Goal: Task Accomplishment & Management: Manage account settings

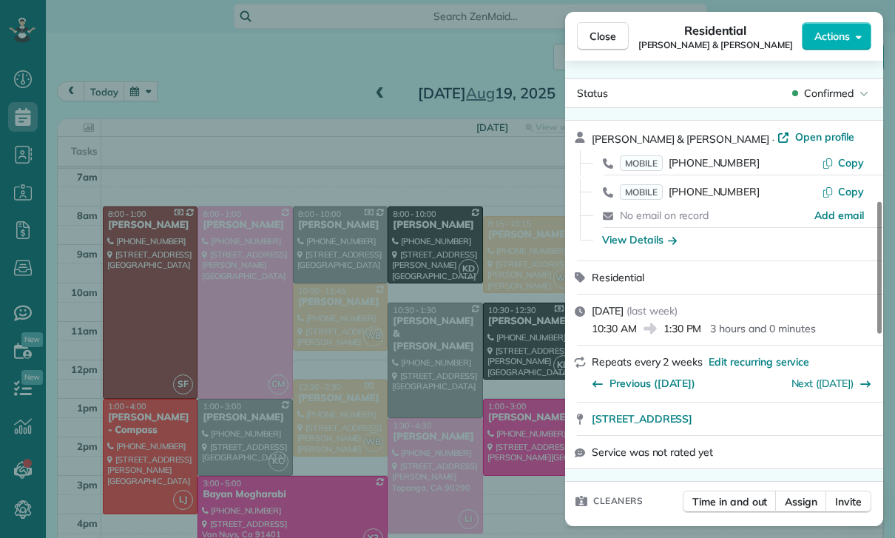
scroll to position [544, 0]
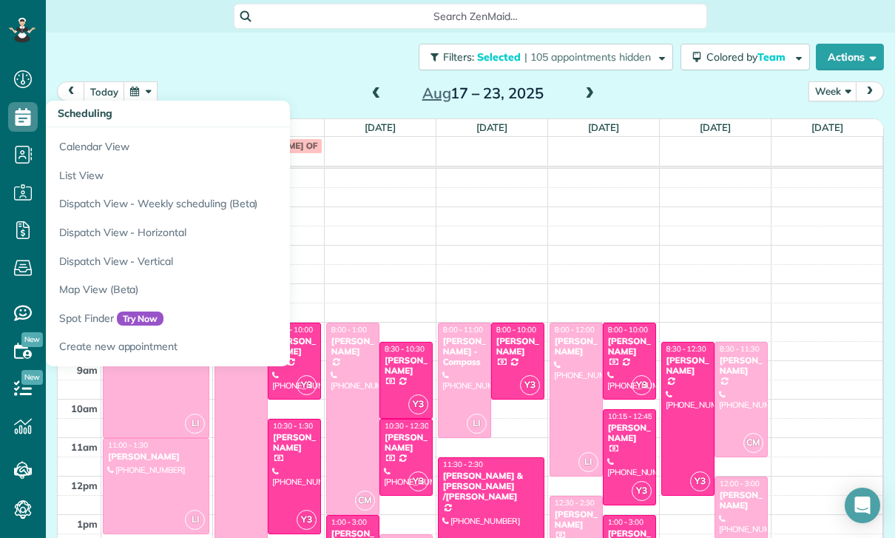
click at [620, 410] on div at bounding box center [629, 457] width 52 height 95
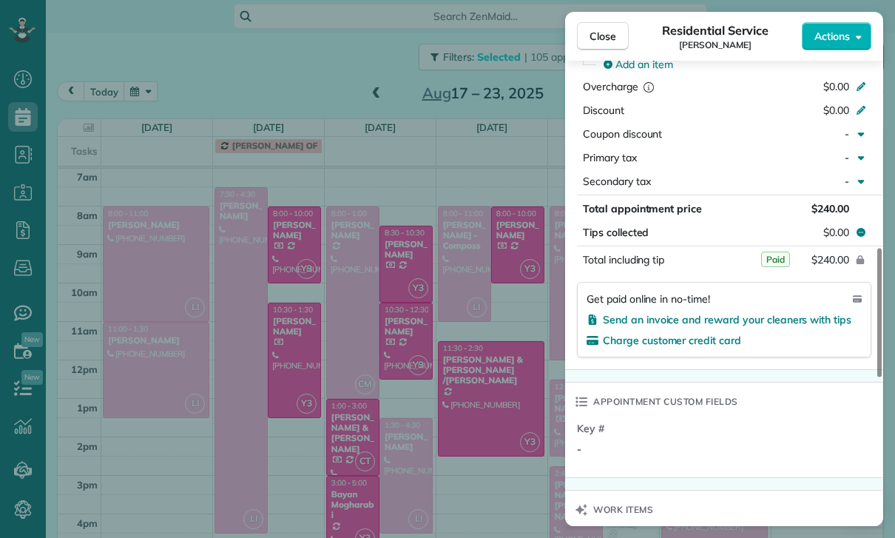
scroll to position [759, 0]
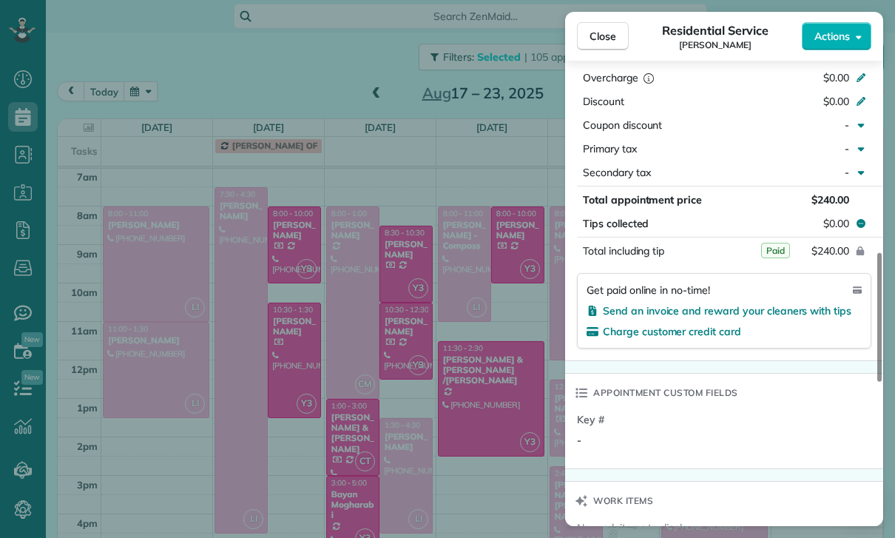
click at [468, 453] on div "Close Residential Service Rebecca Gimenez Actions Status Confirmed Rebecca Gime…" at bounding box center [447, 269] width 895 height 538
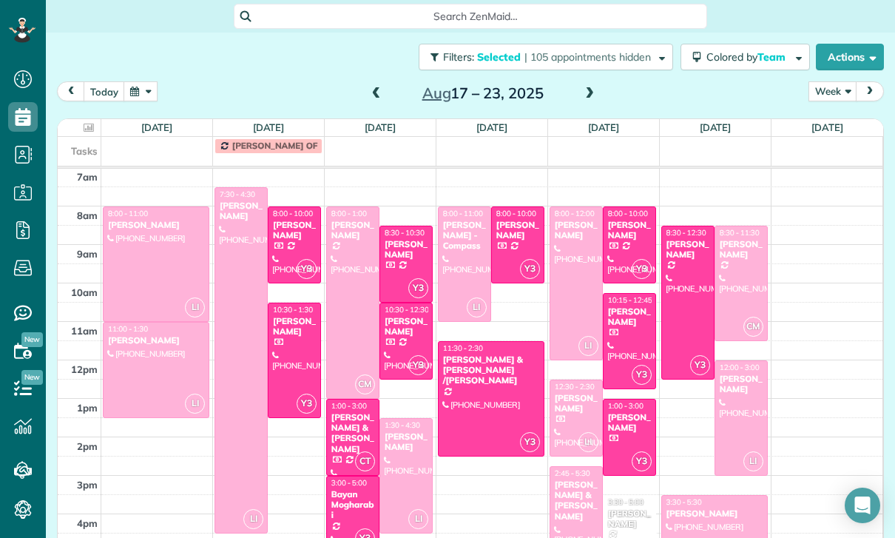
click at [620, 430] on div "Leah Balecha" at bounding box center [629, 422] width 44 height 21
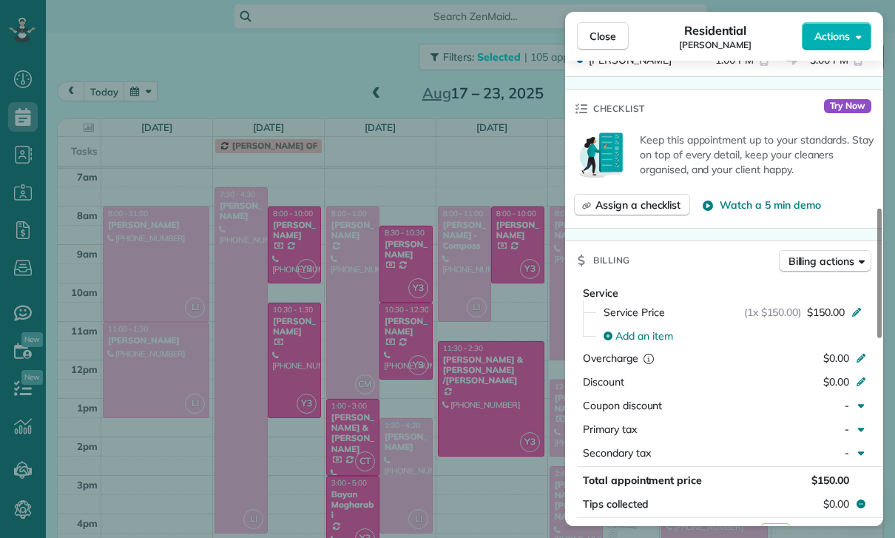
scroll to position [685, 0]
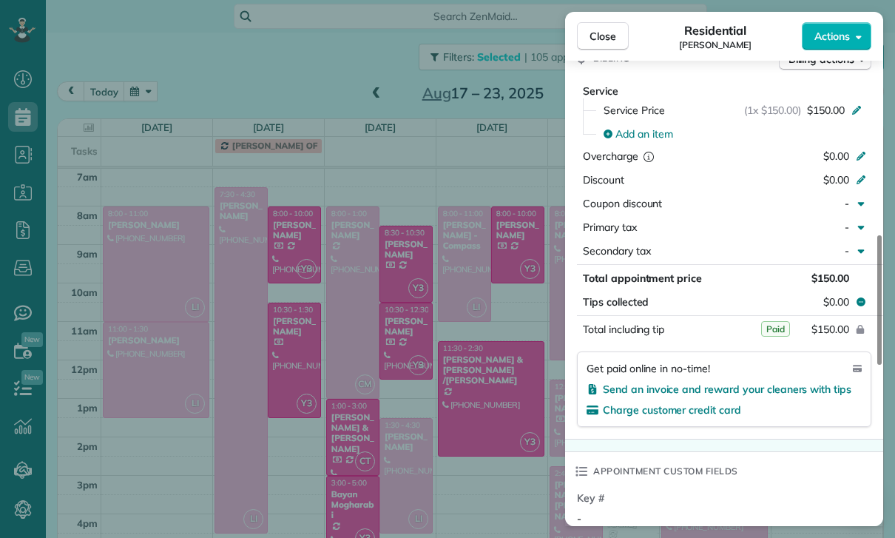
click at [498, 440] on div "Close Residential Leah Balecha Actions Status Confirmed Leah Balecha · Open pro…" at bounding box center [447, 269] width 895 height 538
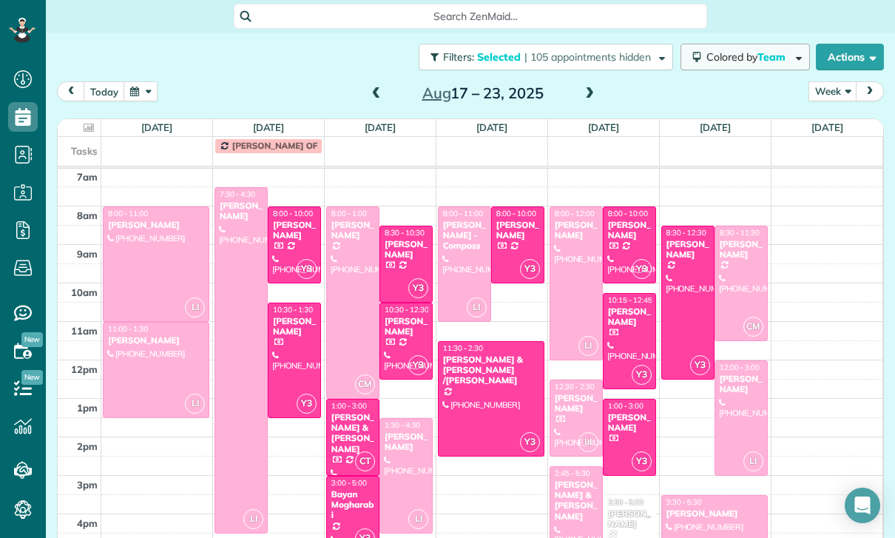
click at [746, 44] on button "Colored by Team" at bounding box center [744, 57] width 129 height 27
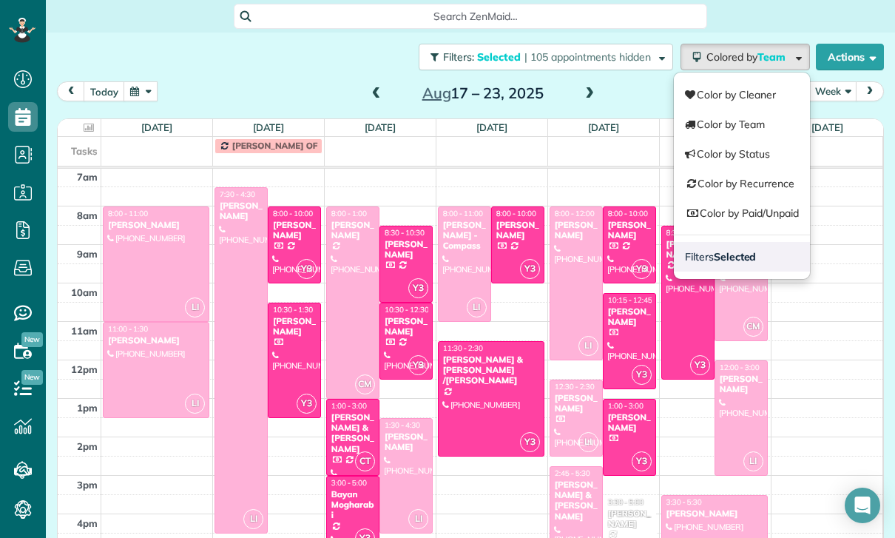
click at [728, 254] on strong "Selected" at bounding box center [735, 256] width 43 height 13
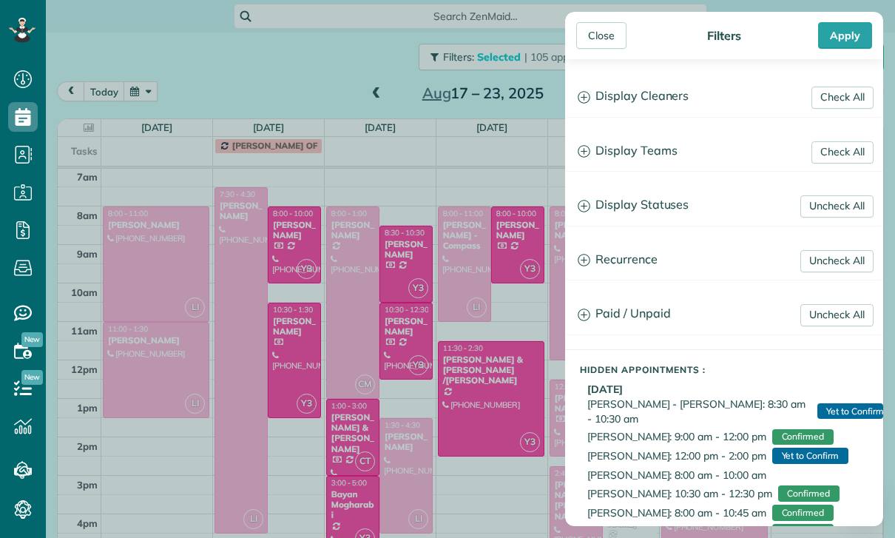
click at [662, 154] on h3 "Display Teams" at bounding box center [724, 151] width 316 height 38
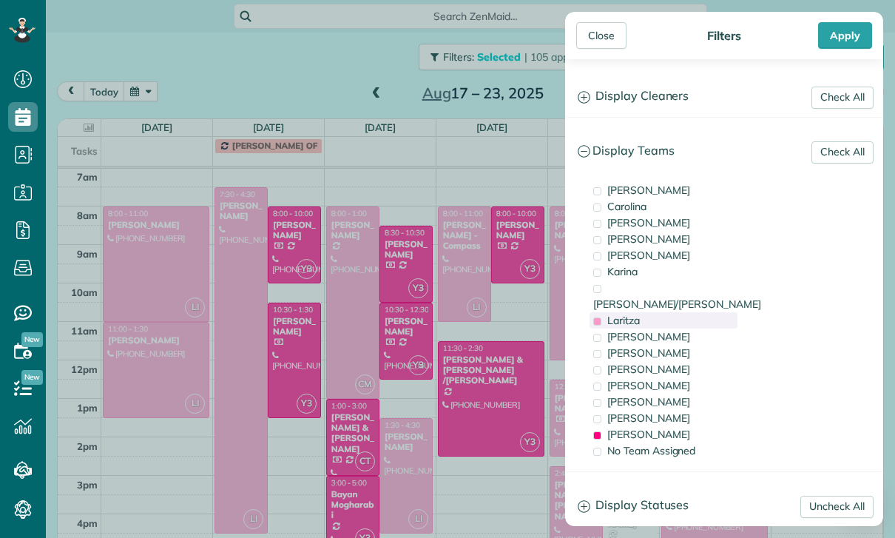
click at [635, 314] on span "Laritza" at bounding box center [623, 320] width 33 height 13
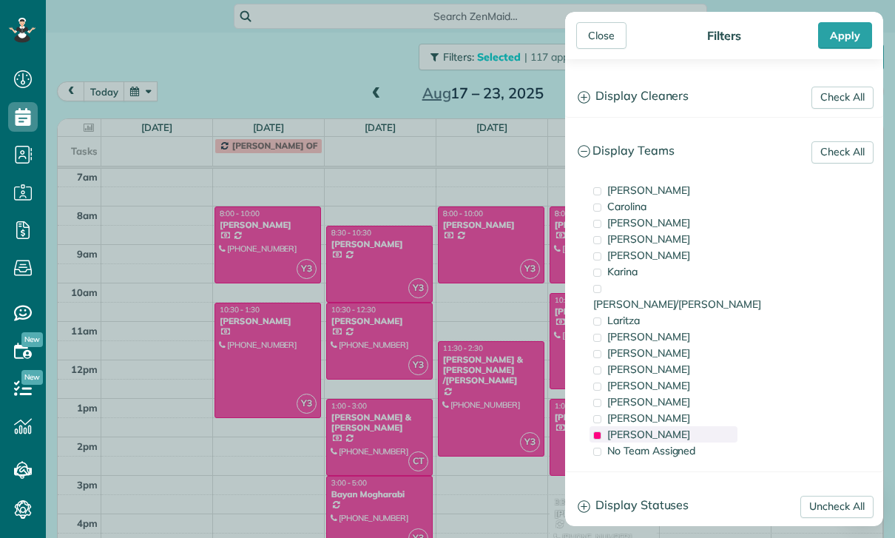
click at [633, 426] on div "Yuri" at bounding box center [663, 434] width 148 height 16
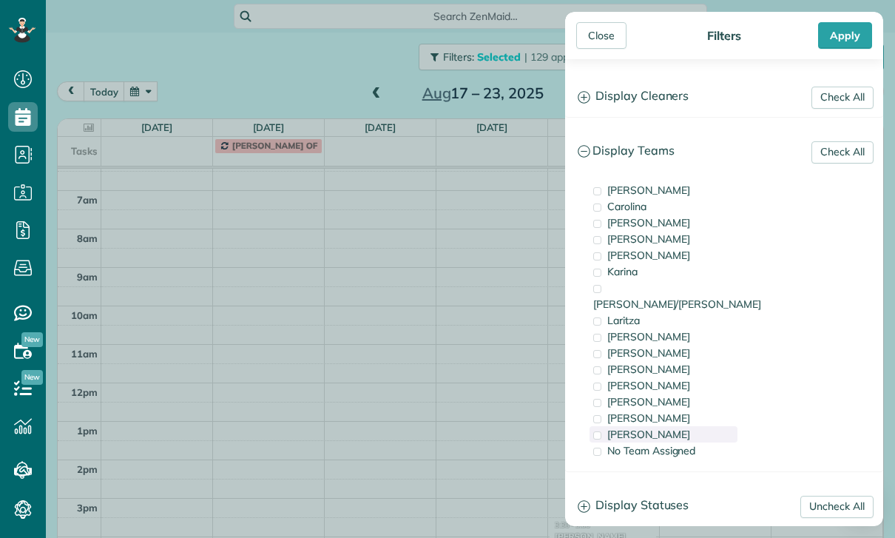
scroll to position [116, 0]
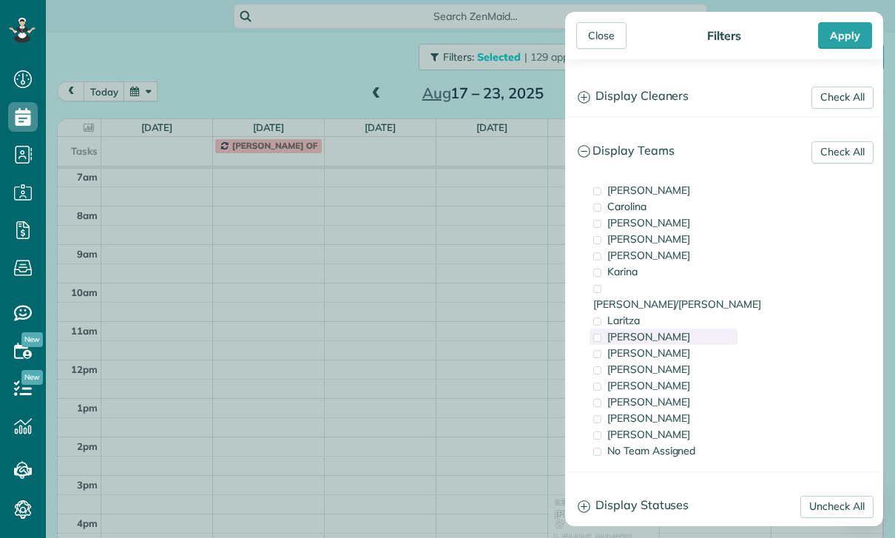
click at [663, 330] on span "Leslie Miranda" at bounding box center [648, 336] width 83 height 13
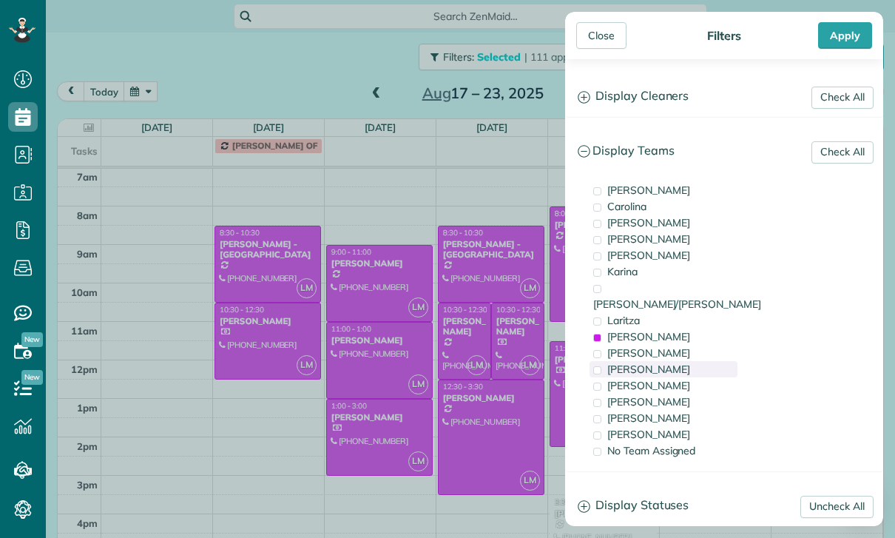
click at [642, 361] on div "Maria" at bounding box center [663, 369] width 148 height 16
click at [836, 34] on div "Apply" at bounding box center [845, 35] width 54 height 27
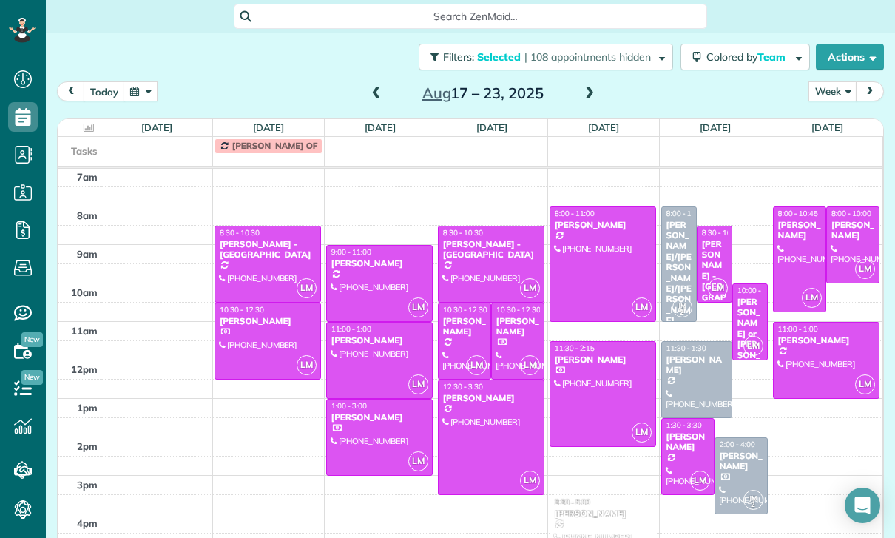
click at [359, 83] on div "today Week Day Week Month Aug 17 – 23, 2025" at bounding box center [470, 94] width 827 height 27
click at [377, 86] on span at bounding box center [376, 94] width 16 height 22
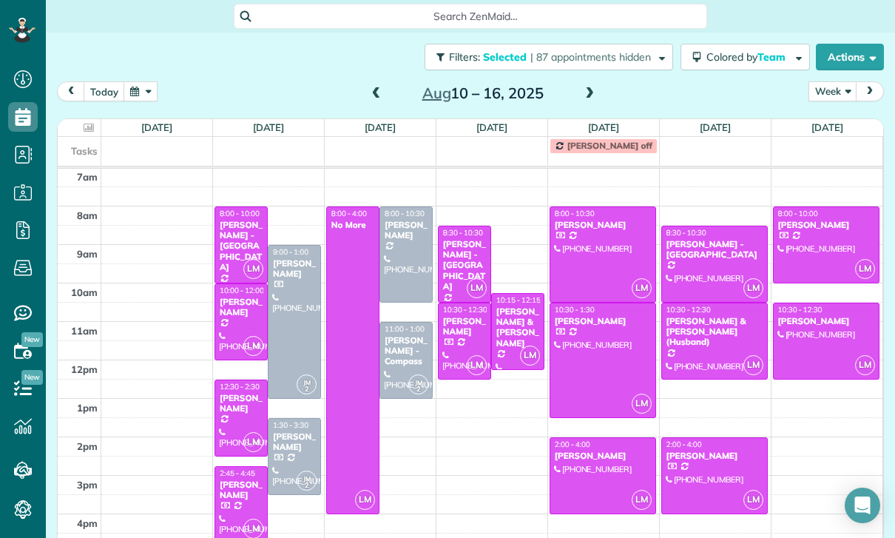
click at [377, 84] on span at bounding box center [376, 94] width 16 height 22
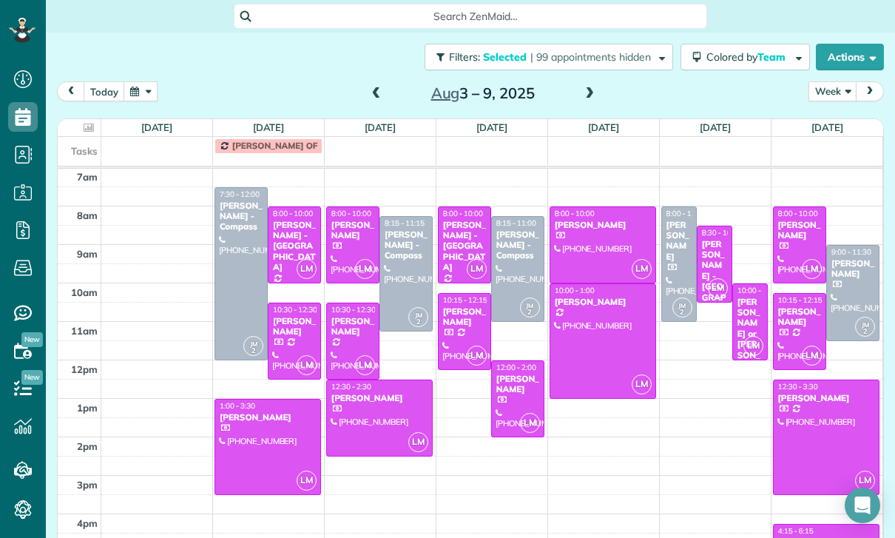
click at [296, 333] on div "[PERSON_NAME]" at bounding box center [294, 326] width 44 height 21
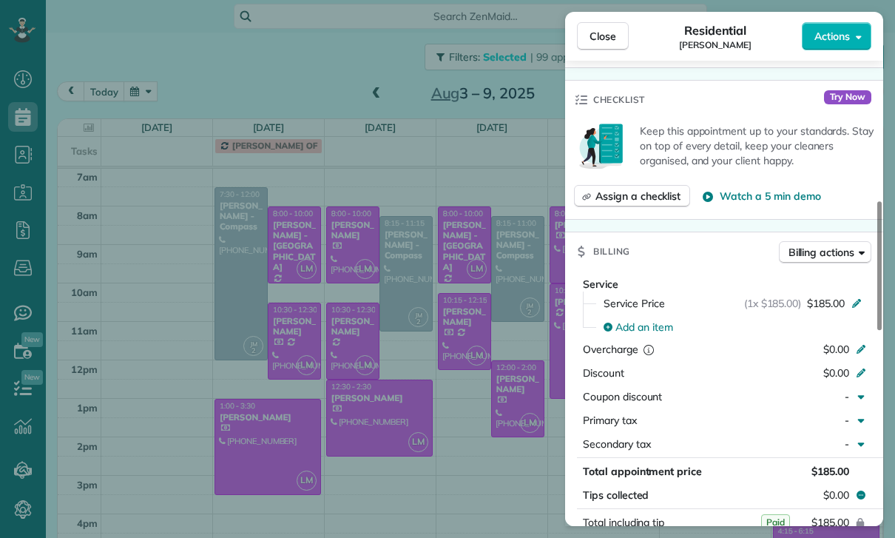
scroll to position [597, 0]
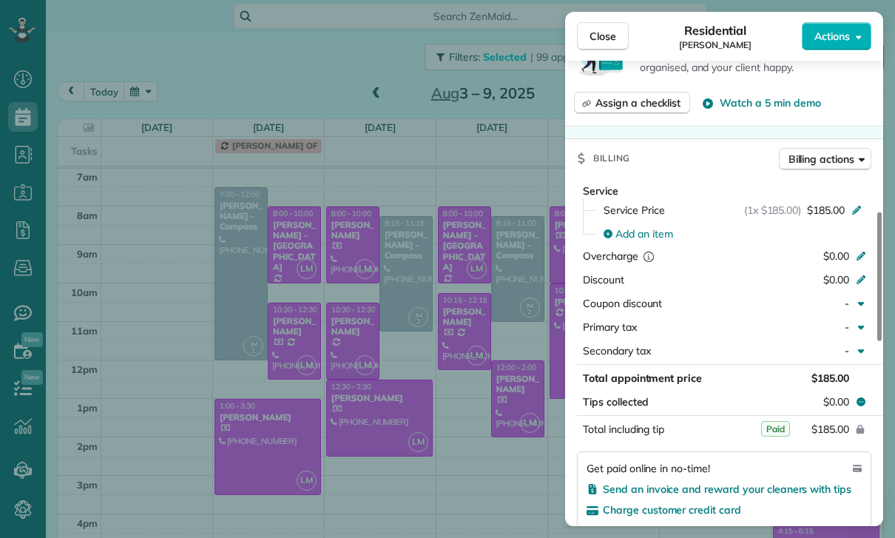
click at [532, 472] on div "Close Residential Mark Ransom Actions Status Confirmed Mark Ransom · Open profi…" at bounding box center [447, 269] width 895 height 538
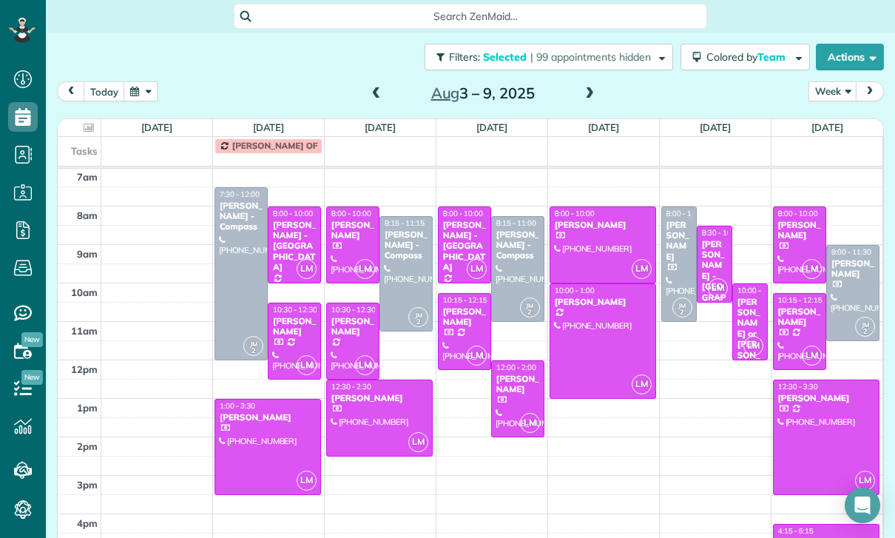
click at [352, 316] on div "[PERSON_NAME]" at bounding box center [353, 326] width 44 height 21
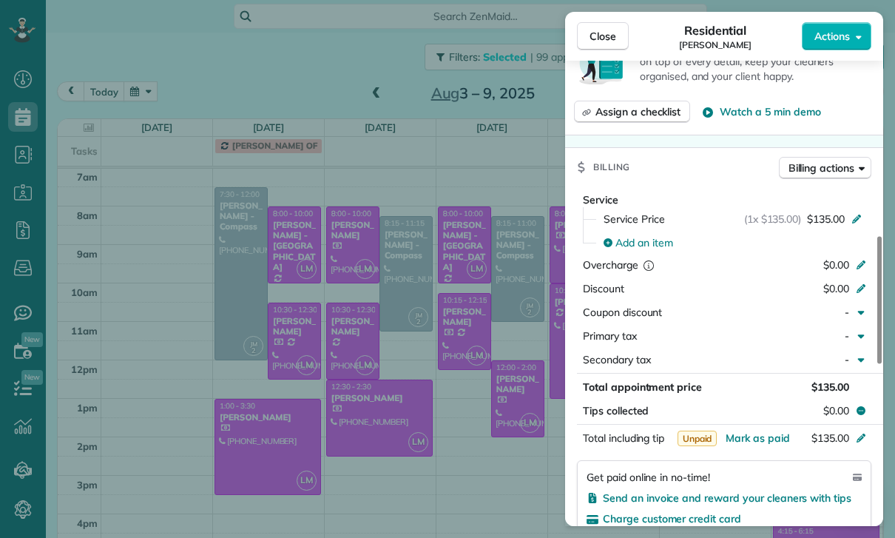
scroll to position [698, 0]
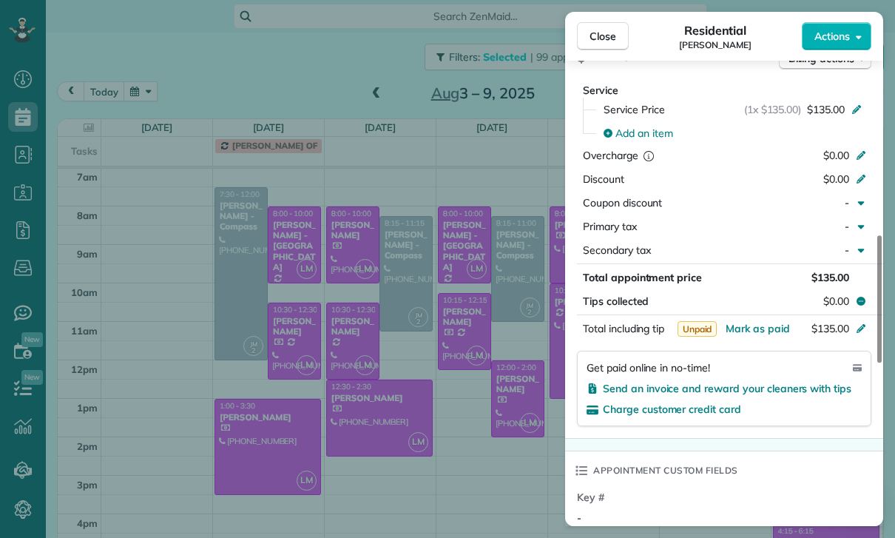
click at [515, 445] on div "Close Residential Marissa Berman Actions Status Yet to Confirm Marissa Berman ·…" at bounding box center [447, 269] width 895 height 538
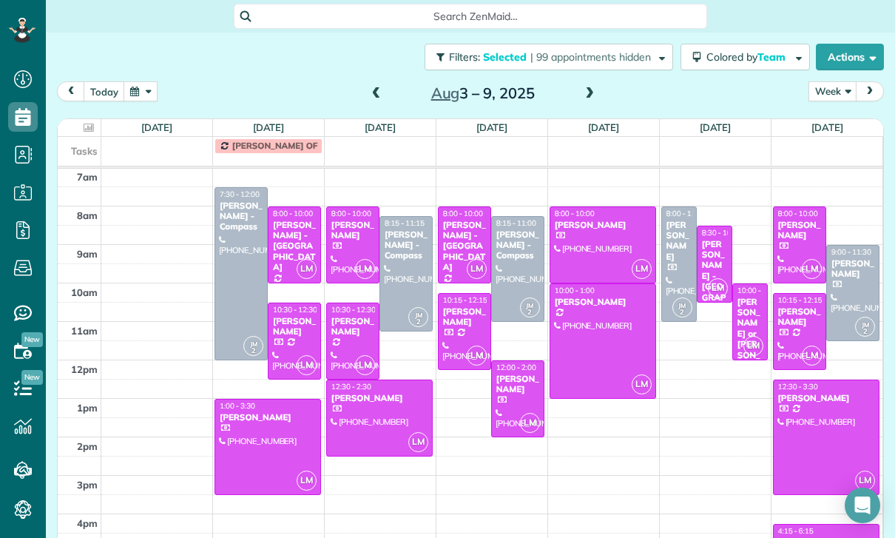
click at [607, 331] on div at bounding box center [602, 341] width 105 height 114
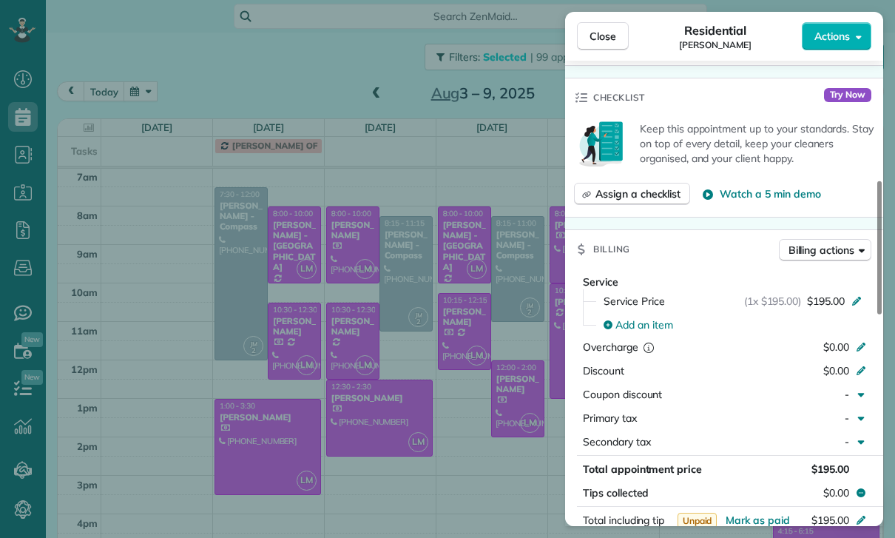
scroll to position [633, 0]
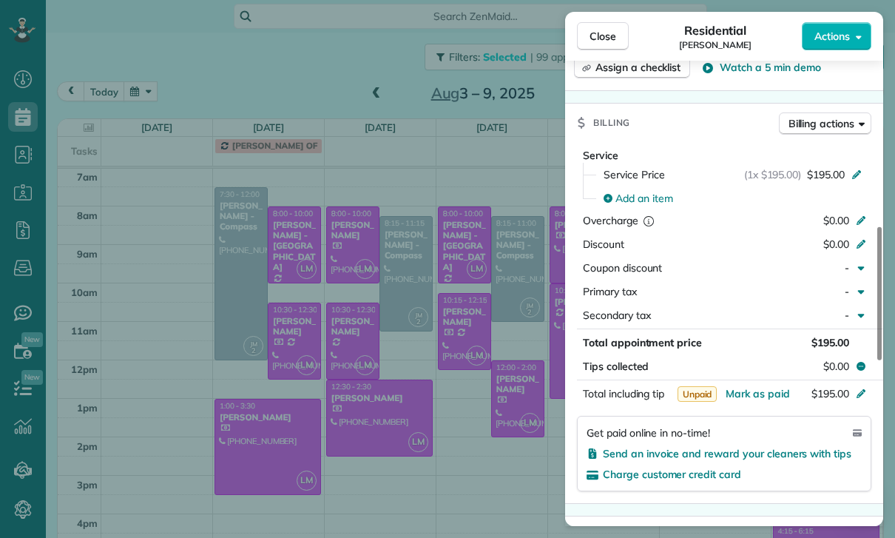
click at [503, 465] on div "Close Residential Erin Oremland Actions Status Confirmed Erin Oremland · Open p…" at bounding box center [447, 269] width 895 height 538
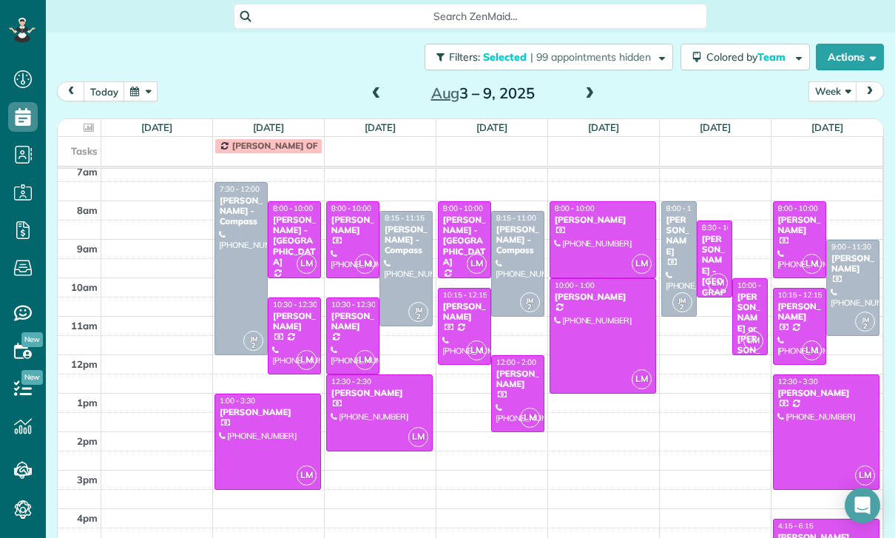
scroll to position [121, 0]
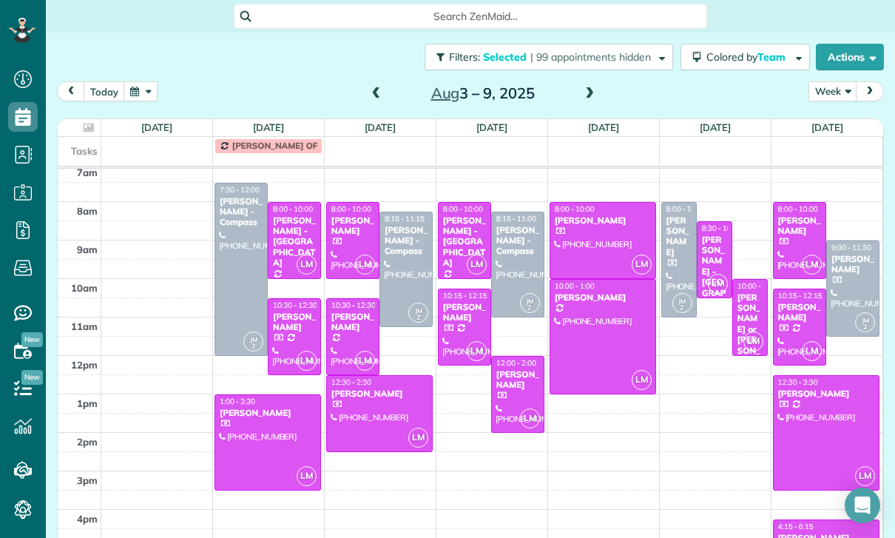
click at [801, 215] on div "[PERSON_NAME]" at bounding box center [799, 225] width 44 height 21
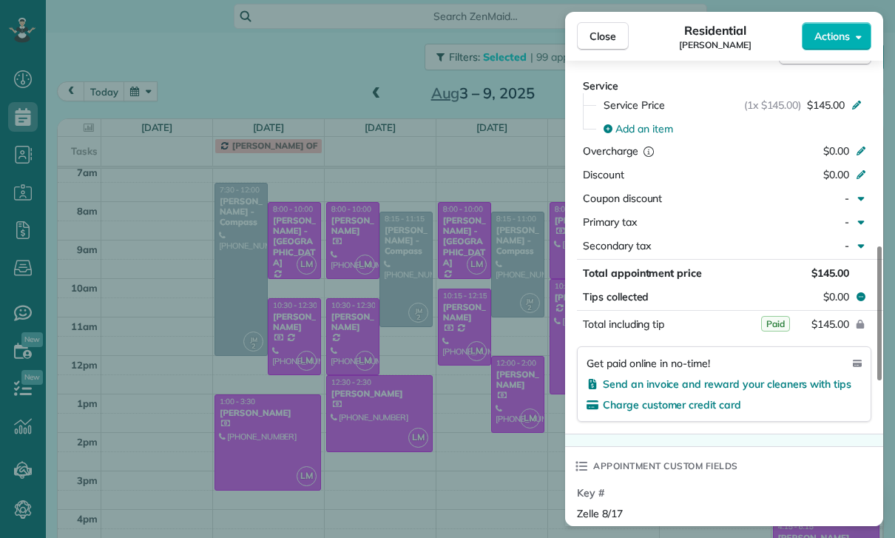
scroll to position [726, 0]
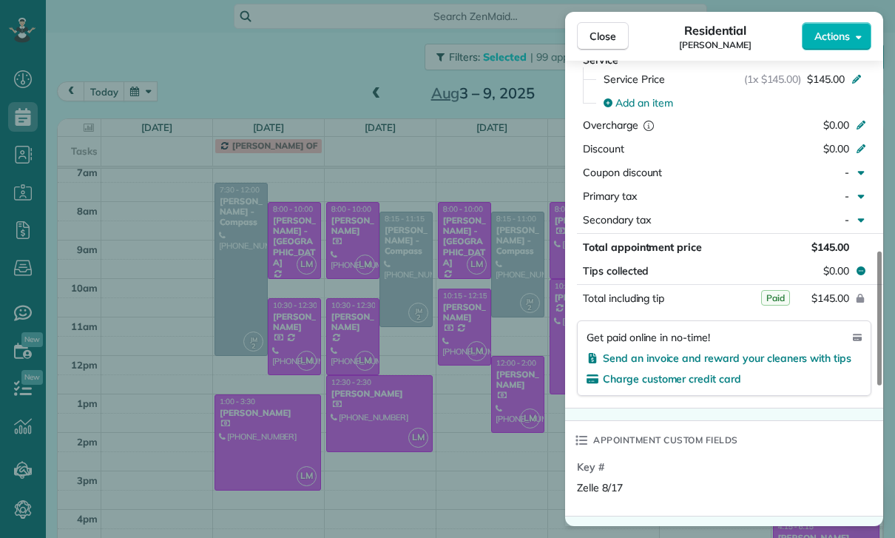
click at [510, 432] on div "Close Residential Asher Yousif Actions Status Confirmed Asher Yousif · Open pro…" at bounding box center [447, 269] width 895 height 538
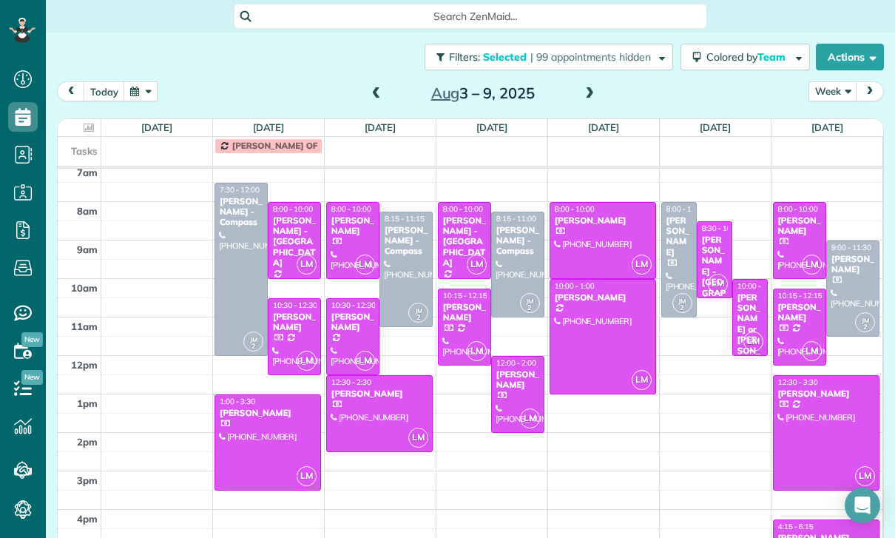
click at [242, 242] on div at bounding box center [241, 269] width 52 height 172
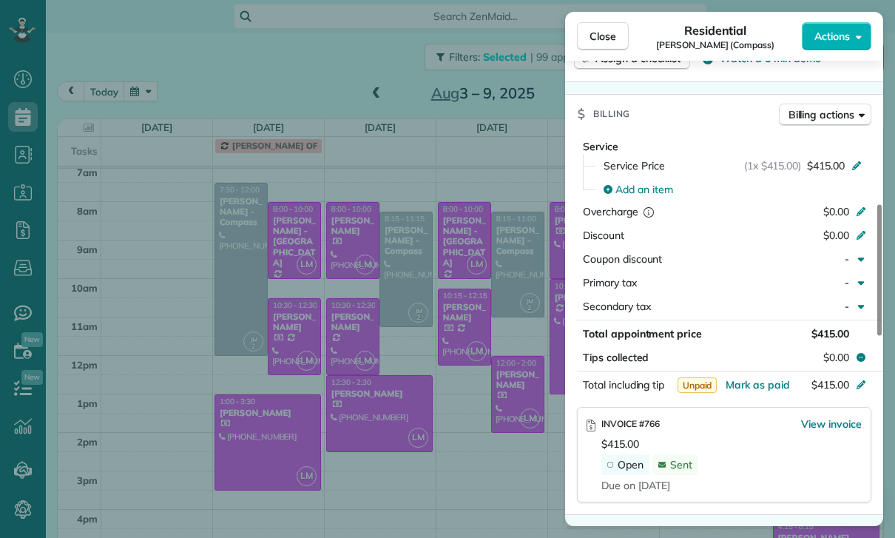
scroll to position [748, 0]
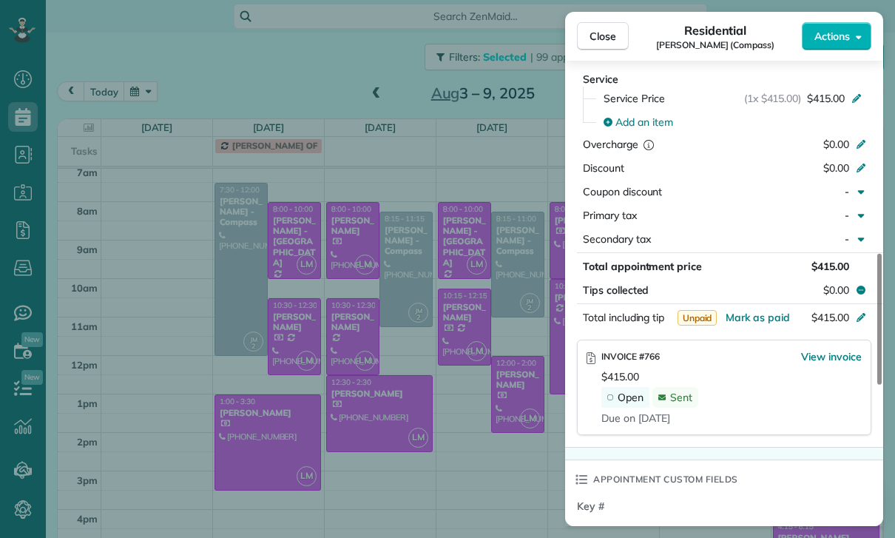
click at [500, 459] on div "Close Residential Jules Ibrao (Compass) Actions Status Confirmed Jules Ibrao (C…" at bounding box center [447, 269] width 895 height 538
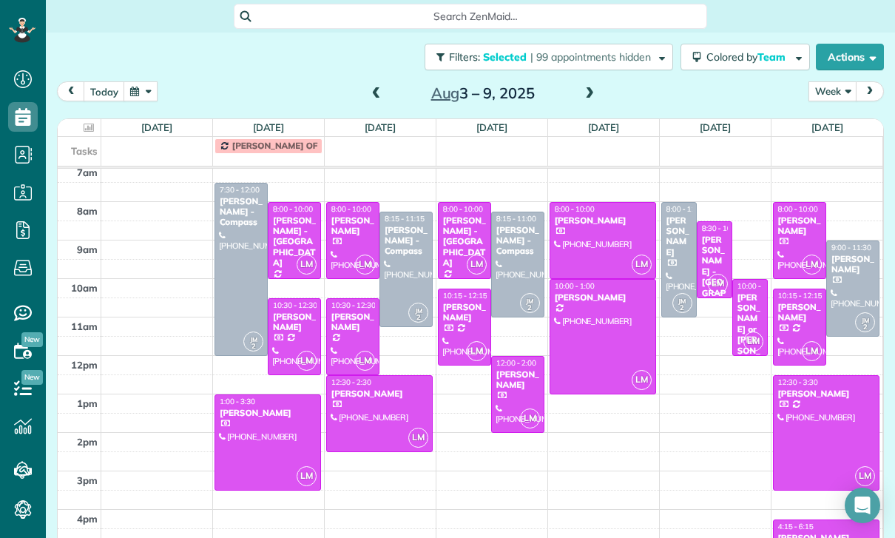
click at [592, 87] on span at bounding box center [589, 93] width 16 height 13
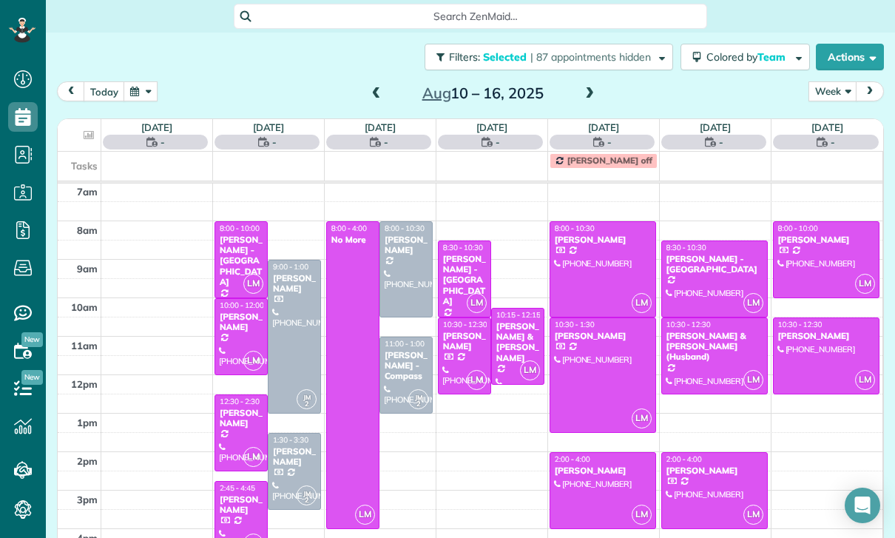
scroll to position [116, 0]
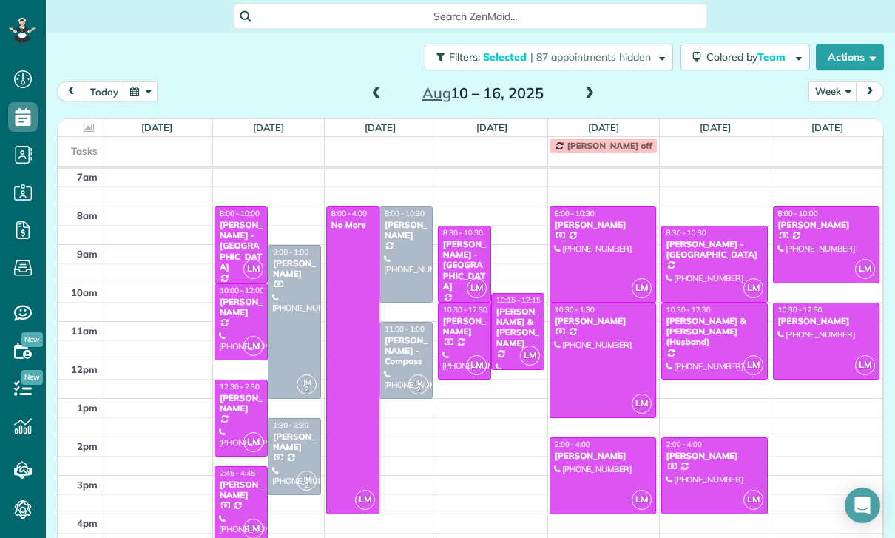
click at [373, 87] on span at bounding box center [376, 93] width 16 height 13
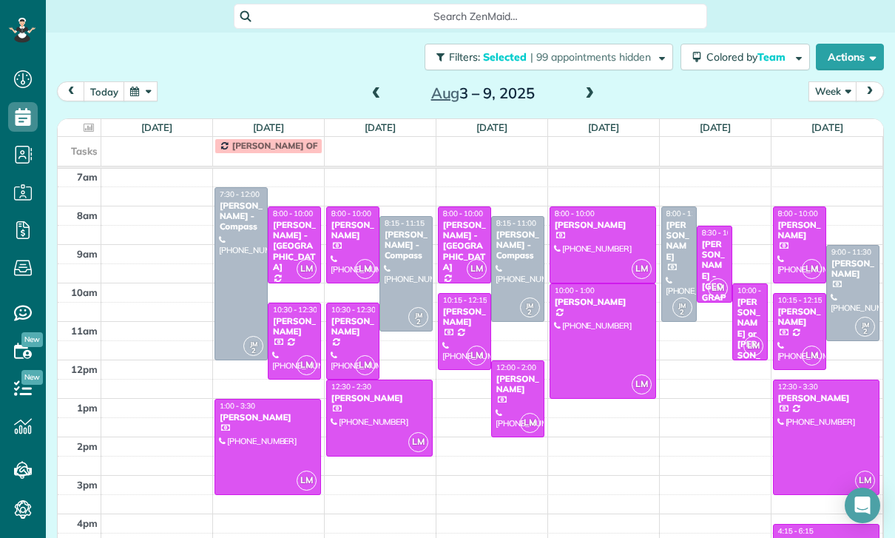
click at [592, 87] on span at bounding box center [589, 93] width 16 height 13
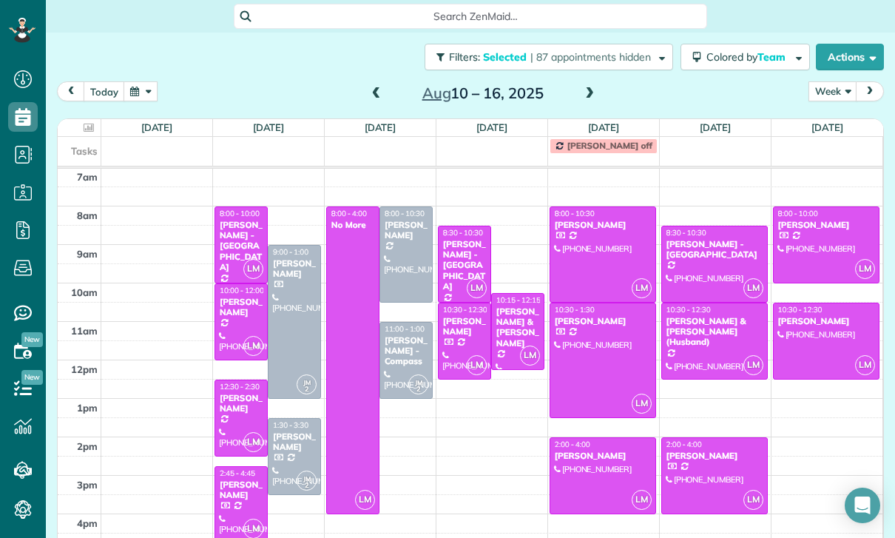
click at [243, 297] on div "Carlee Malemute" at bounding box center [241, 307] width 44 height 21
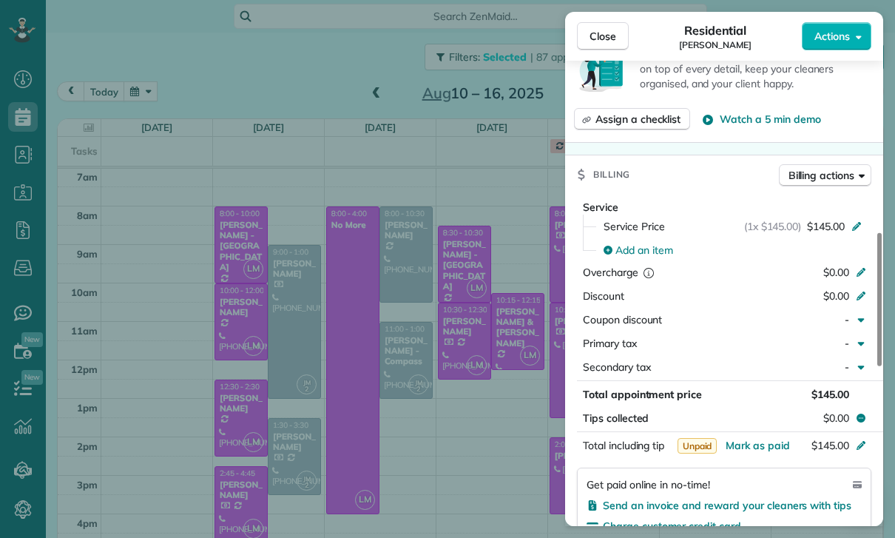
scroll to position [678, 0]
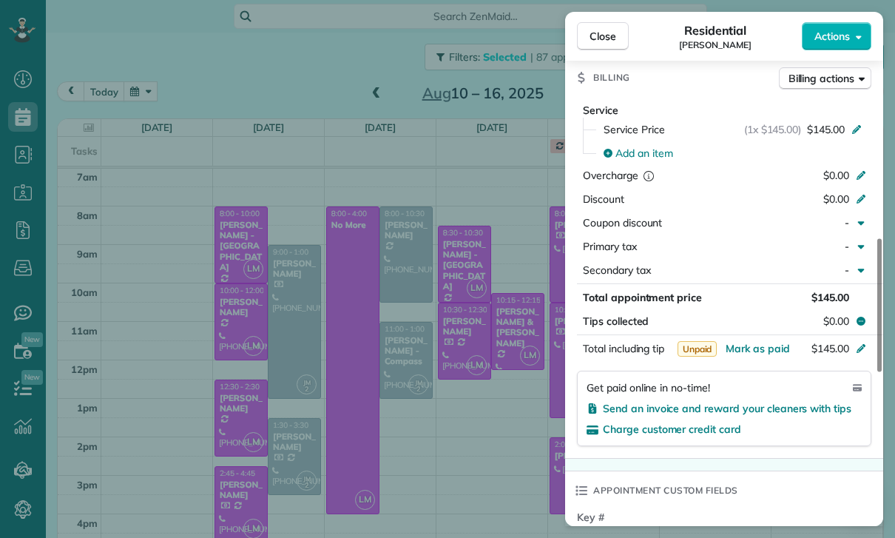
click at [496, 455] on div "Close Residential Carlee Malemute Actions Status Confirmed Carlee Malemute · Op…" at bounding box center [447, 269] width 895 height 538
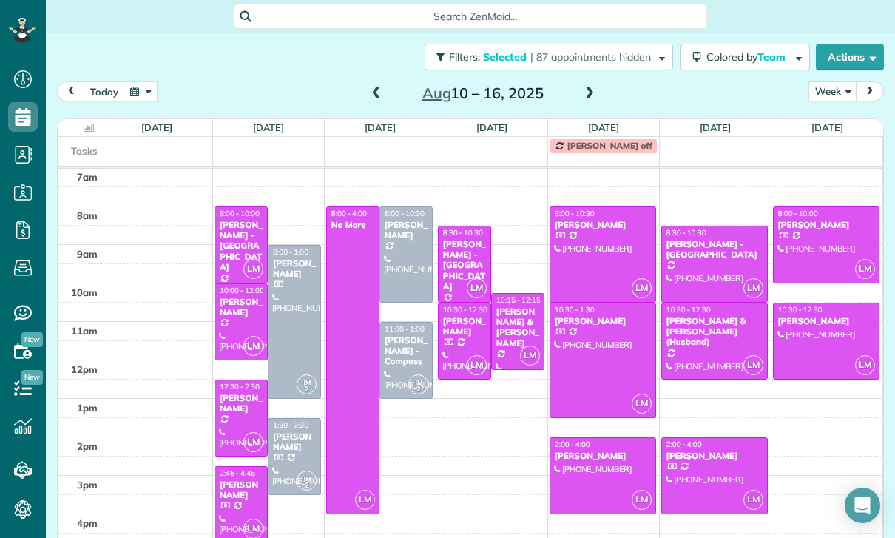
click at [241, 393] on div "[PERSON_NAME]" at bounding box center [241, 403] width 44 height 21
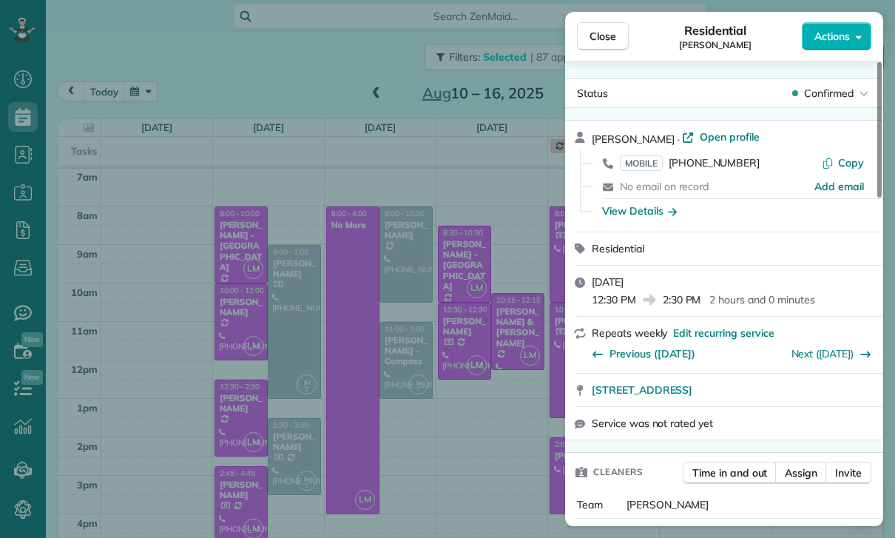
click at [232, 487] on div "Close Residential Mark Ransom Actions Status Confirmed Mark Ransom · Open profi…" at bounding box center [447, 269] width 895 height 538
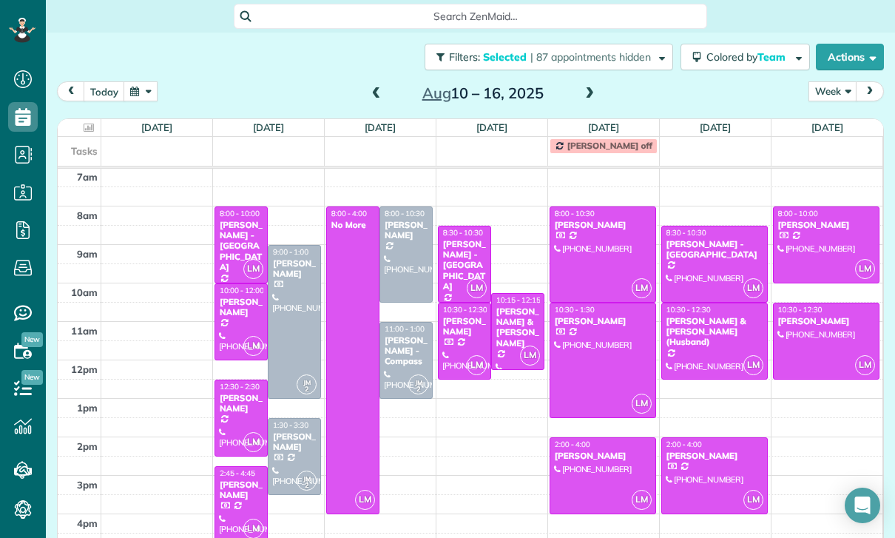
click at [232, 472] on div at bounding box center [241, 504] width 52 height 75
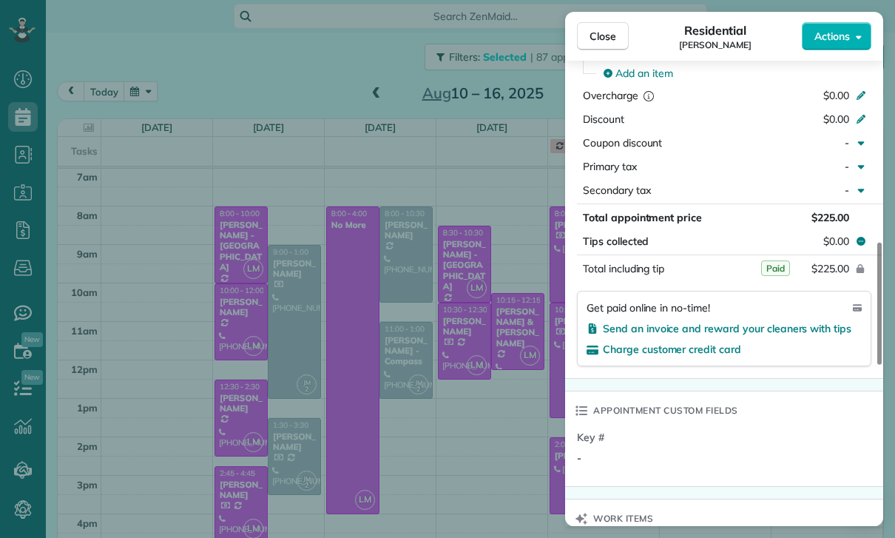
scroll to position [116, 0]
click at [483, 450] on div "Close Residential Cristina Ciminelli Actions Status Yet to Confirm Cristina Cim…" at bounding box center [447, 269] width 895 height 538
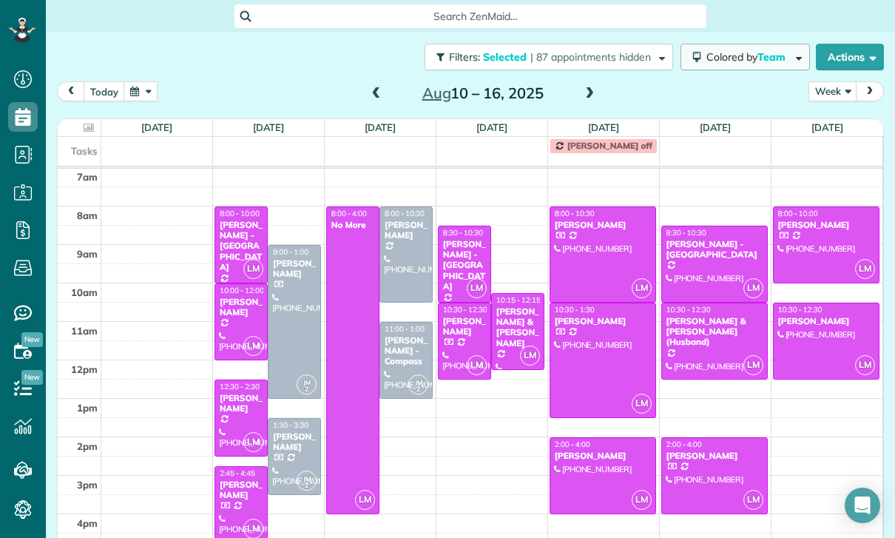
click at [766, 50] on span "Team" at bounding box center [772, 56] width 30 height 13
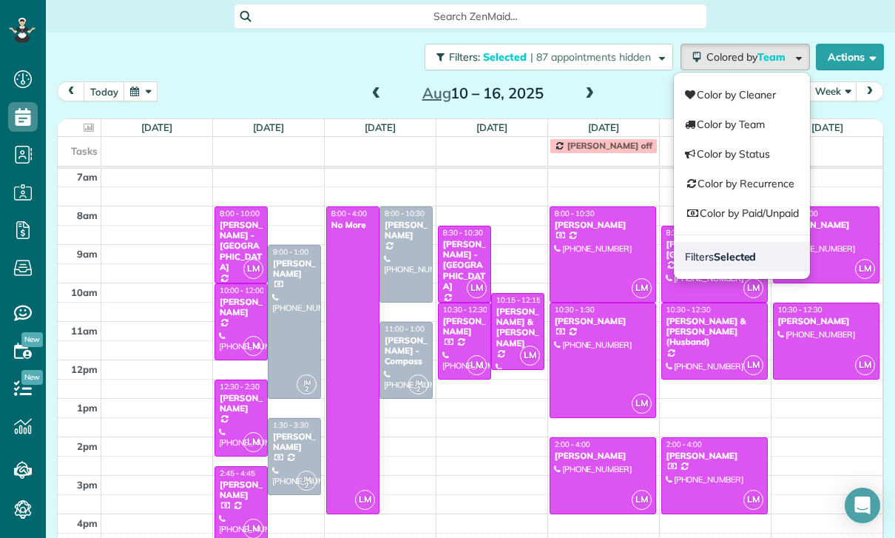
click at [725, 242] on link "Filters Selected" at bounding box center [742, 257] width 136 height 30
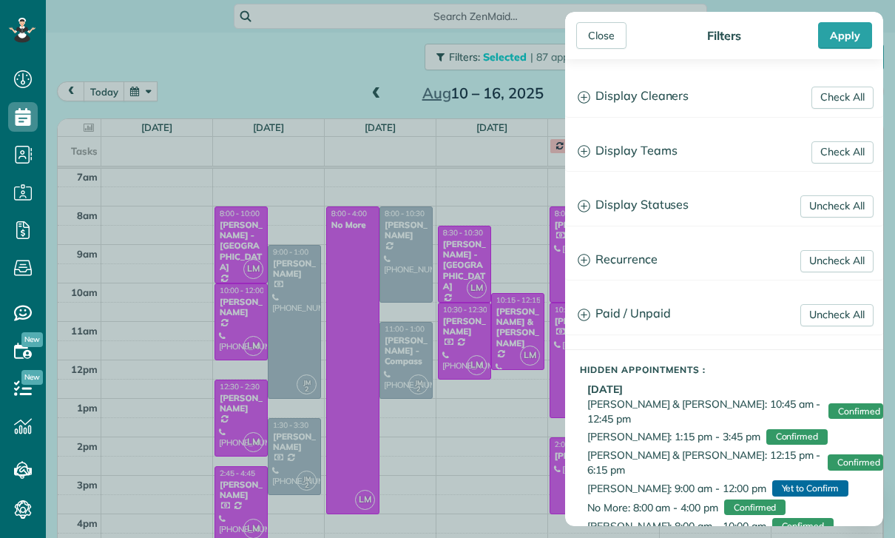
click at [663, 157] on h3 "Display Teams" at bounding box center [724, 151] width 316 height 38
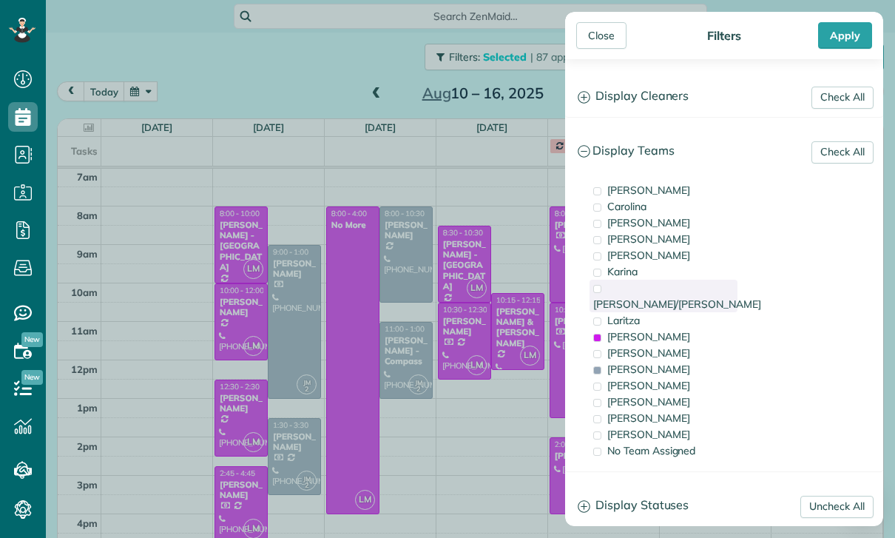
click at [667, 291] on div "[PERSON_NAME]/[PERSON_NAME]" at bounding box center [663, 296] width 148 height 33
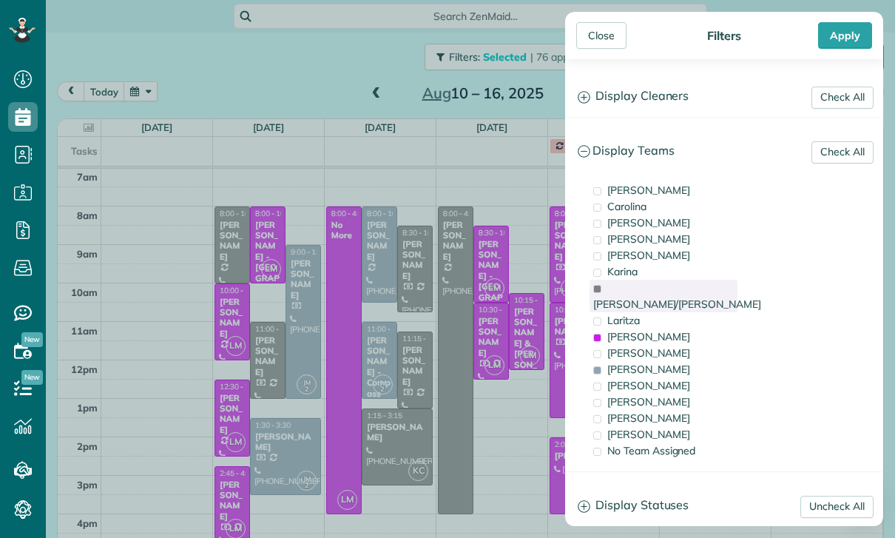
scroll to position [116, 0]
click at [650, 297] on span "[PERSON_NAME]/[PERSON_NAME]" at bounding box center [677, 303] width 168 height 13
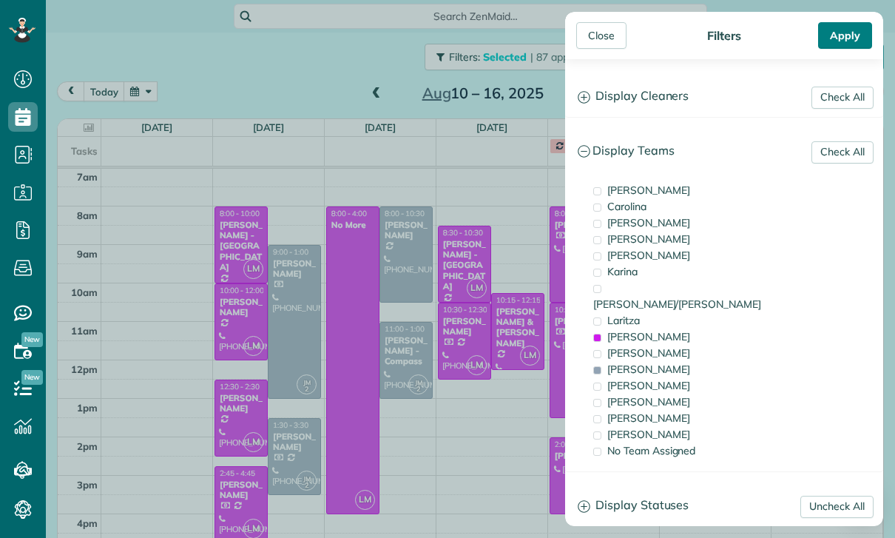
click at [850, 41] on div "Apply" at bounding box center [845, 35] width 54 height 27
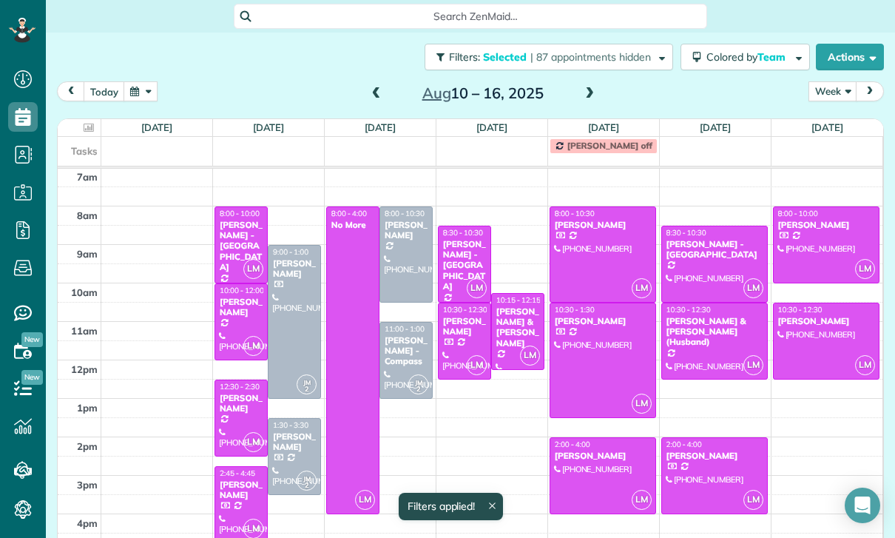
click at [241, 385] on div at bounding box center [241, 417] width 52 height 75
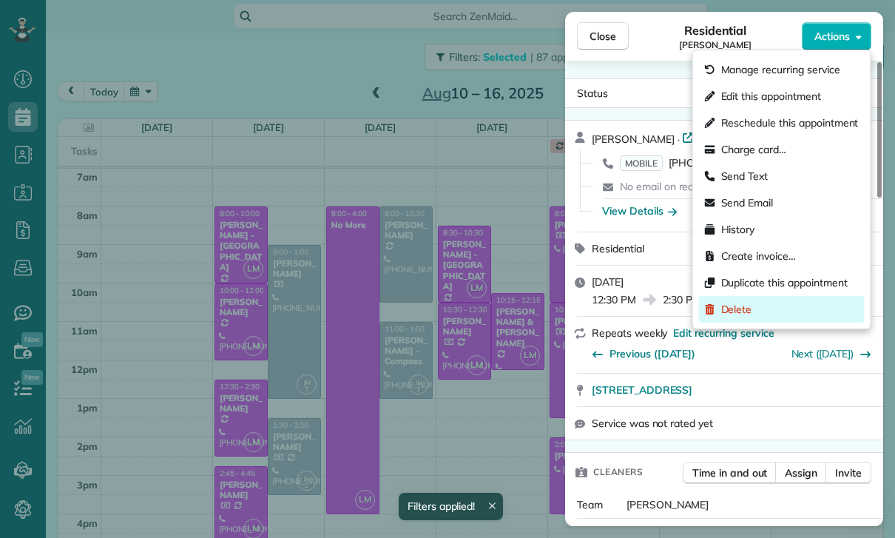
click at [742, 311] on span "Delete" at bounding box center [736, 309] width 31 height 15
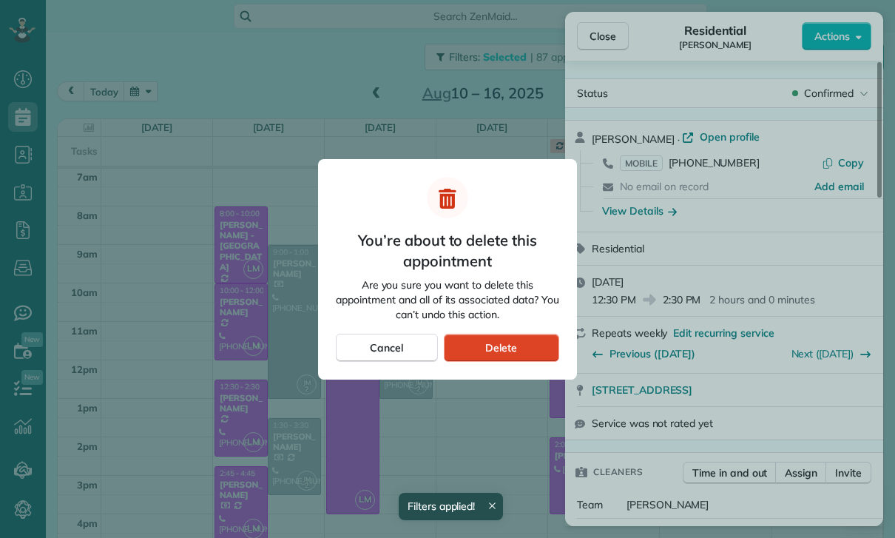
click at [530, 348] on div "Delete" at bounding box center [501, 347] width 115 height 28
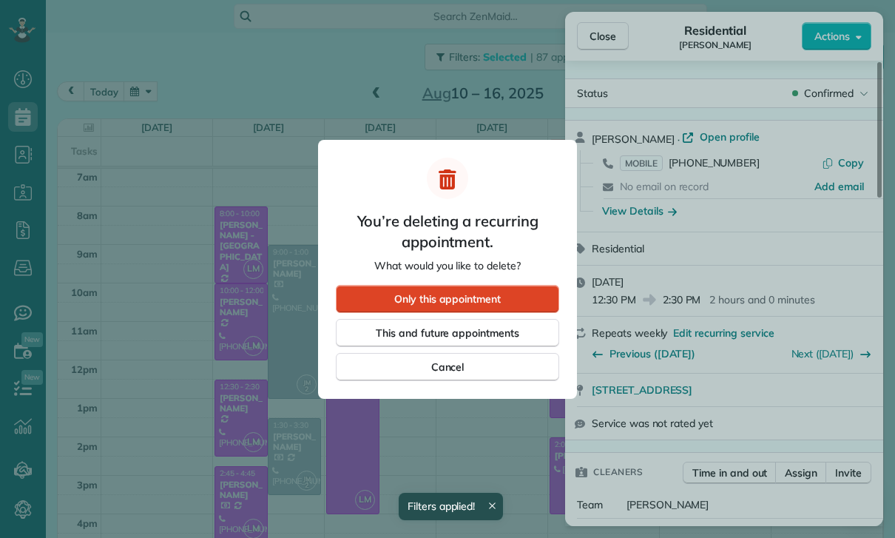
click at [515, 294] on div "Only this appointment" at bounding box center [447, 299] width 223 height 28
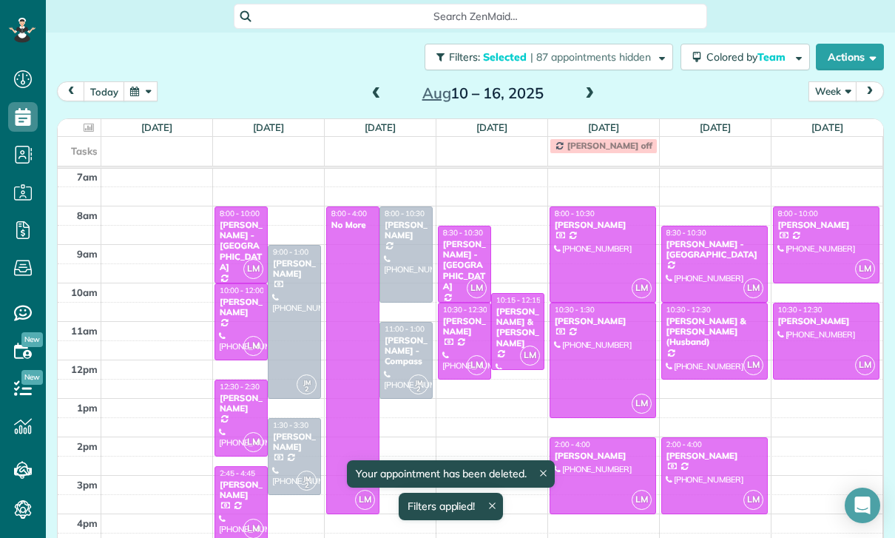
scroll to position [116, 0]
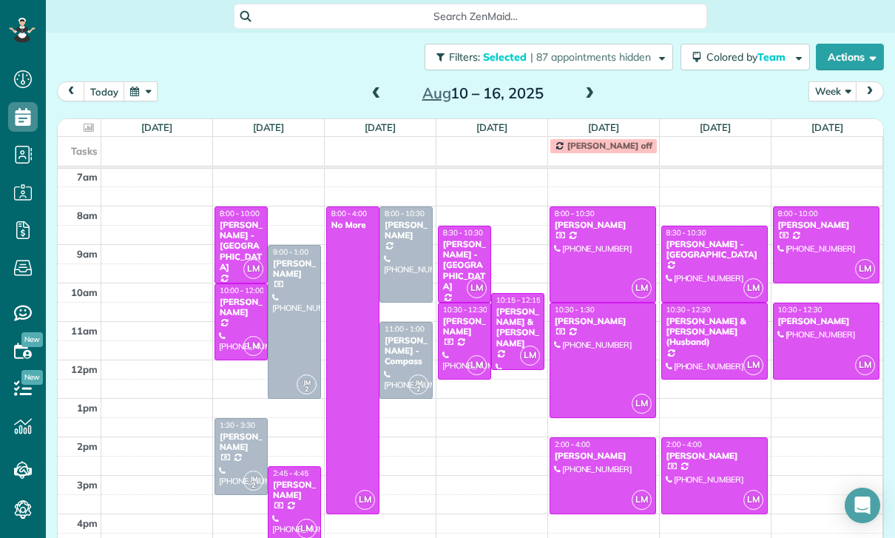
click at [515, 306] on div "Micheal & noelle Norris" at bounding box center [517, 327] width 44 height 43
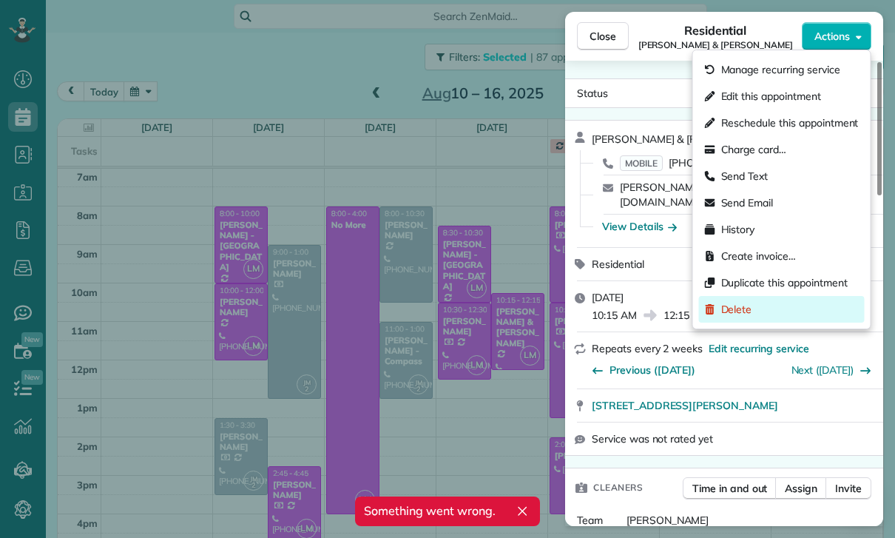
click at [748, 304] on span "Delete" at bounding box center [736, 309] width 31 height 15
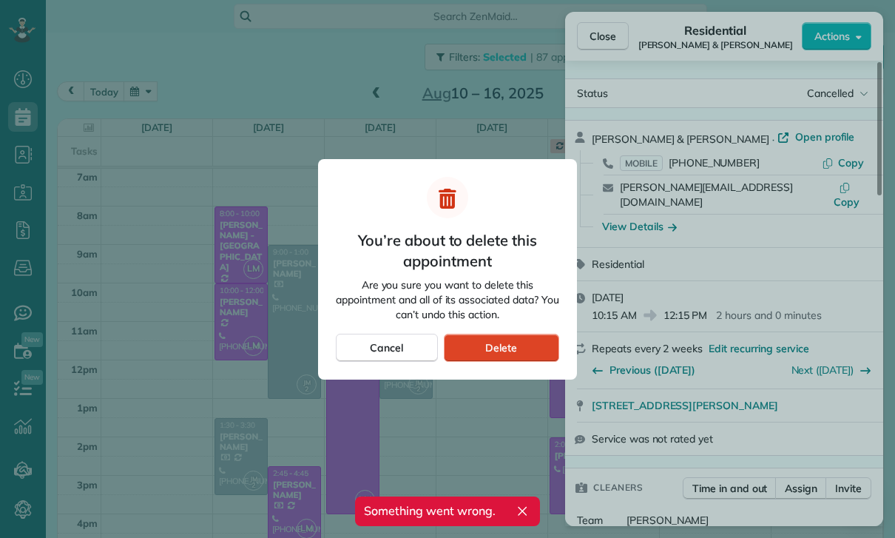
click at [509, 354] on span "Delete" at bounding box center [501, 347] width 32 height 15
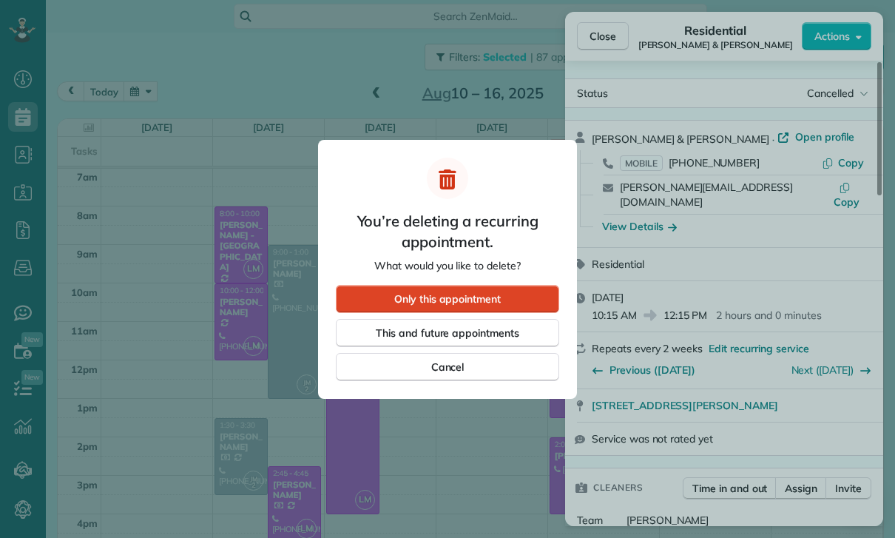
click at [478, 300] on span "Only this appointment" at bounding box center [447, 298] width 106 height 15
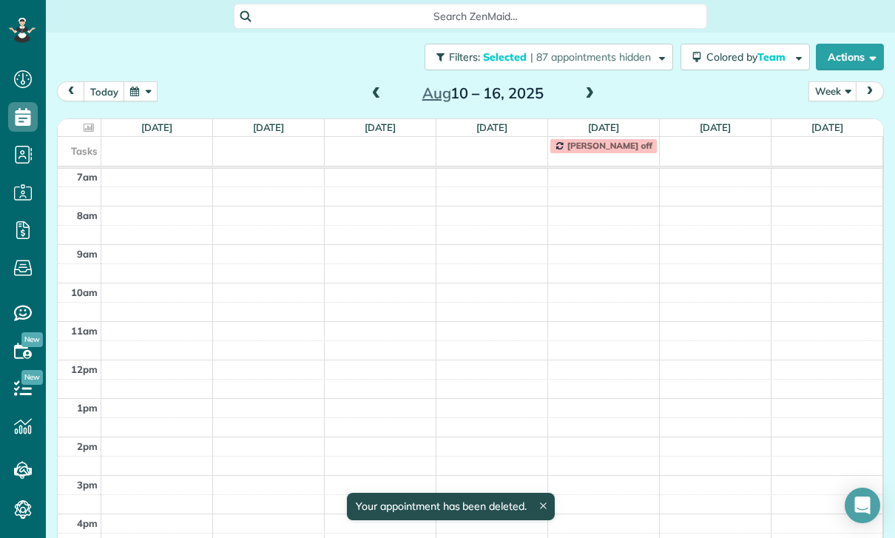
scroll to position [116, 0]
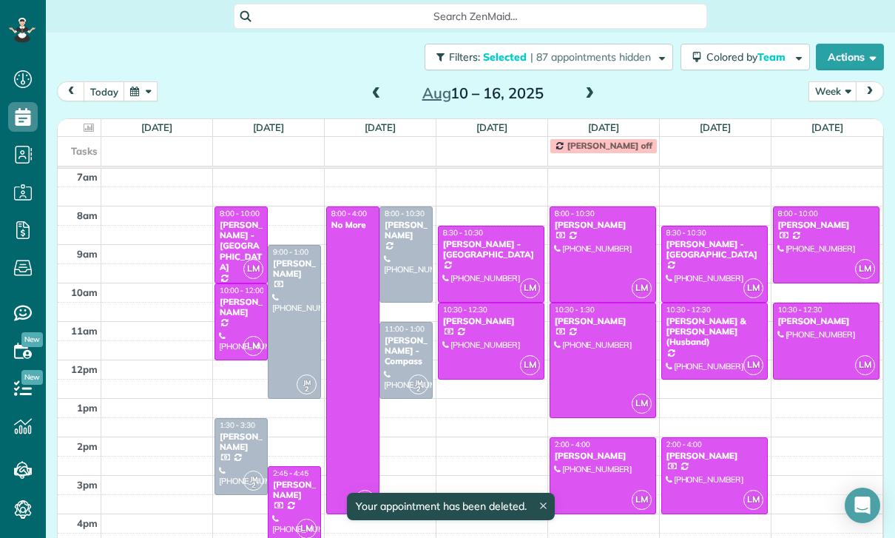
click at [479, 311] on div at bounding box center [490, 340] width 105 height 75
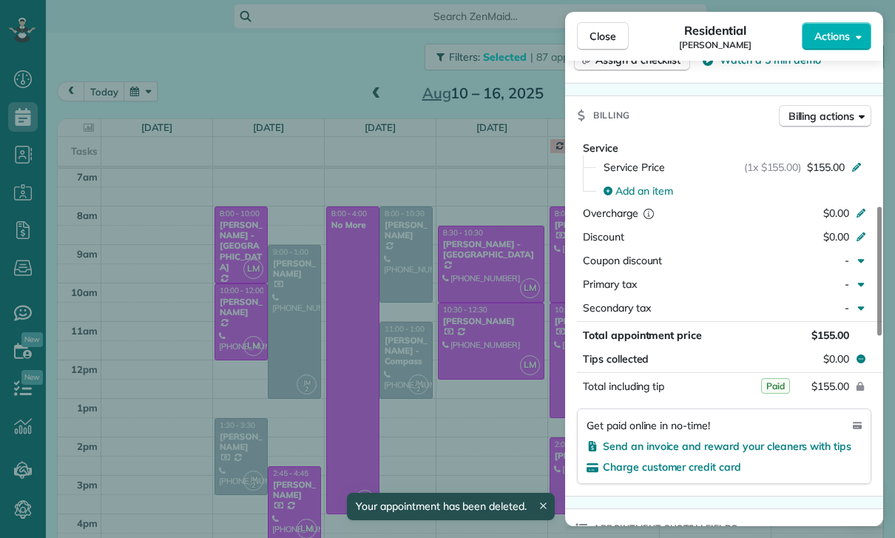
scroll to position [690, 0]
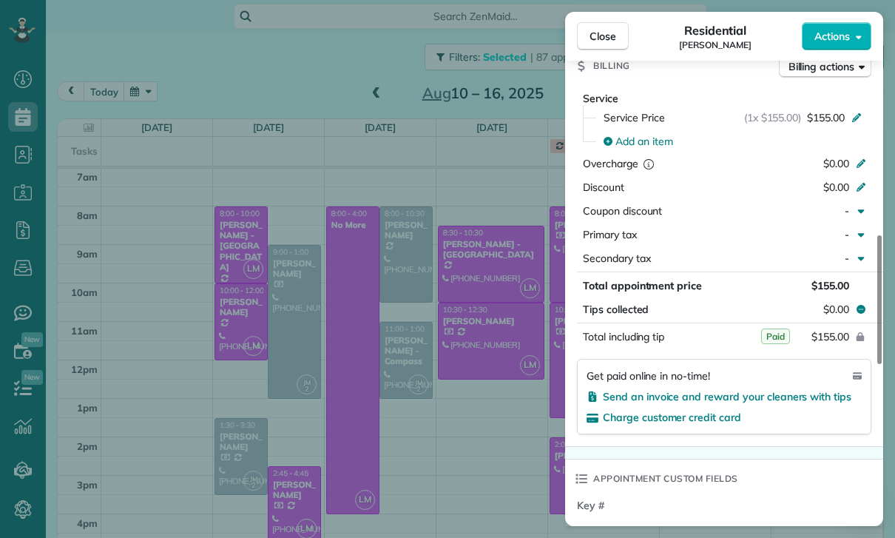
click at [520, 438] on div "Close Residential Lea Rogers Actions Status Confirmed Lea Rogers · Open profile…" at bounding box center [447, 269] width 895 height 538
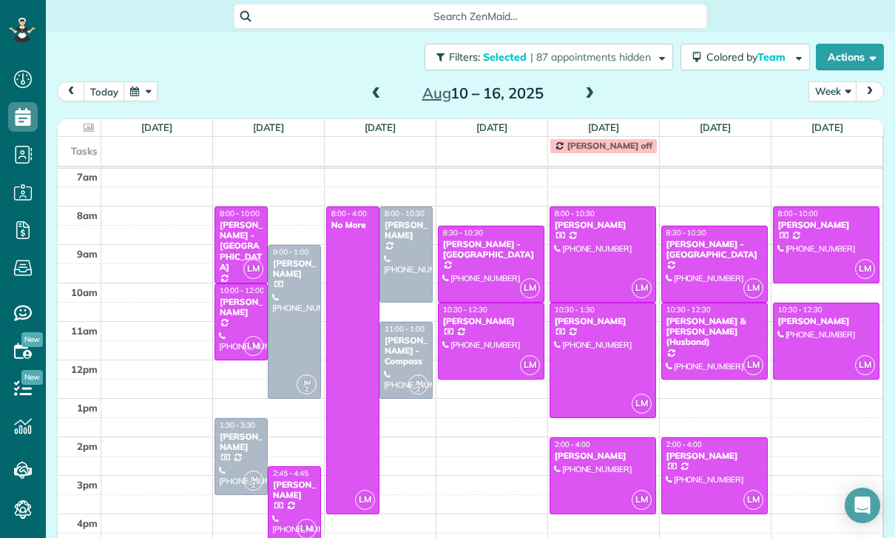
click at [586, 210] on div at bounding box center [602, 254] width 105 height 95
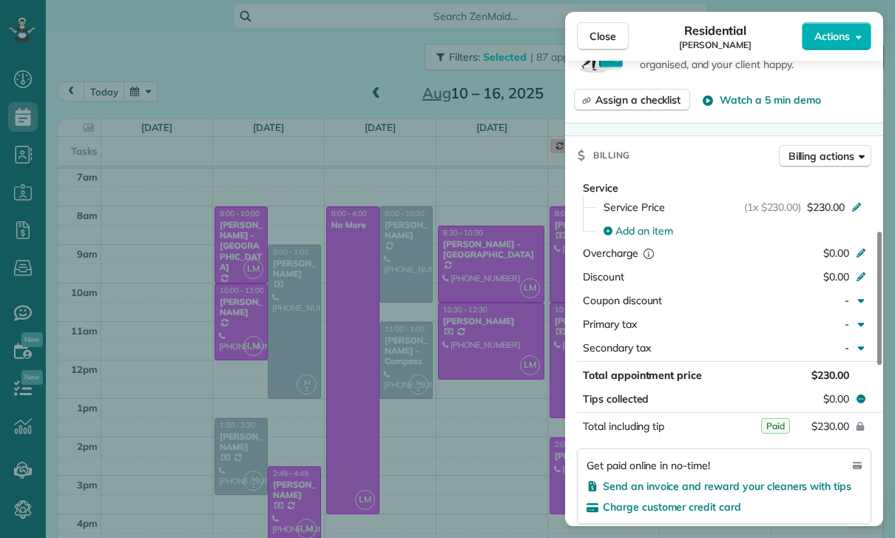
scroll to position [686, 0]
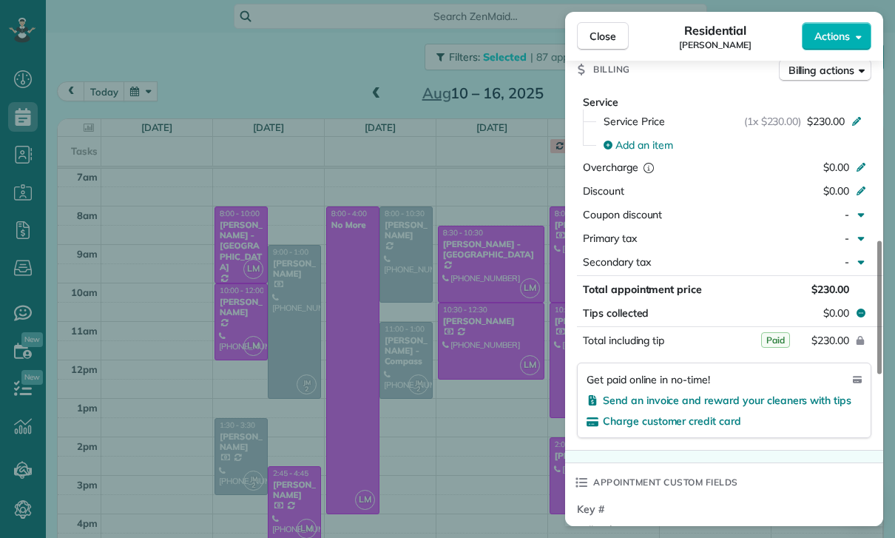
click at [471, 426] on div "Close Residential Tina Tellado Actions Status Confirmed Tina Tellado · Open pro…" at bounding box center [447, 269] width 895 height 538
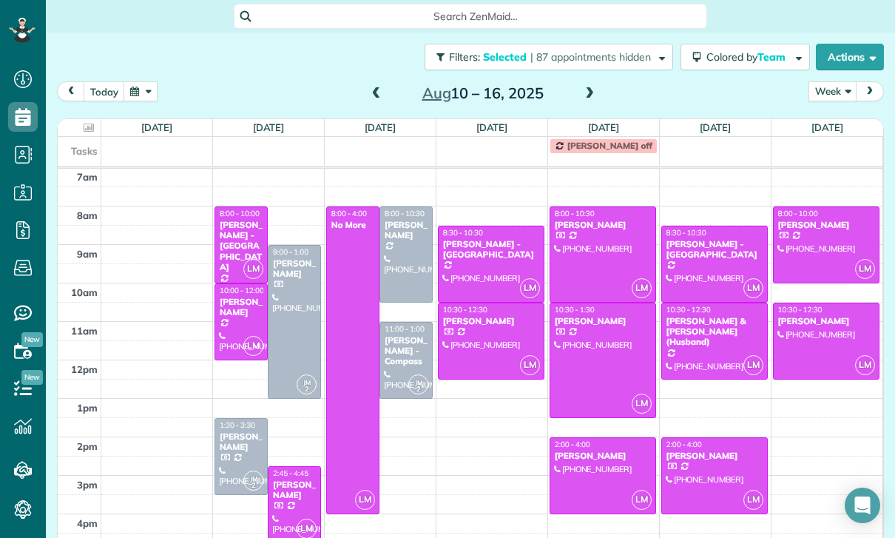
click at [590, 306] on div at bounding box center [602, 360] width 105 height 114
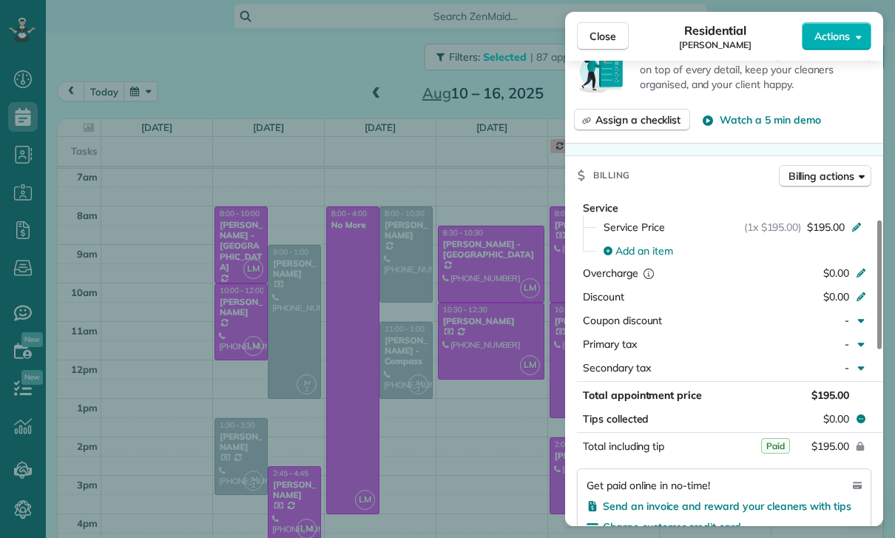
scroll to position [650, 0]
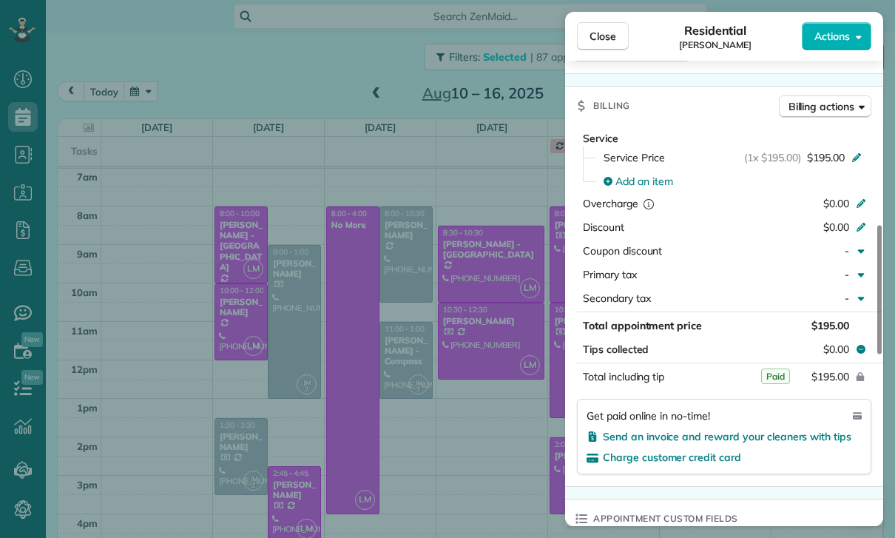
click at [487, 438] on div "Close Residential Erin Oremland Actions Status Confirmed Erin Oremland · Open p…" at bounding box center [447, 269] width 895 height 538
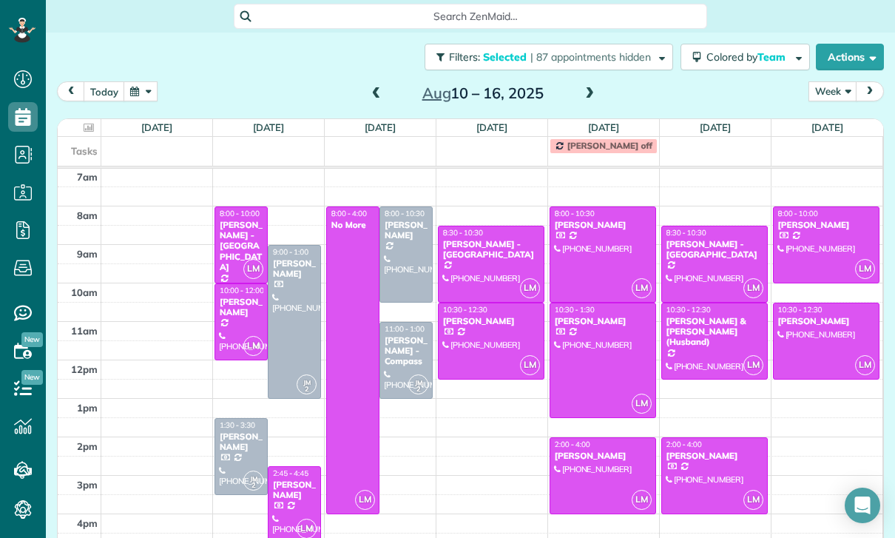
click at [601, 438] on div at bounding box center [602, 475] width 105 height 75
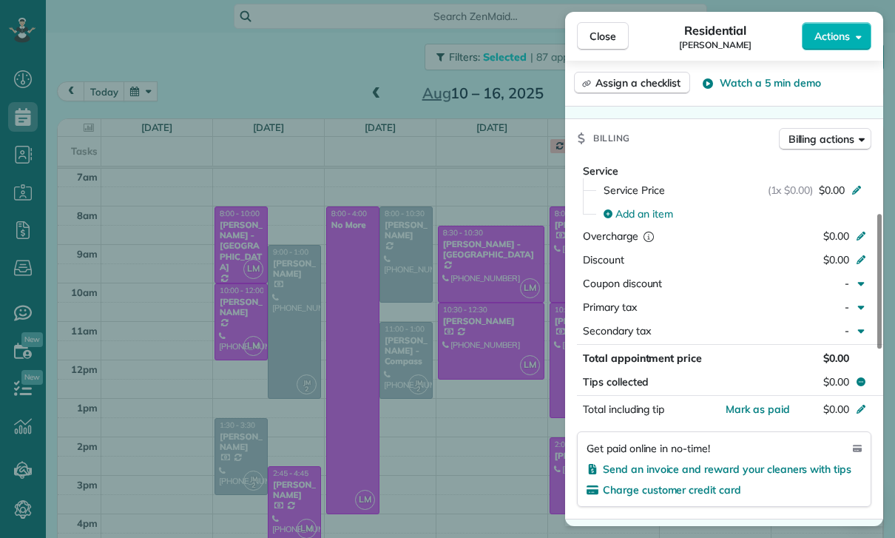
scroll to position [700, 0]
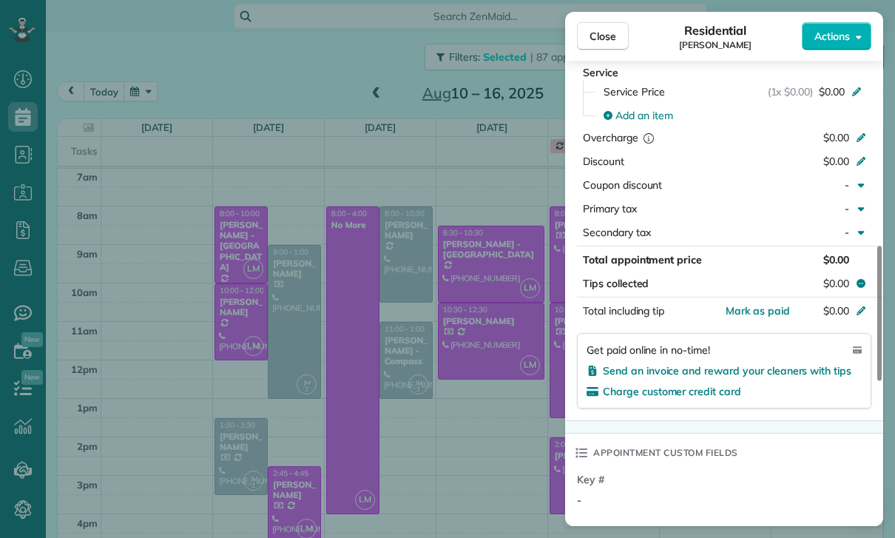
click at [488, 431] on div "Close Residential David Gervasi Actions Status Confirmed David Gervasi · Open p…" at bounding box center [447, 269] width 895 height 538
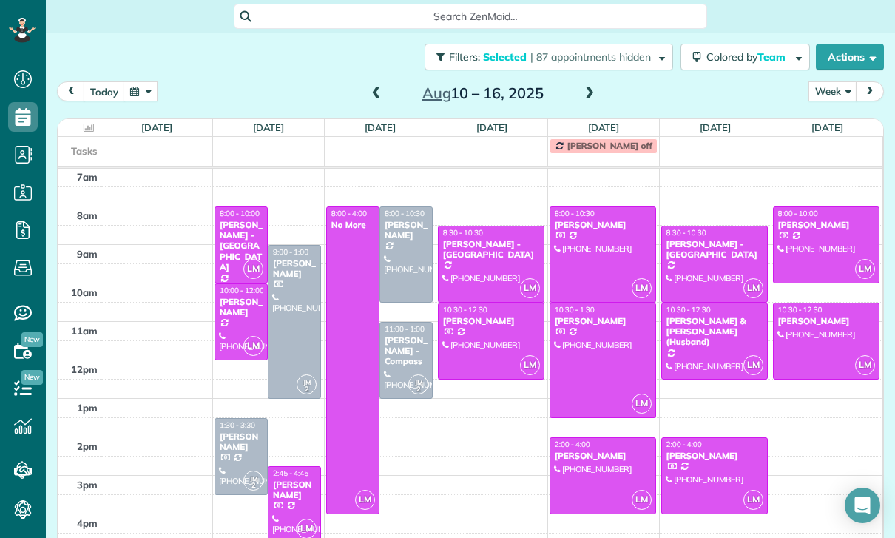
click at [684, 303] on div at bounding box center [714, 340] width 105 height 75
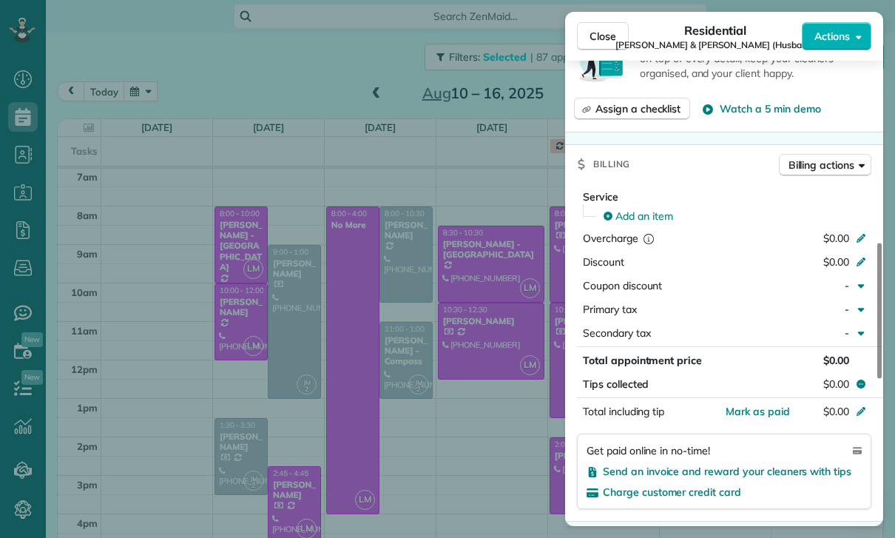
scroll to position [692, 0]
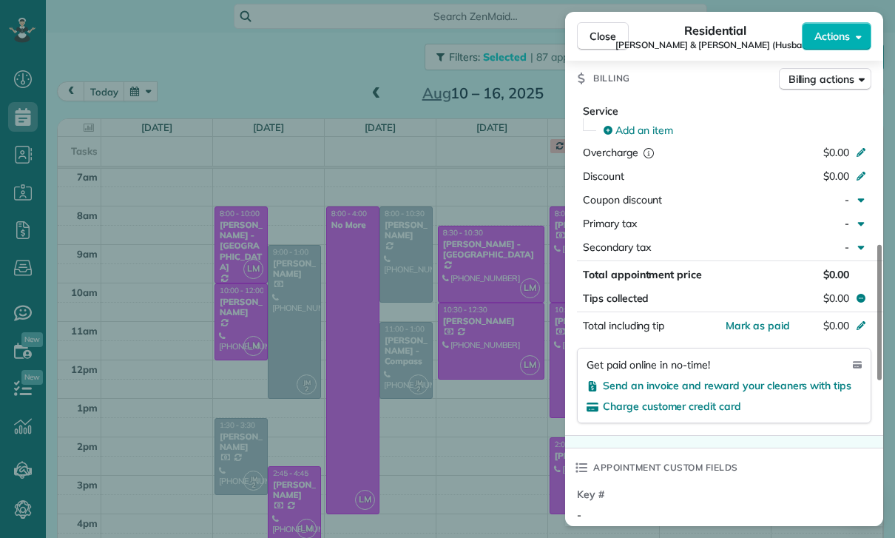
click at [489, 427] on div "Close Residential Olivia power-Li & Cheng Li (Husband) Actions Status Confirmed…" at bounding box center [447, 269] width 895 height 538
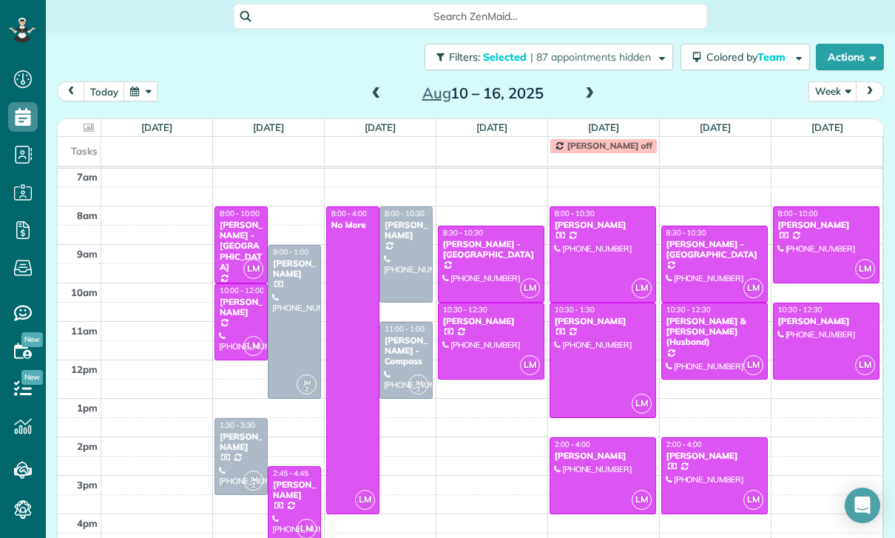
click at [707, 438] on div at bounding box center [714, 475] width 105 height 75
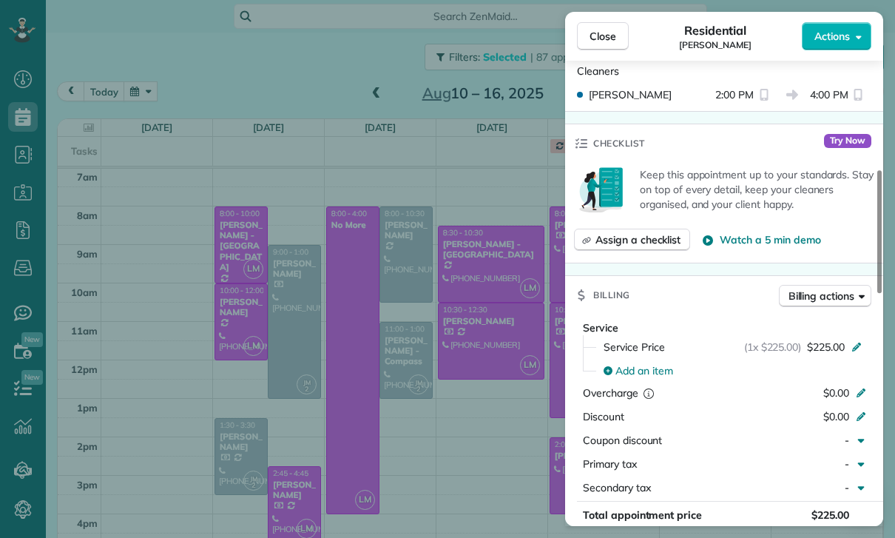
scroll to position [600, 0]
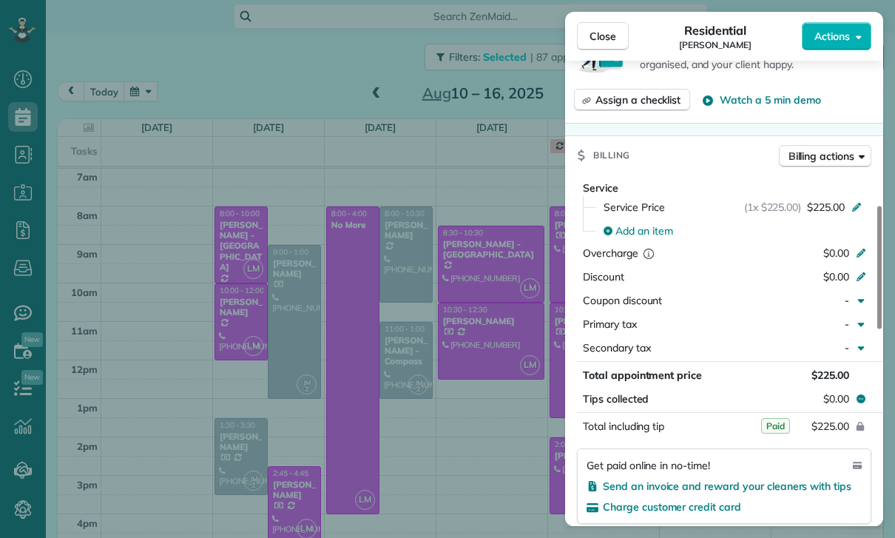
click at [489, 438] on div "Close Residential Cristina Ciminelli Actions Status Yet to Confirm Cristina Cim…" at bounding box center [447, 269] width 895 height 538
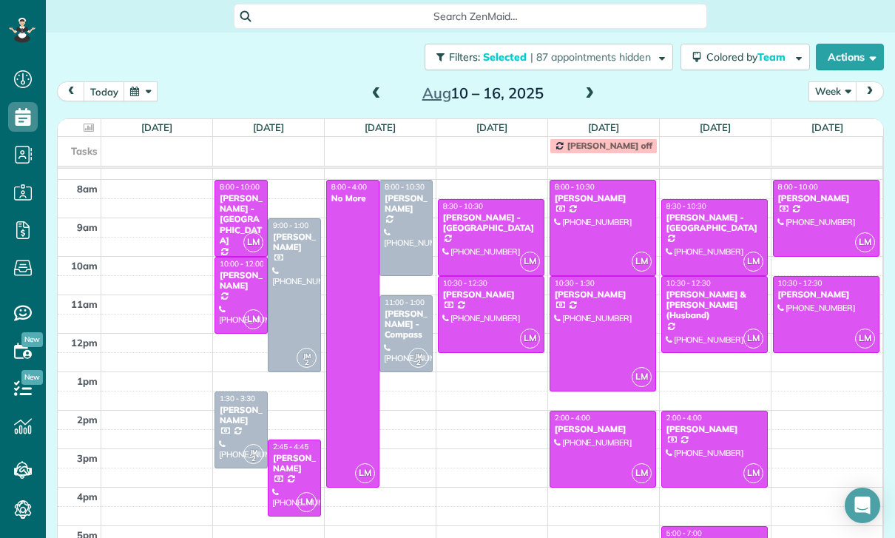
scroll to position [138, 0]
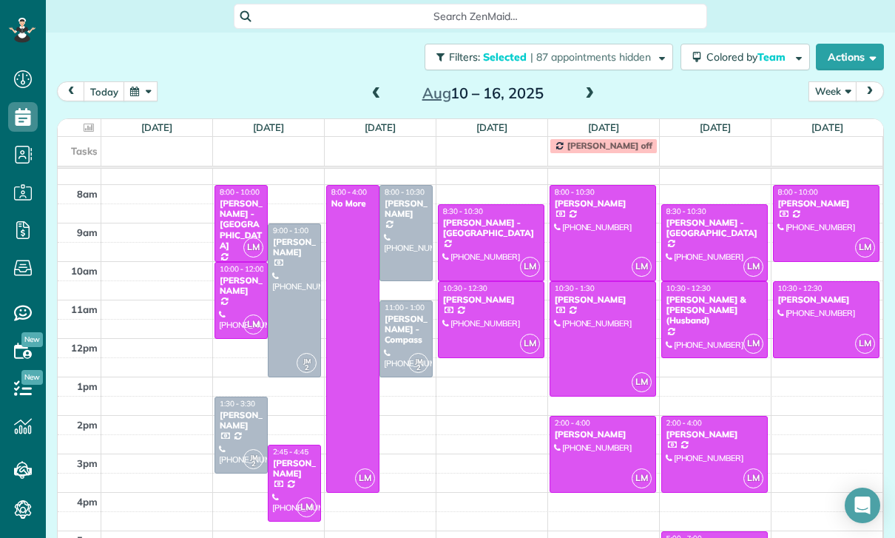
click at [815, 186] on div at bounding box center [826, 223] width 106 height 75
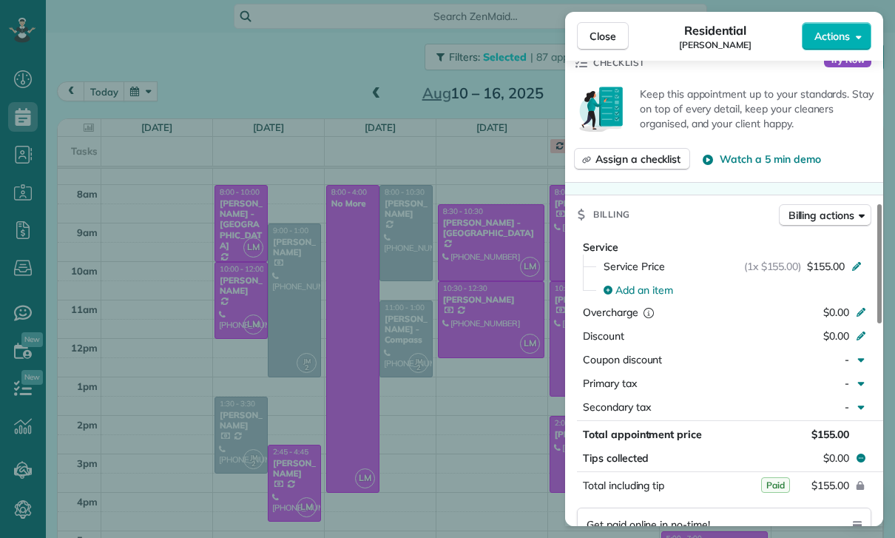
scroll to position [677, 0]
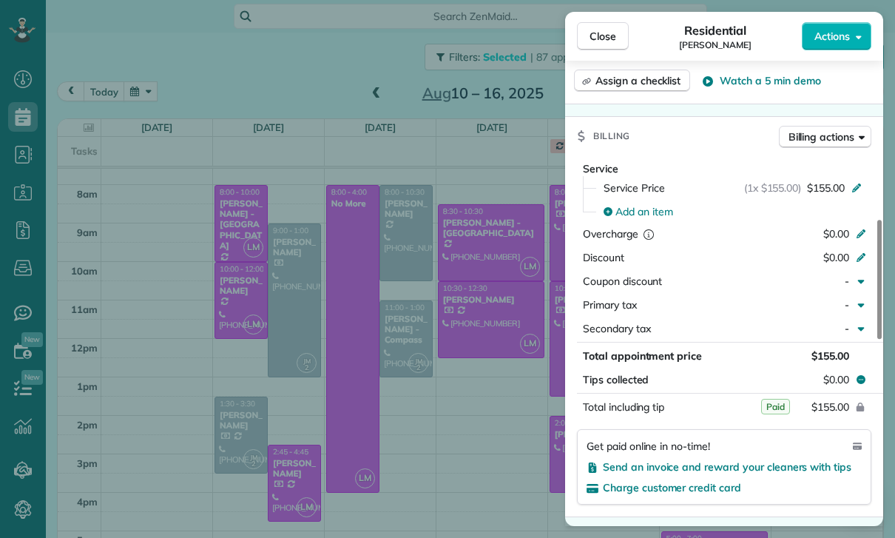
click at [468, 447] on div "Close Residential James Henney Actions Status Yet to Confirm James Henney · Ope…" at bounding box center [447, 269] width 895 height 538
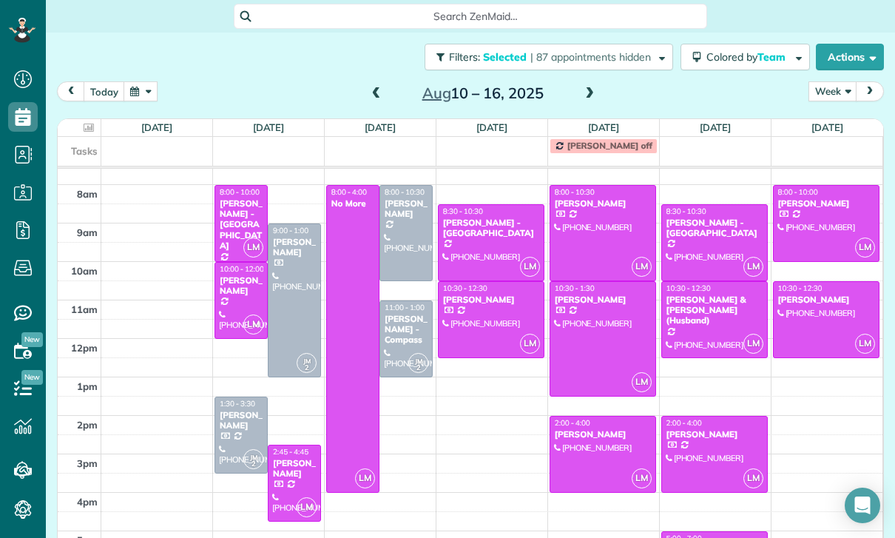
click at [820, 282] on div at bounding box center [826, 319] width 106 height 75
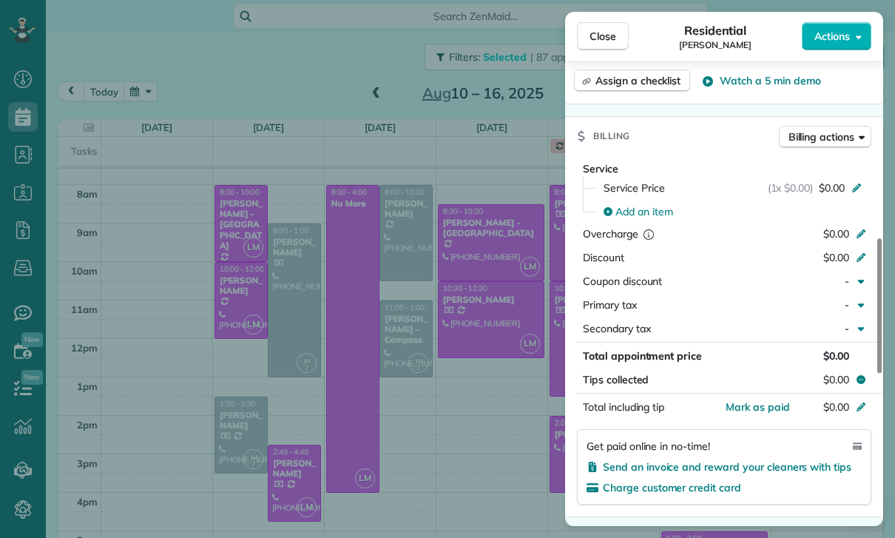
scroll to position [684, 0]
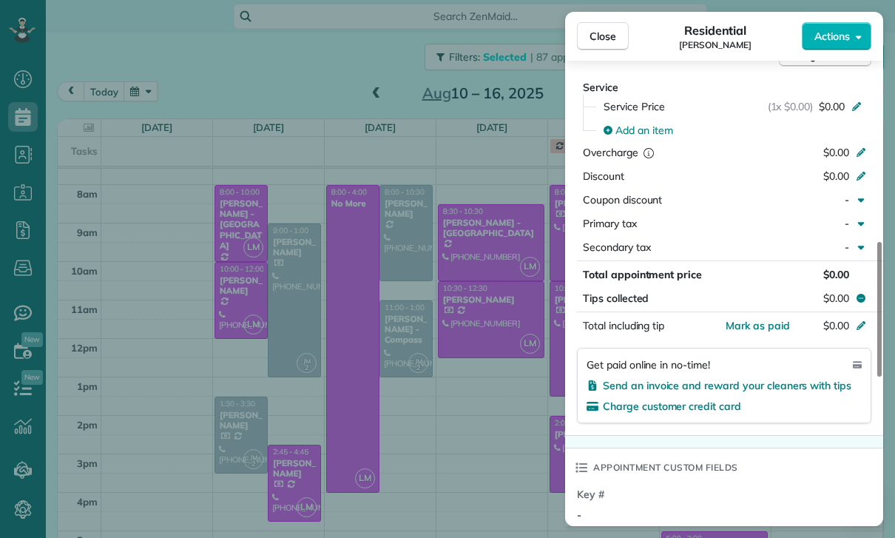
click at [500, 428] on div "Close Residential Gayane Gamil Actions Status Confirmed Gayane Gamil · Open pro…" at bounding box center [447, 269] width 895 height 538
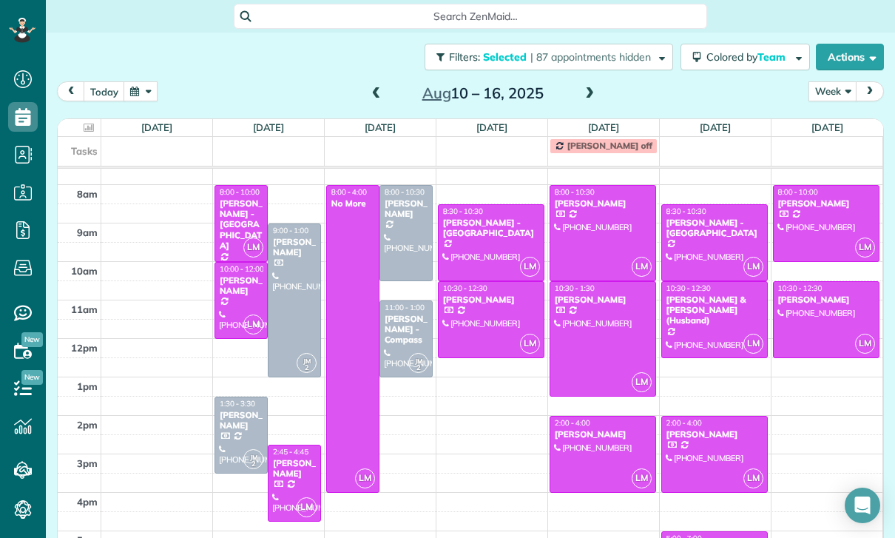
click at [589, 87] on span at bounding box center [589, 93] width 16 height 13
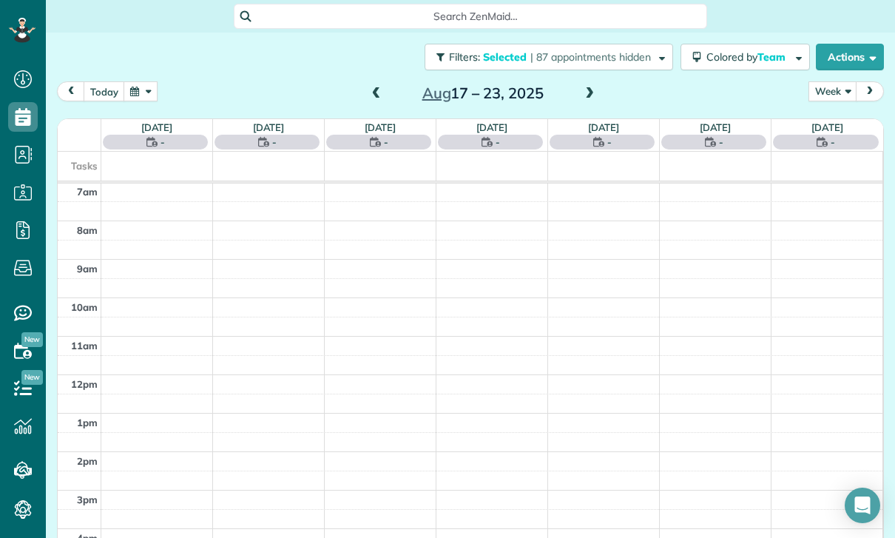
scroll to position [116, 0]
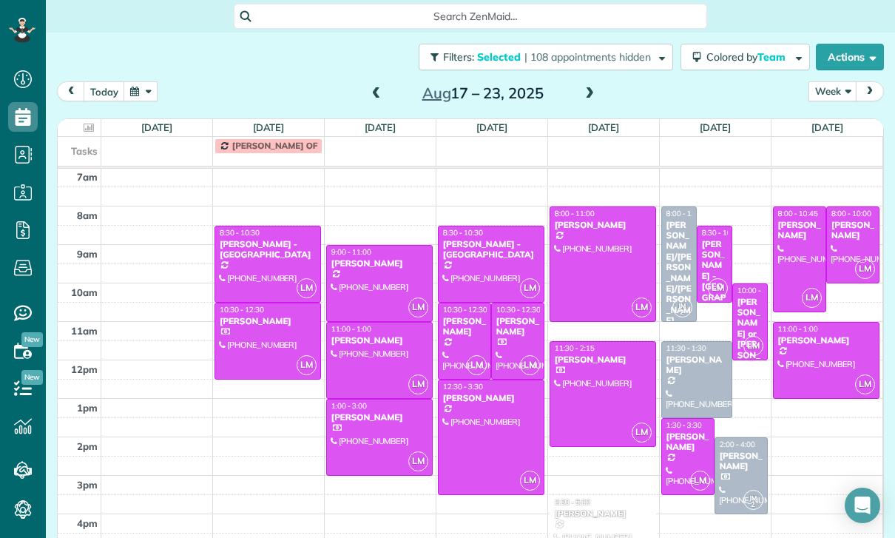
click at [265, 303] on div at bounding box center [267, 340] width 105 height 75
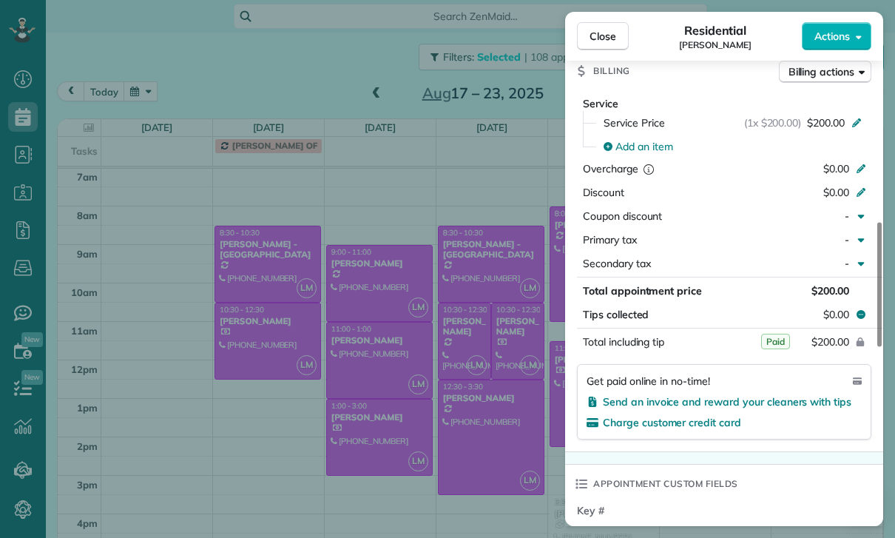
scroll to position [760, 0]
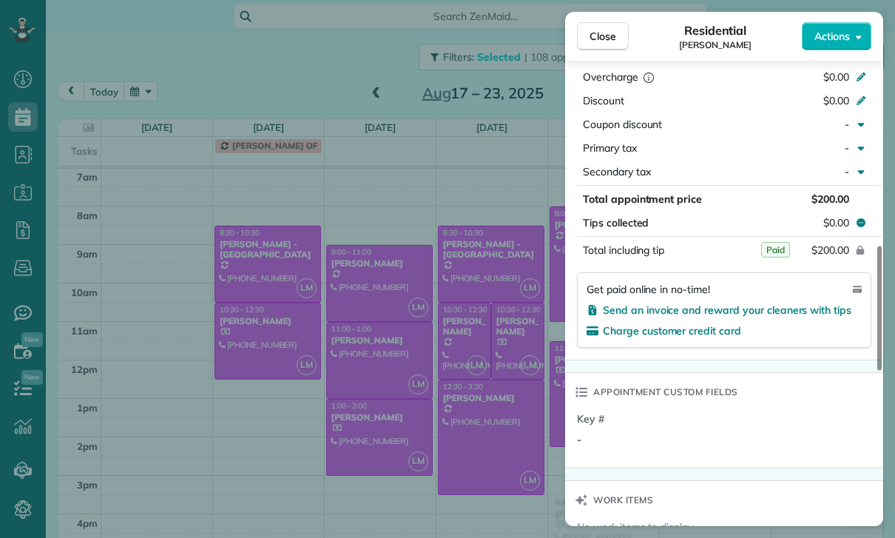
click at [455, 436] on div "Close Residential Crystal Begley Actions Status Confirmed Crystal Begley · Open…" at bounding box center [447, 269] width 895 height 538
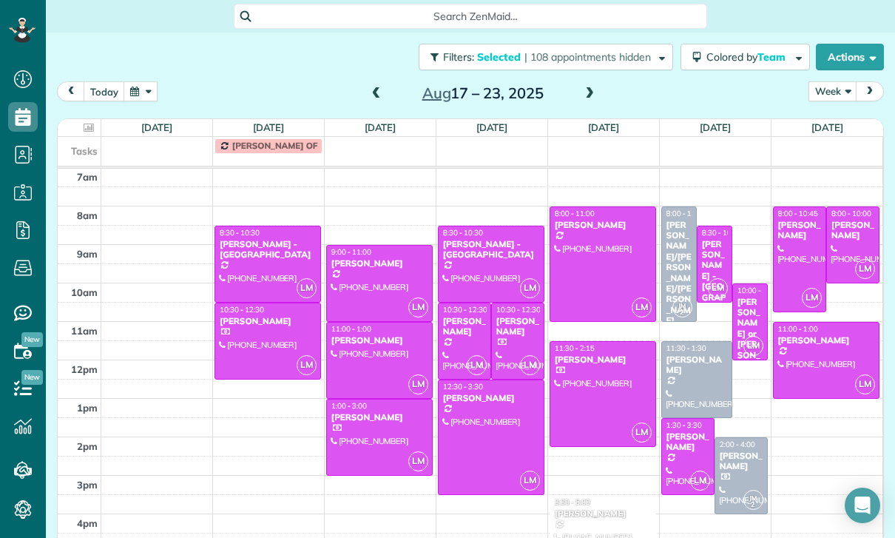
click at [351, 245] on div at bounding box center [379, 282] width 105 height 75
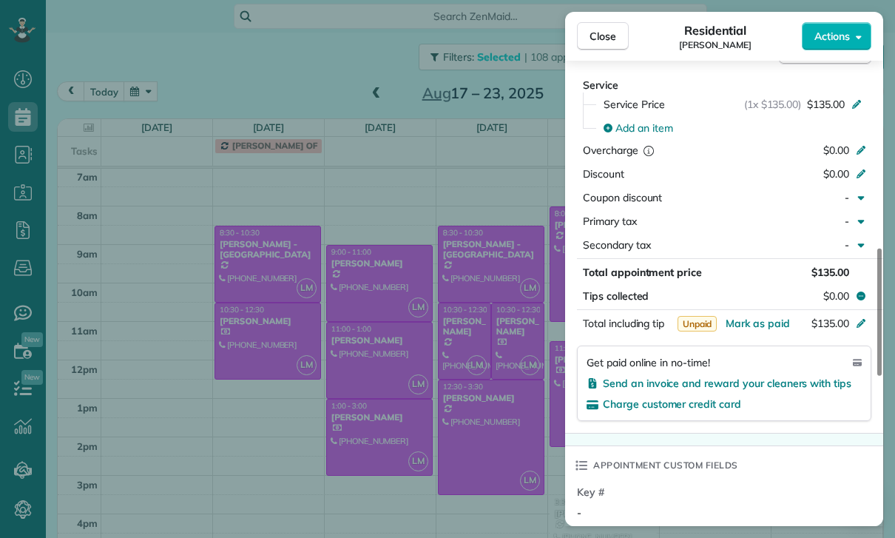
scroll to position [751, 0]
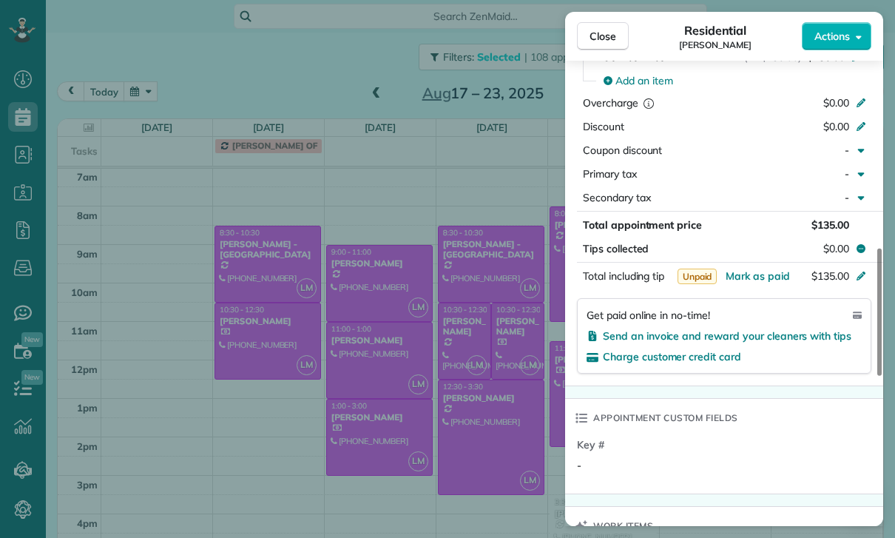
click at [464, 410] on div "Close Residential Marissa Berman Actions Status Yet to Confirm Marissa Berman ·…" at bounding box center [447, 269] width 895 height 538
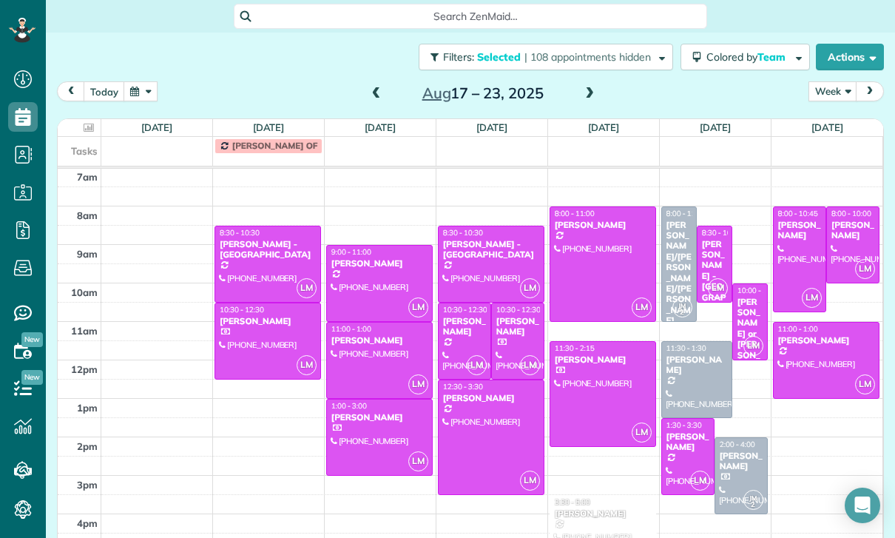
click at [357, 322] on div at bounding box center [379, 359] width 105 height 75
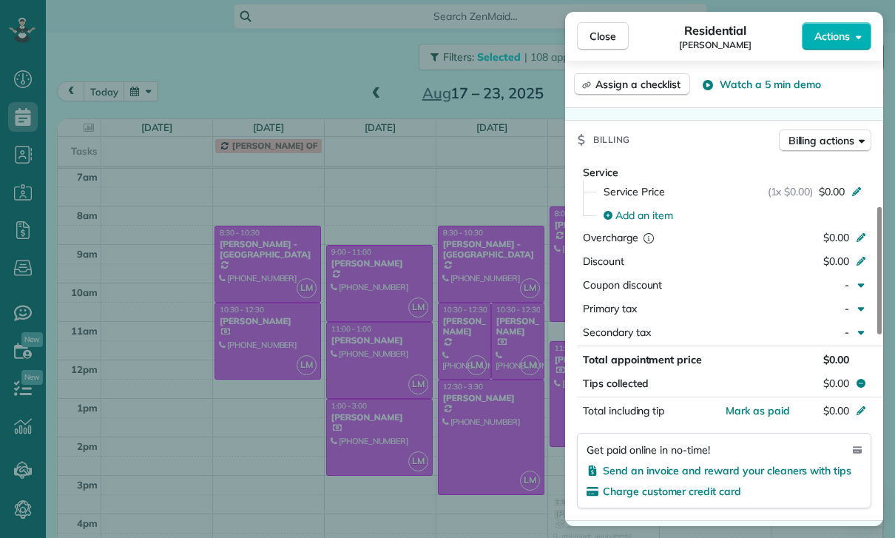
scroll to position [697, 0]
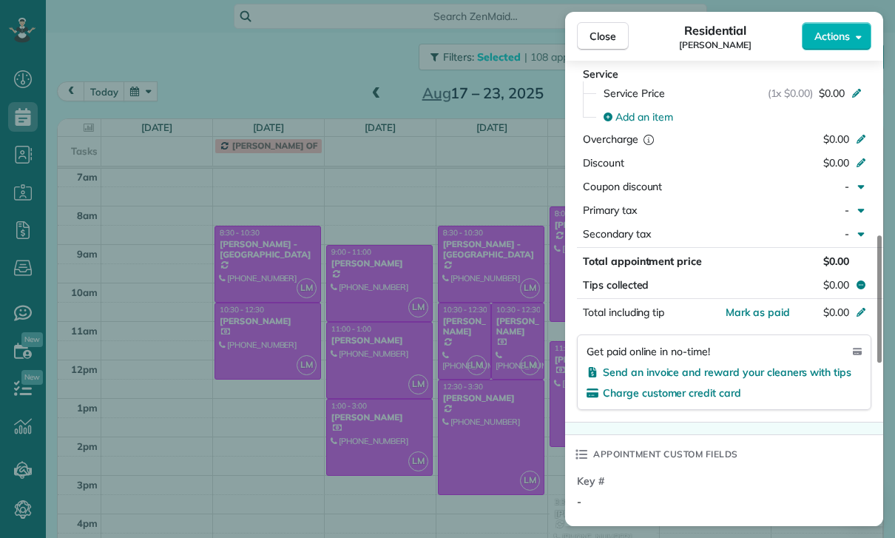
click at [456, 442] on div "Close Residential Sergii Popovych Actions Status Confirmed Sergii Popovych · Op…" at bounding box center [447, 269] width 895 height 538
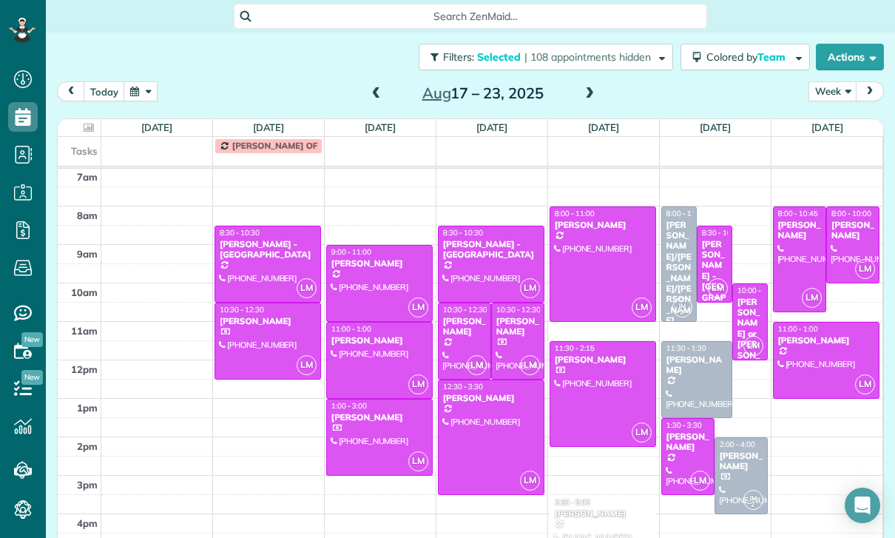
click at [369, 399] on div at bounding box center [379, 436] width 105 height 75
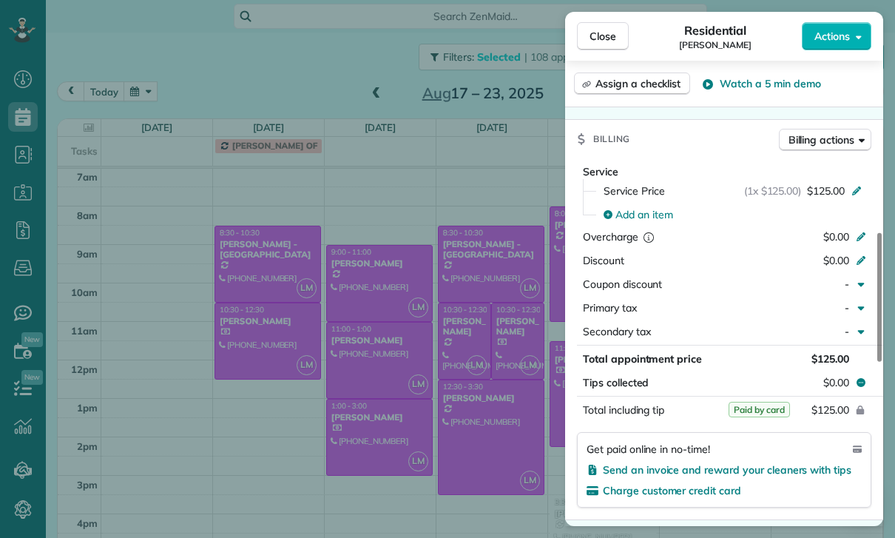
scroll to position [705, 0]
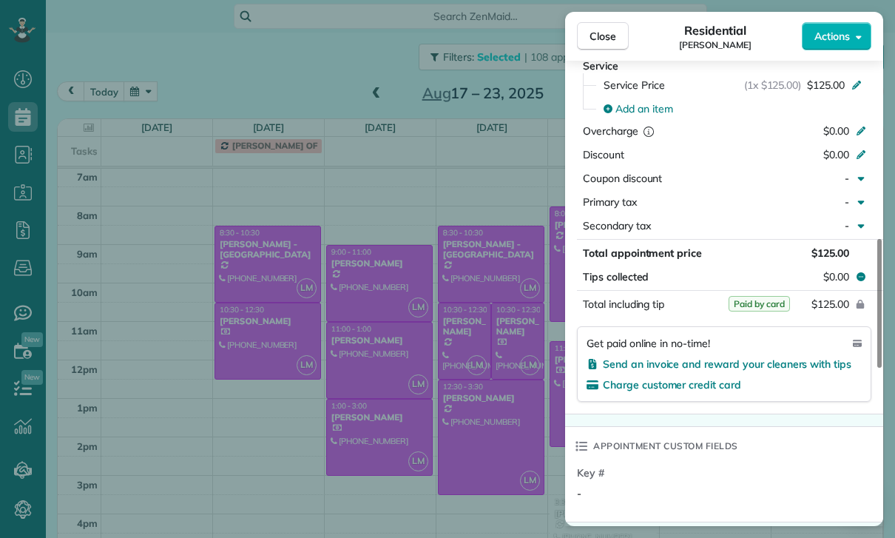
click at [456, 437] on div "Close Residential Victoria Hashemian Actions Status Confirmed Victoria Hashemia…" at bounding box center [447, 269] width 895 height 538
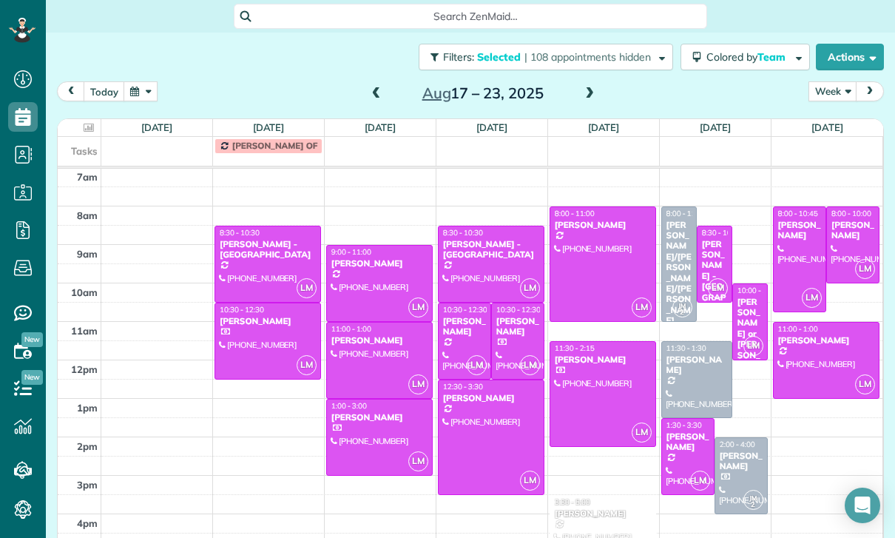
click at [516, 303] on div at bounding box center [518, 340] width 52 height 75
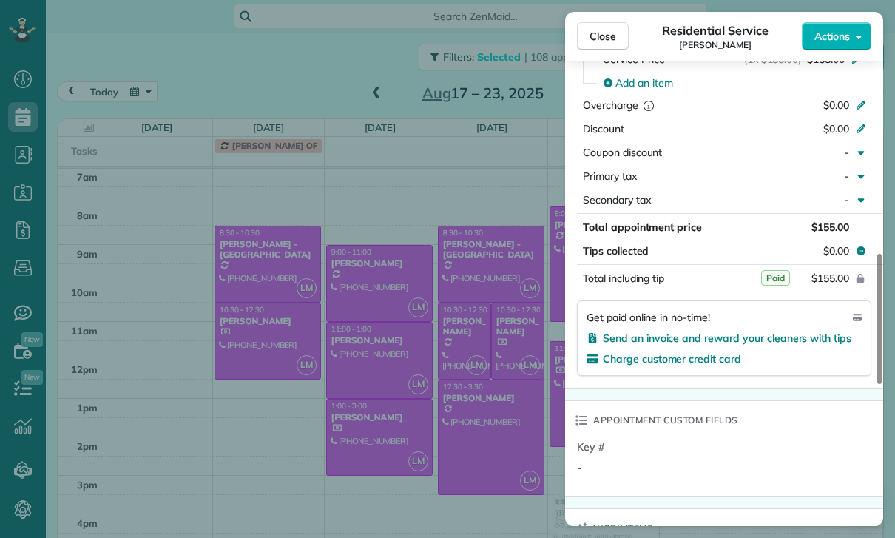
scroll to position [756, 0]
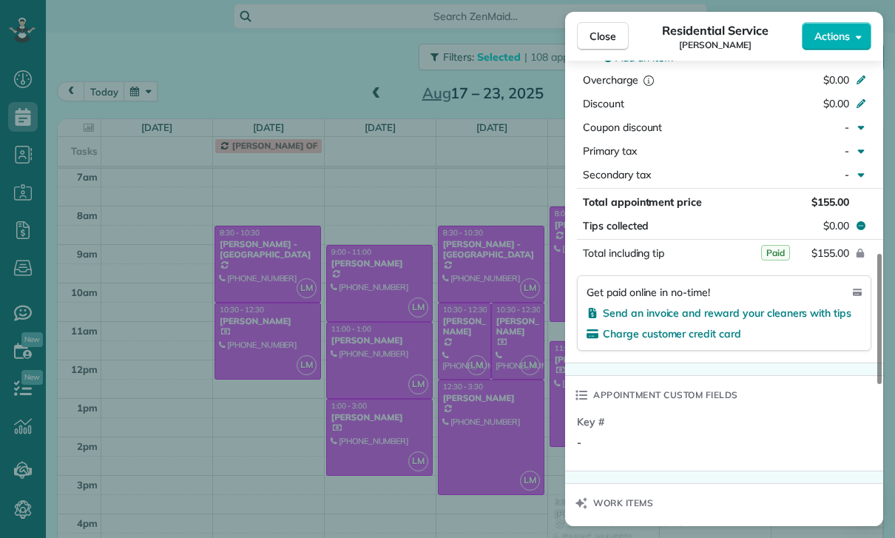
click at [492, 459] on div "Close Residential Service Mike Consiglio Actions Status Confirmed Mike Consigli…" at bounding box center [447, 269] width 895 height 538
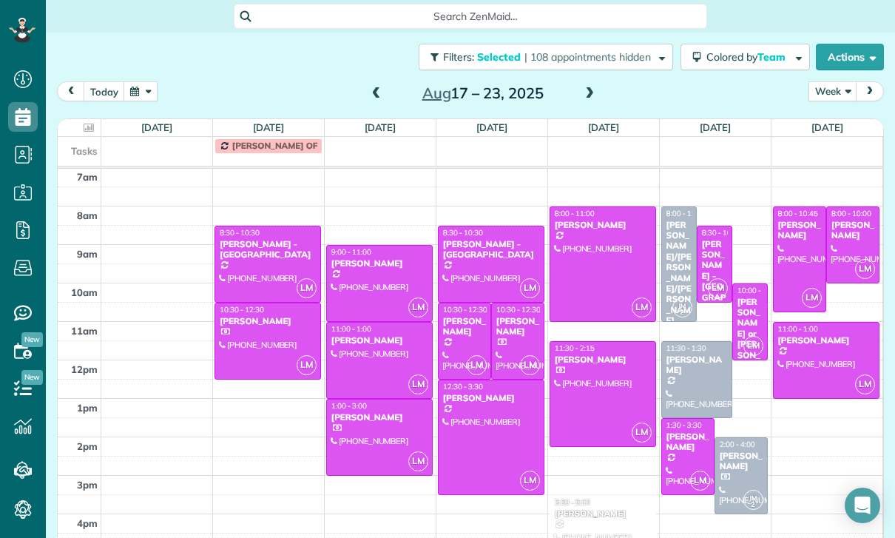
click at [461, 316] on div "Jake Trusheim" at bounding box center [464, 326] width 44 height 21
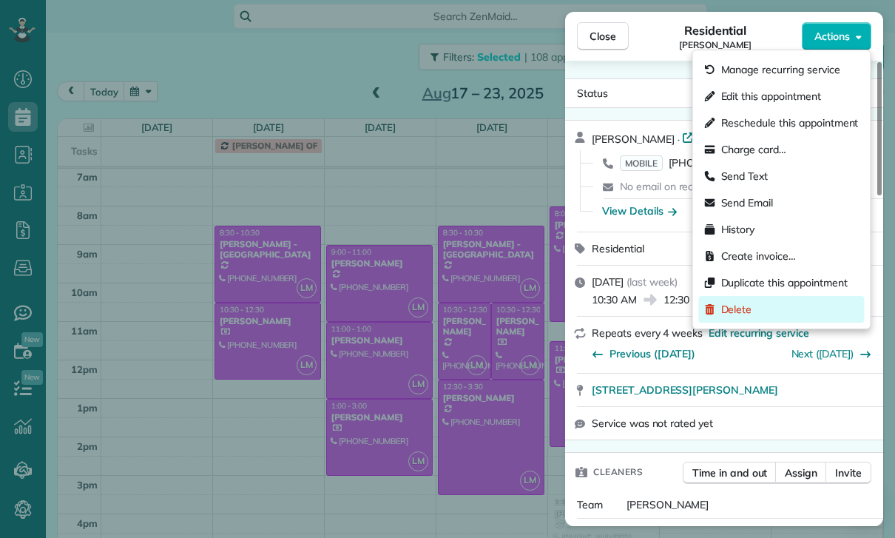
click at [749, 311] on span "Delete" at bounding box center [736, 309] width 31 height 15
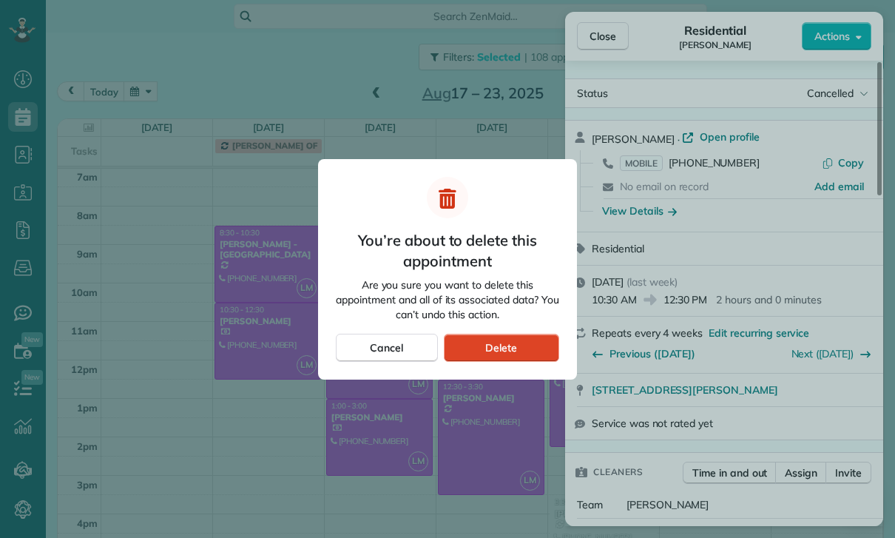
click at [518, 345] on div "Delete" at bounding box center [501, 347] width 115 height 28
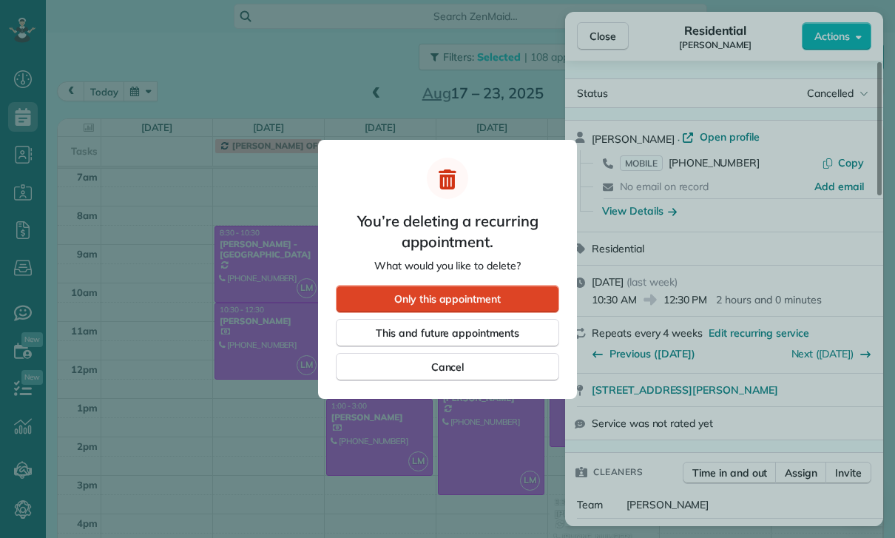
click at [507, 295] on div "Only this appointment" at bounding box center [447, 299] width 223 height 28
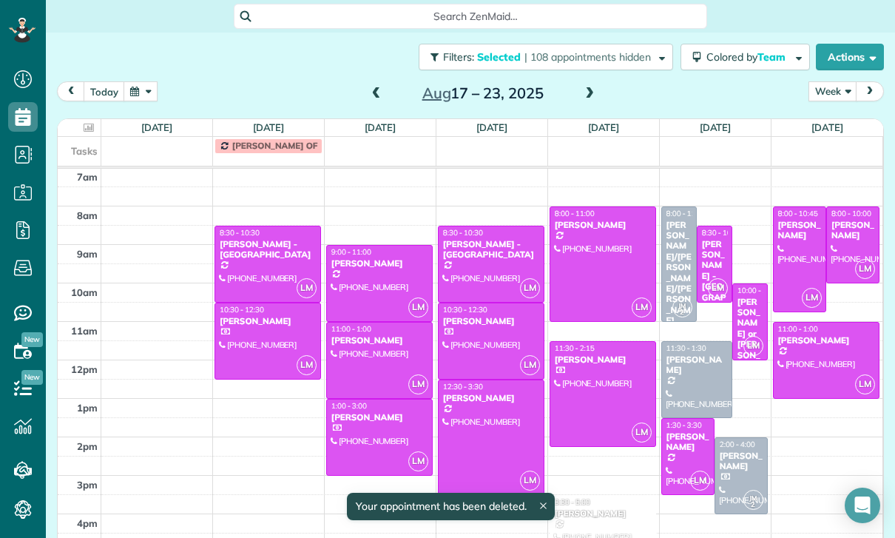
scroll to position [116, 0]
click at [486, 386] on div at bounding box center [490, 437] width 105 height 114
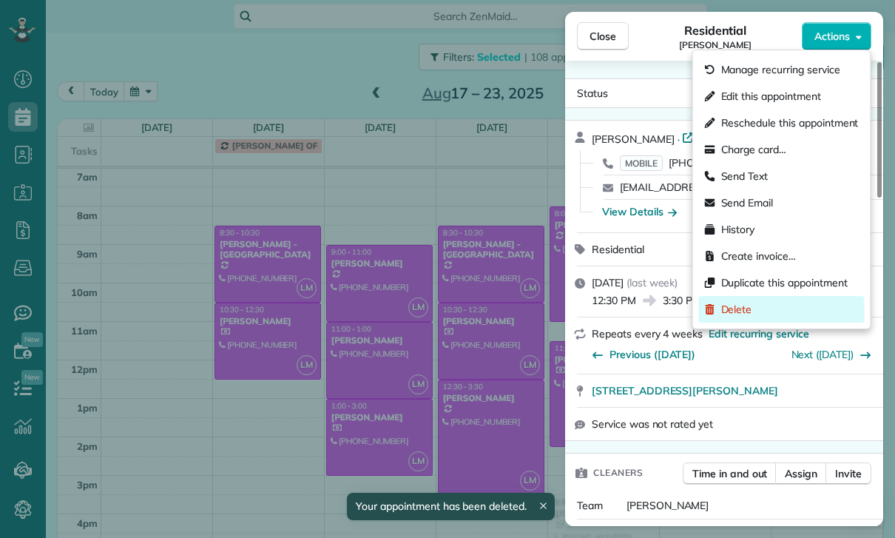
click at [743, 317] on div "Delete" at bounding box center [782, 309] width 166 height 27
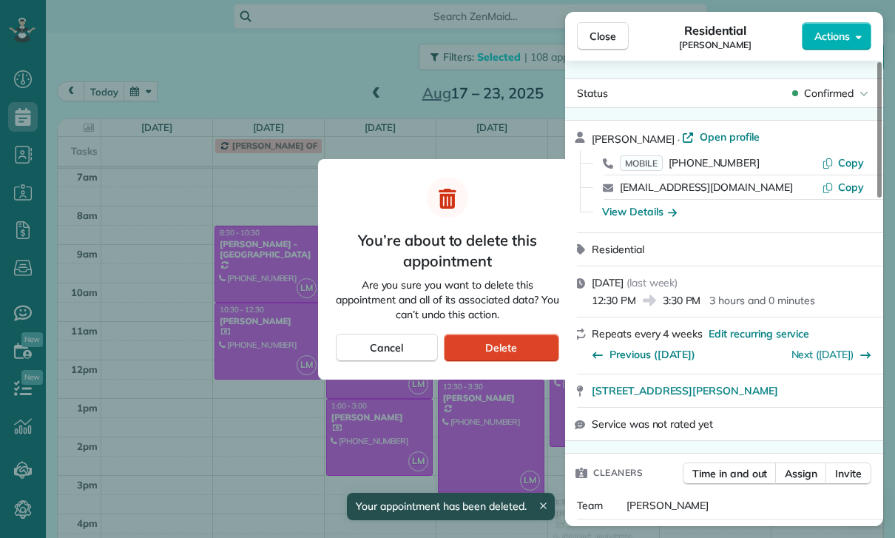
click at [518, 349] on div "Delete" at bounding box center [501, 347] width 115 height 28
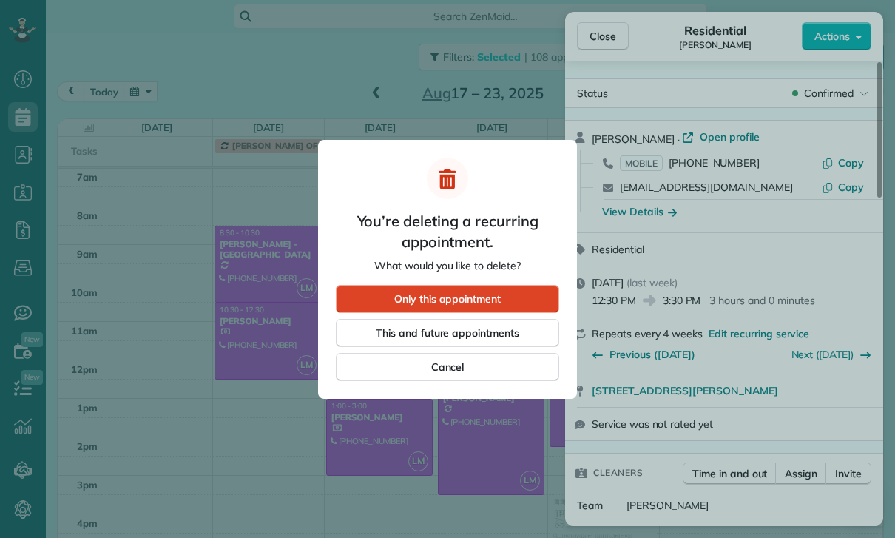
click at [464, 297] on span "Only this appointment" at bounding box center [447, 298] width 106 height 15
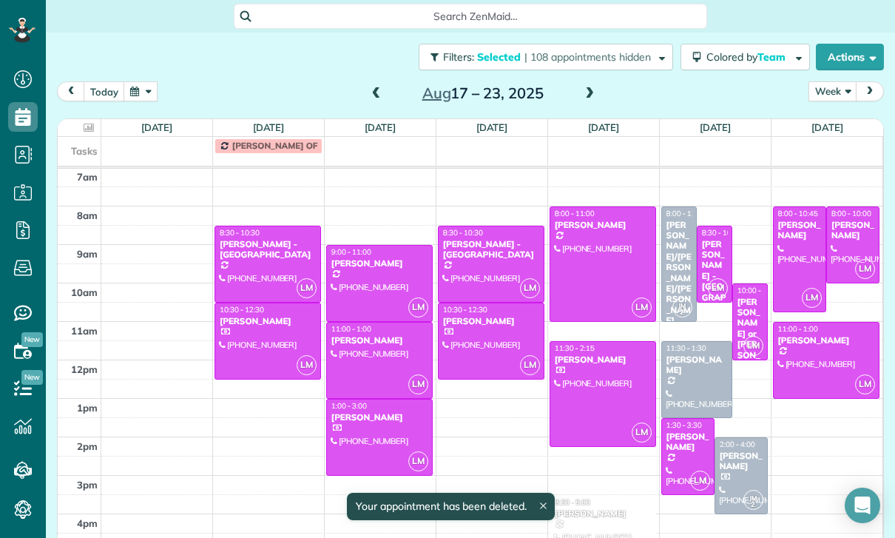
scroll to position [116, 0]
click at [591, 217] on div at bounding box center [602, 264] width 105 height 114
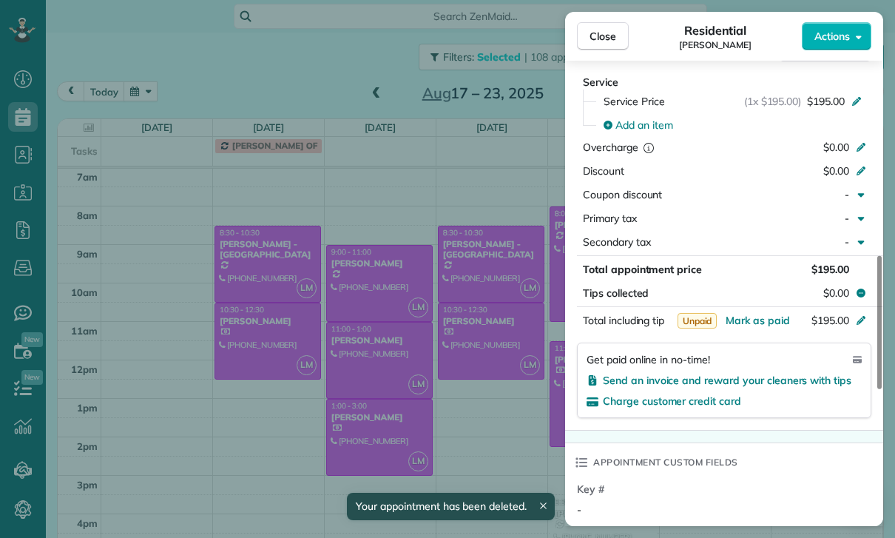
scroll to position [744, 0]
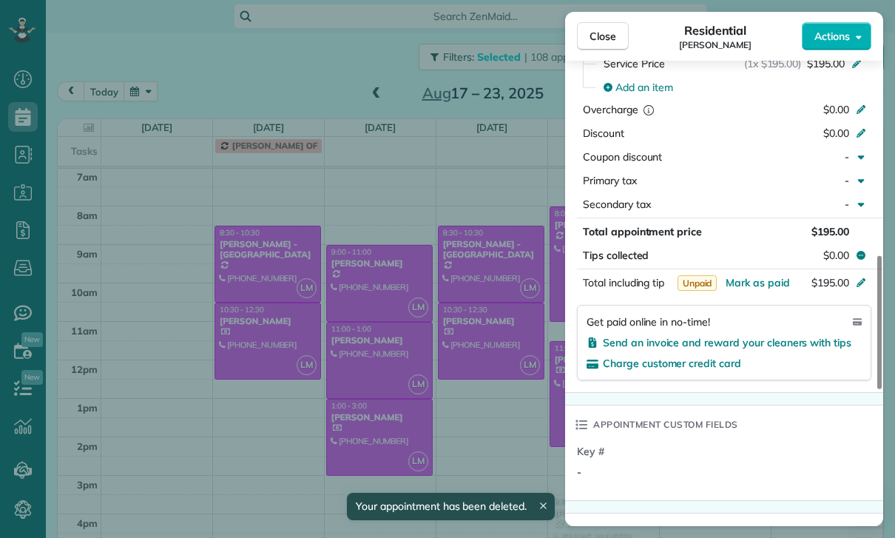
click at [465, 422] on div "Close Residential Erin Oremland Actions Status Confirmed Erin Oremland · Open p…" at bounding box center [447, 269] width 895 height 538
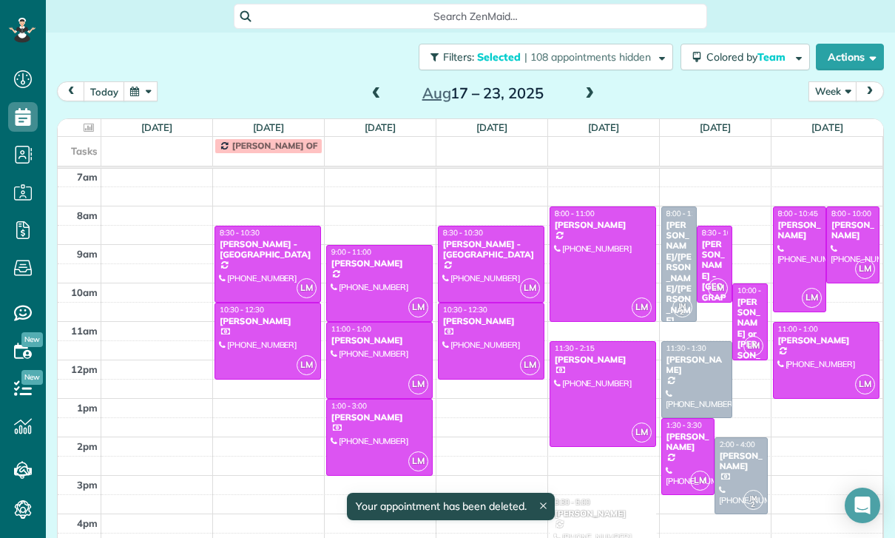
click at [606, 342] on div at bounding box center [602, 394] width 105 height 104
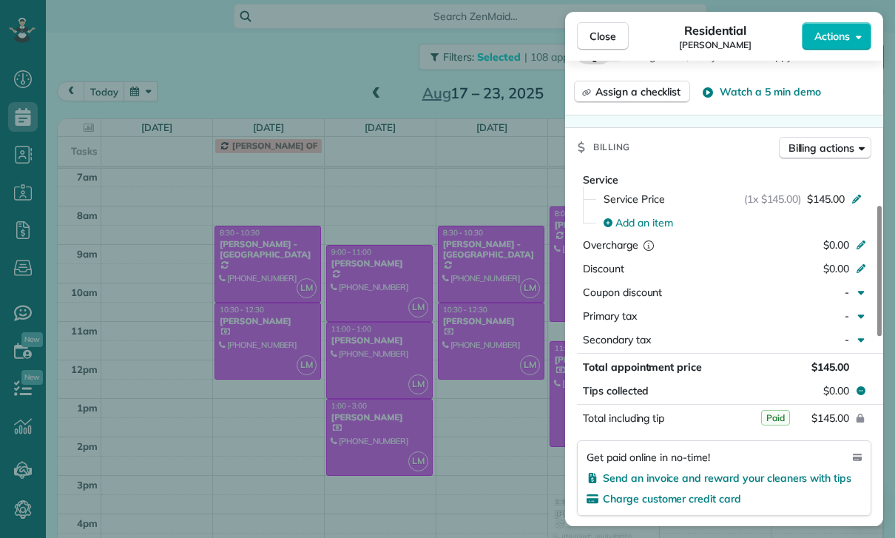
scroll to position [697, 0]
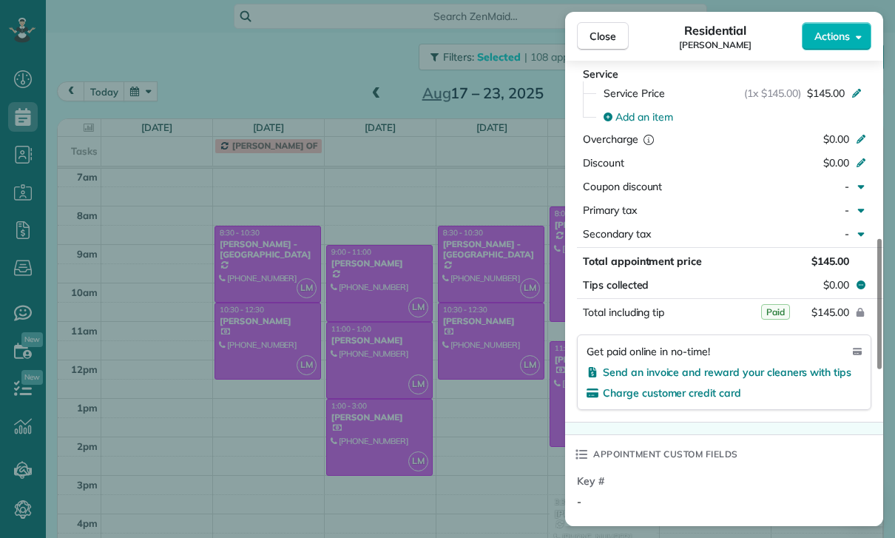
click at [466, 328] on div "Close Residential Jamel Bolden Actions Status Confirmed Jamel Bolden · Open pro…" at bounding box center [447, 269] width 895 height 538
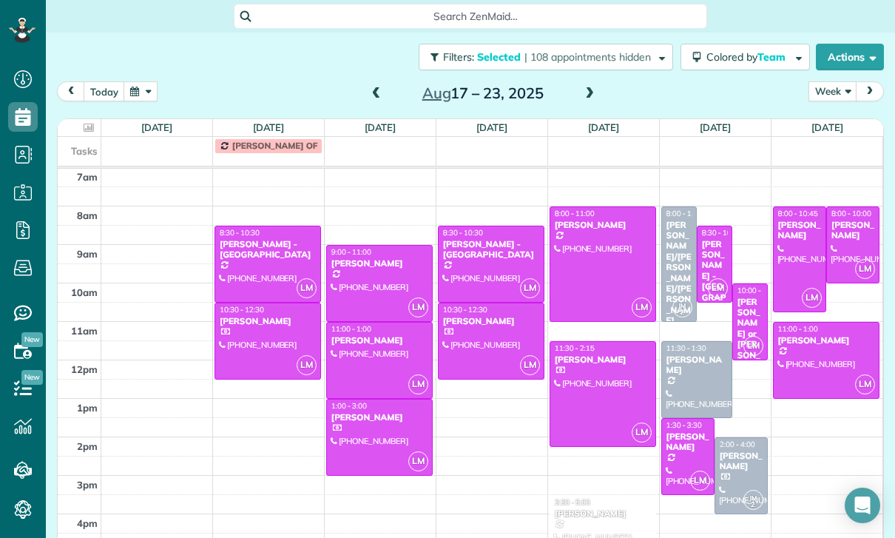
click at [684, 419] on div at bounding box center [688, 456] width 52 height 75
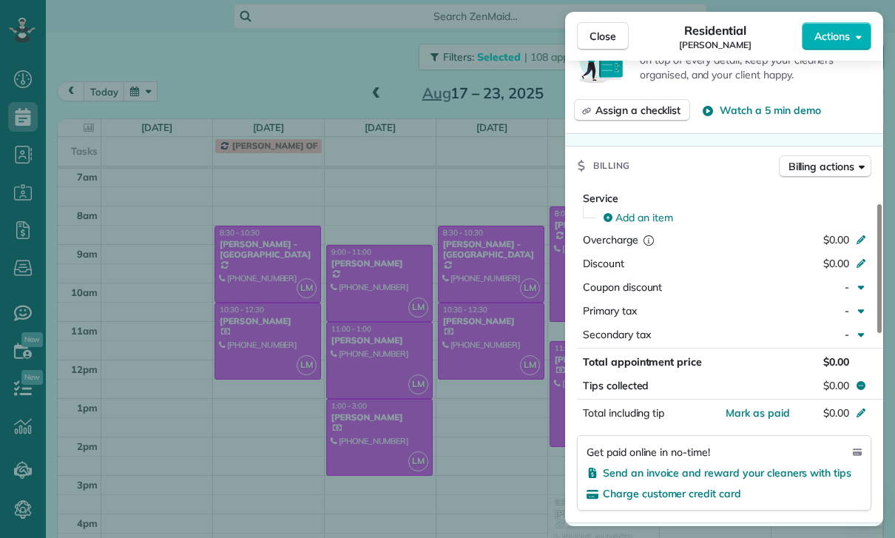
scroll to position [700, 0]
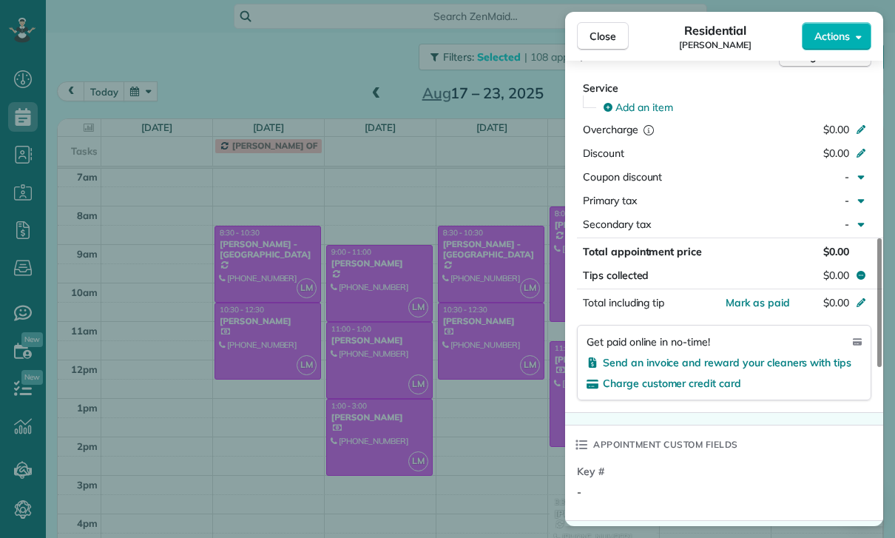
click at [484, 422] on div "Close Residential Cristina Ciminelli Actions Status Yet to Confirm Cristina Cim…" at bounding box center [447, 269] width 895 height 538
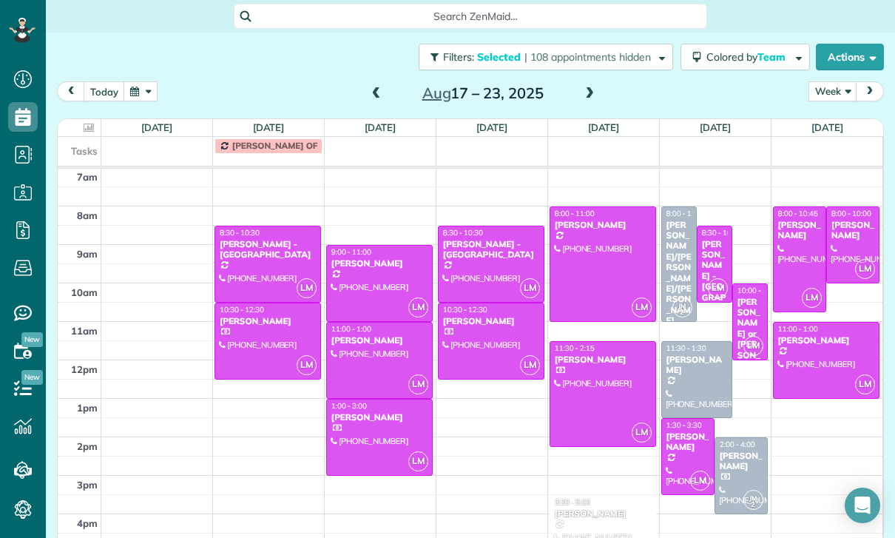
click at [793, 220] on div "[PERSON_NAME]" at bounding box center [799, 230] width 44 height 21
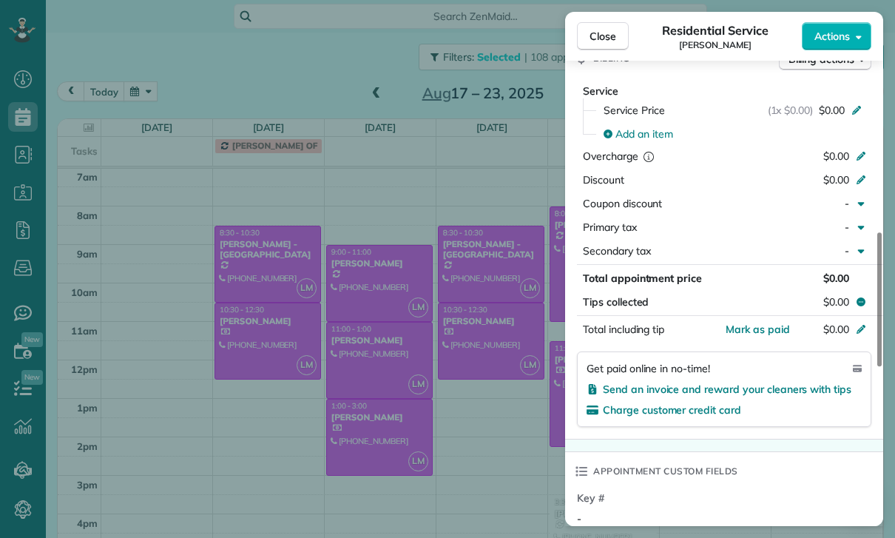
scroll to position [709, 0]
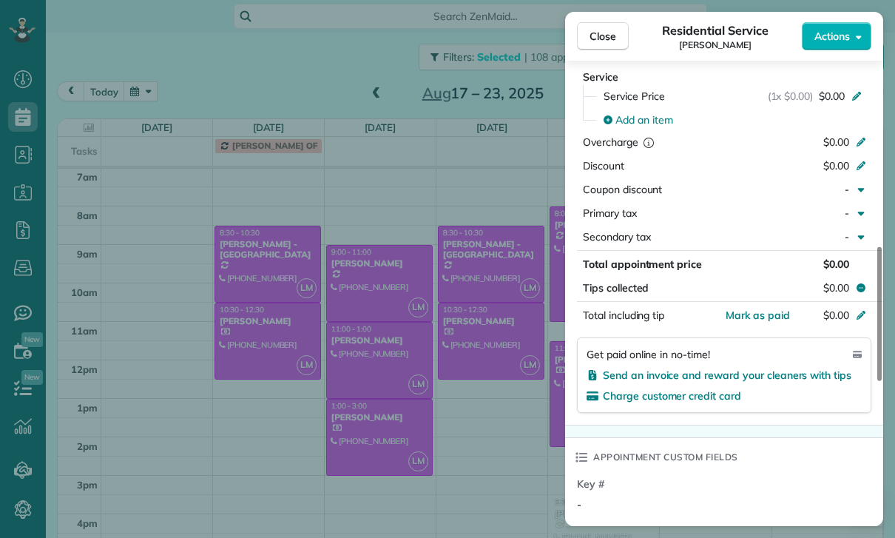
click at [488, 418] on div "Close Residential Service Asher Yousif Actions Status Confirmed Asher Yousif · …" at bounding box center [447, 269] width 895 height 538
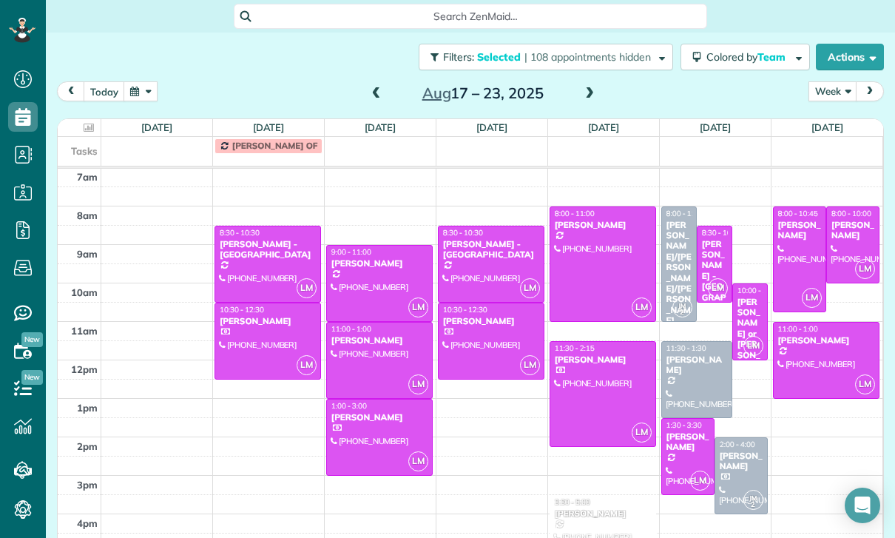
click at [861, 220] on div "Ana Kesaryan" at bounding box center [852, 230] width 44 height 21
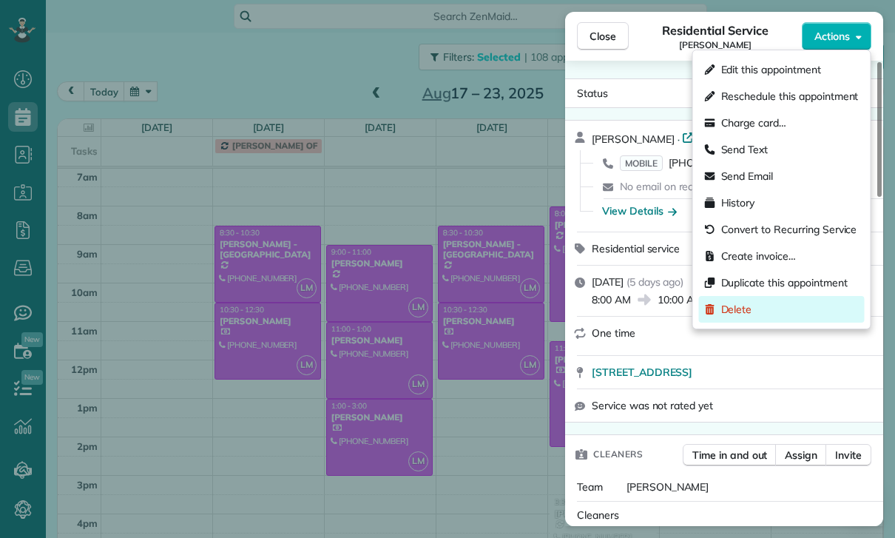
click at [755, 304] on div "Delete" at bounding box center [782, 309] width 166 height 27
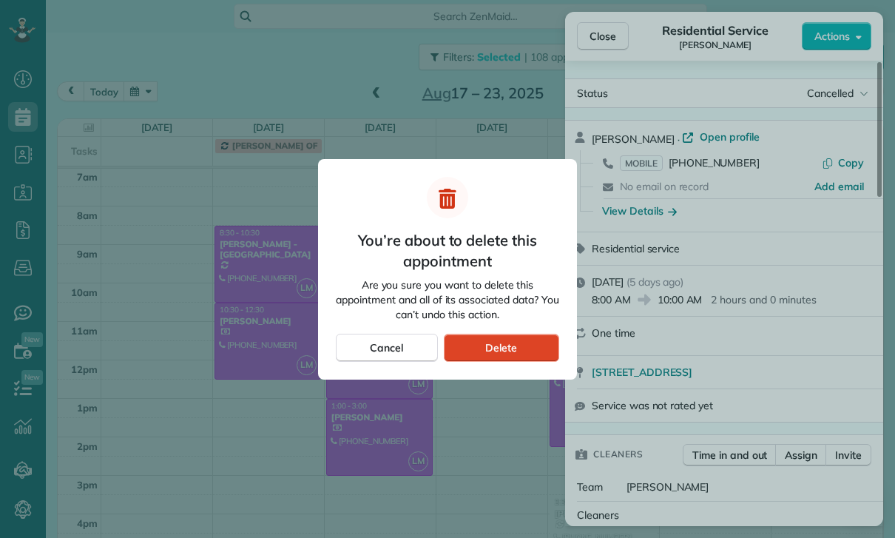
click at [521, 347] on div "Delete" at bounding box center [501, 347] width 115 height 28
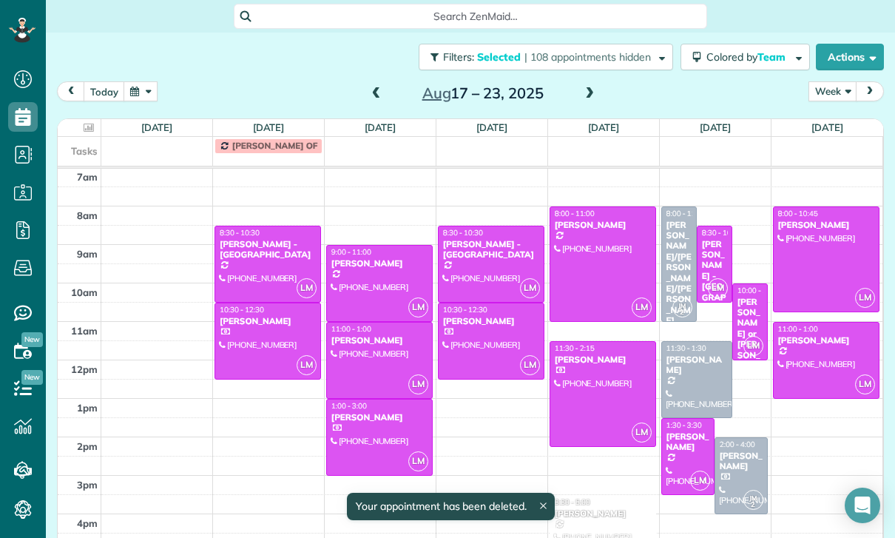
scroll to position [116, 0]
click at [809, 322] on div at bounding box center [826, 359] width 106 height 75
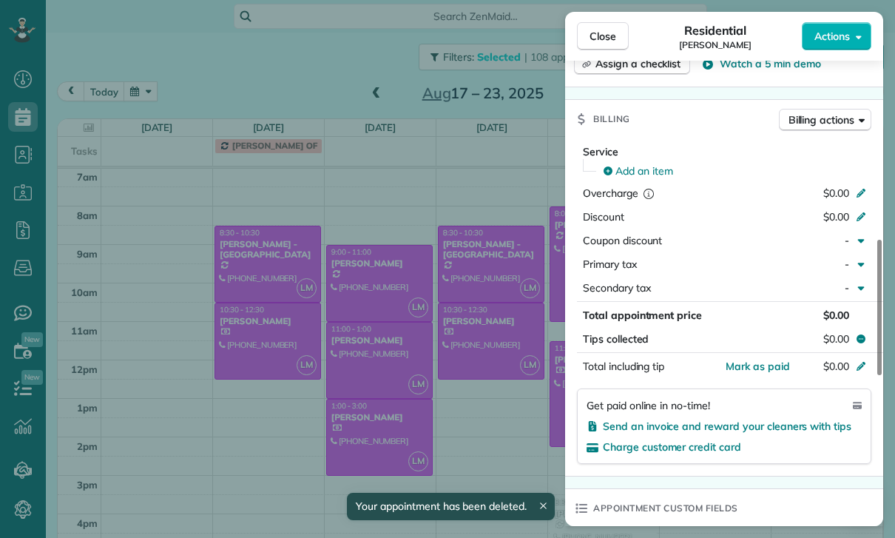
scroll to position [684, 0]
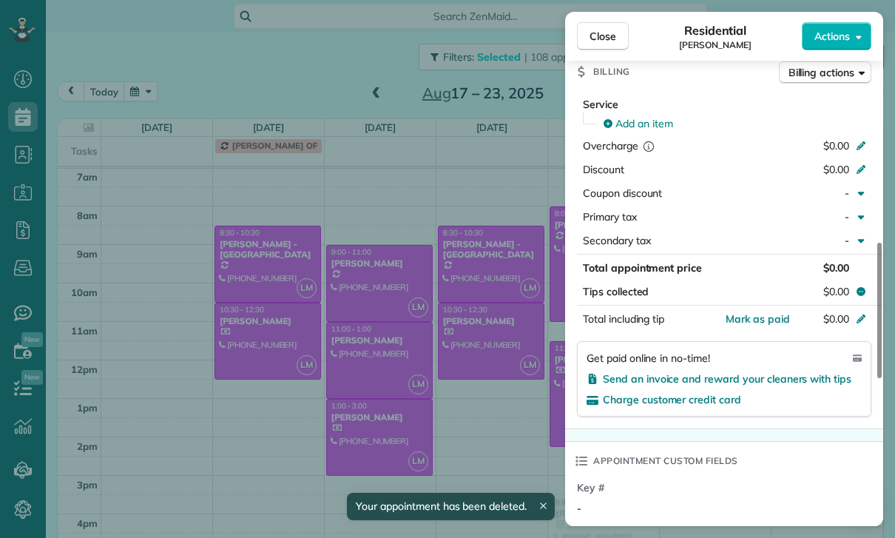
click at [500, 408] on div "Close Residential Nancy Benavente Actions Status Confirmed Nancy Benavente · Op…" at bounding box center [447, 269] width 895 height 538
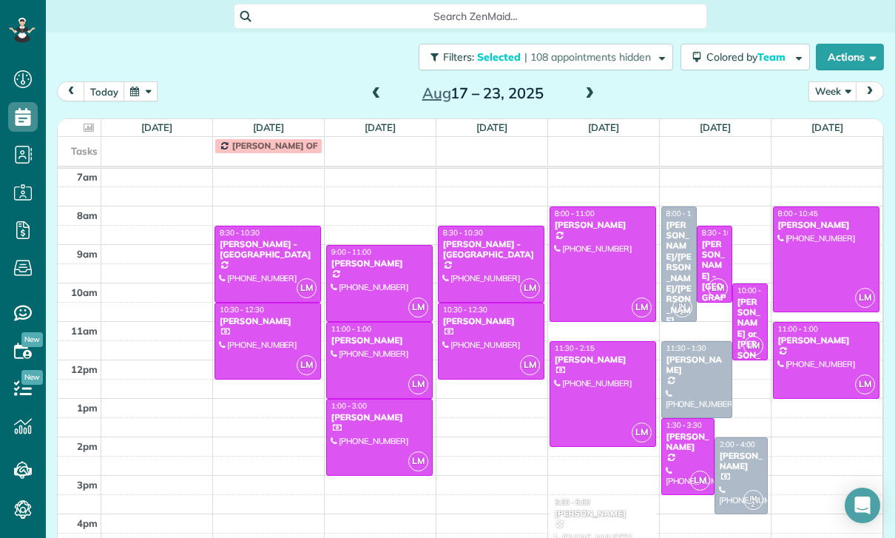
click at [672, 220] on div "Susanne/Hanne Passantino/Povlsen" at bounding box center [678, 273] width 27 height 106
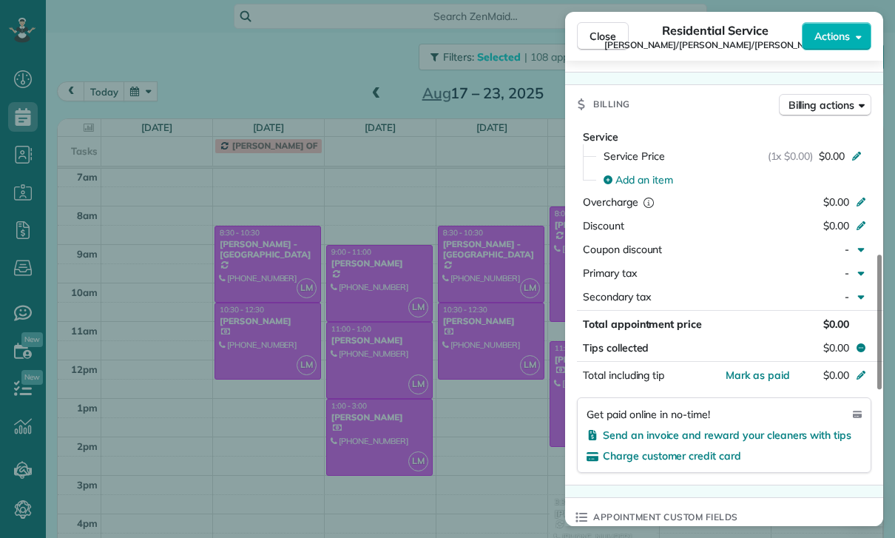
scroll to position [746, 0]
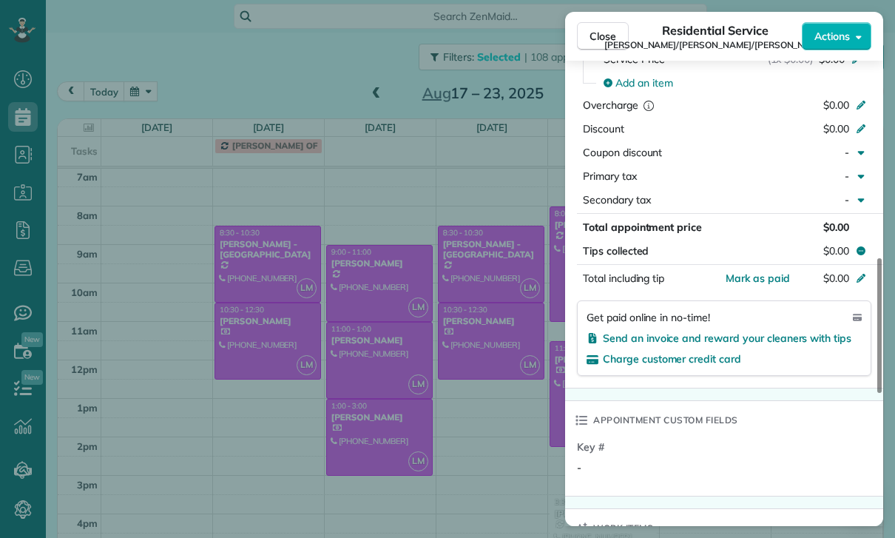
click at [478, 406] on div "Close Residential Service Susanne/Hanne Passantino/Povlsen Actions Status Confi…" at bounding box center [447, 269] width 895 height 538
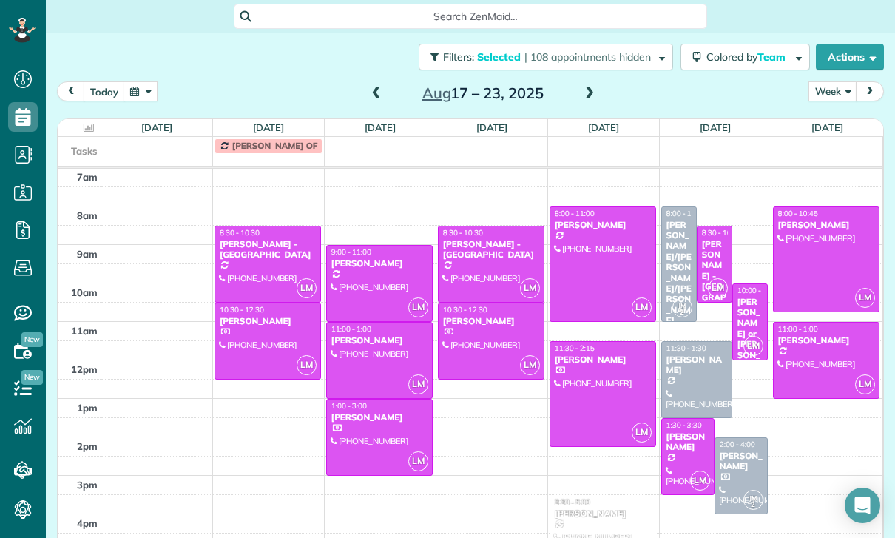
click at [691, 354] on div "George Azpilcueta" at bounding box center [696, 364] width 62 height 21
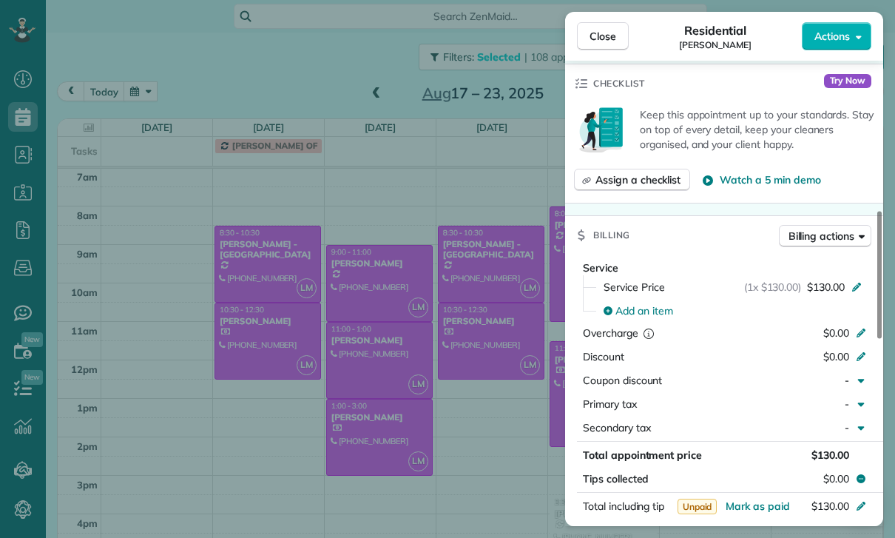
scroll to position [625, 0]
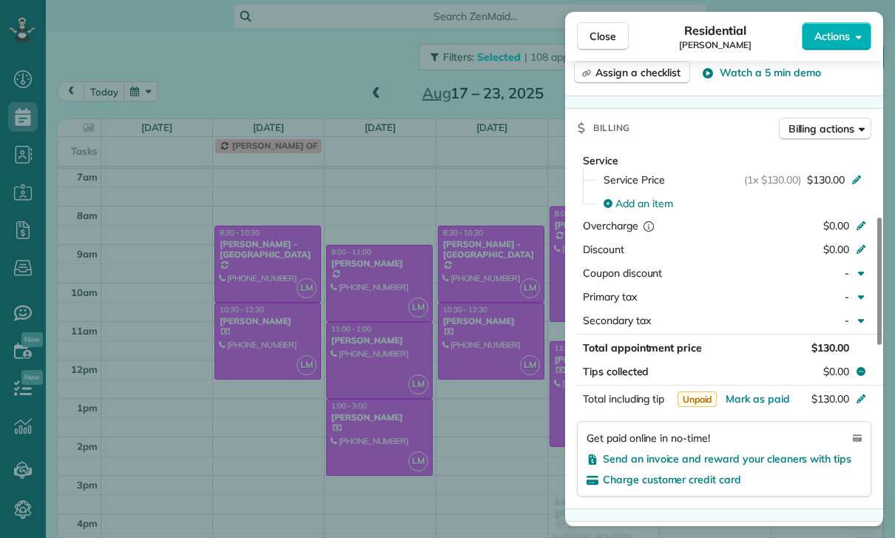
click at [513, 450] on div "Close Residential George Azpilcueta Actions Status Yet to Confirm George Azpilc…" at bounding box center [447, 269] width 895 height 538
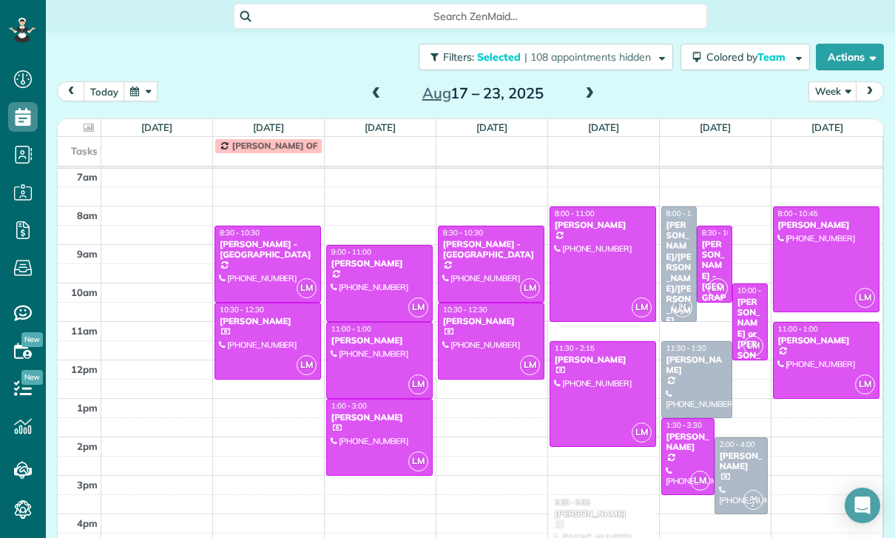
click at [740, 450] on div "Brittany Amardio" at bounding box center [741, 460] width 44 height 21
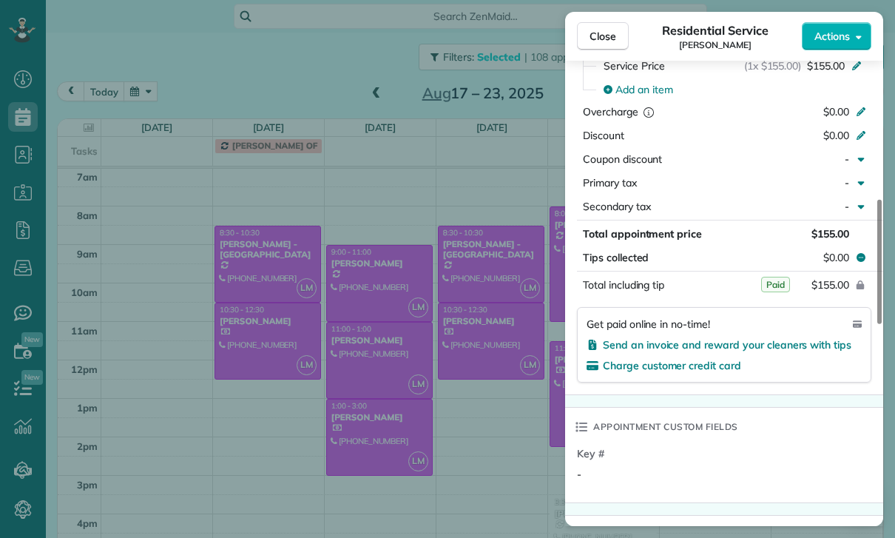
scroll to position [725, 0]
click at [501, 429] on div "Close Residential Service Brittany Amardio Actions Status Confirmed Brittany Am…" at bounding box center [447, 269] width 895 height 538
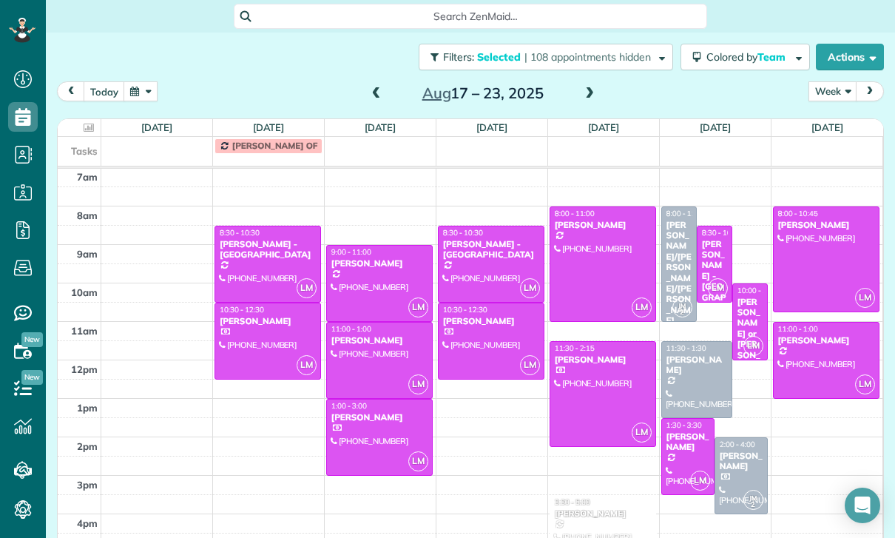
click at [372, 87] on span at bounding box center [376, 93] width 16 height 13
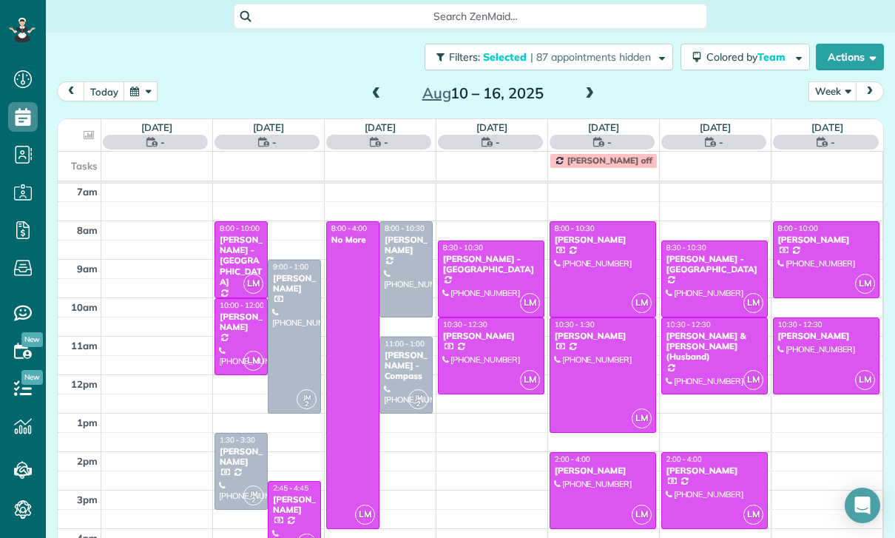
scroll to position [116, 0]
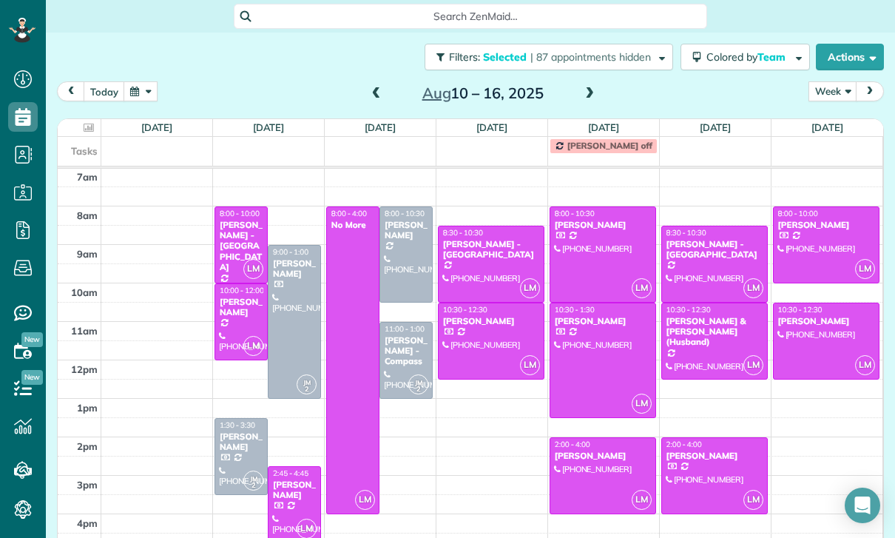
click at [285, 263] on div at bounding box center [294, 321] width 52 height 152
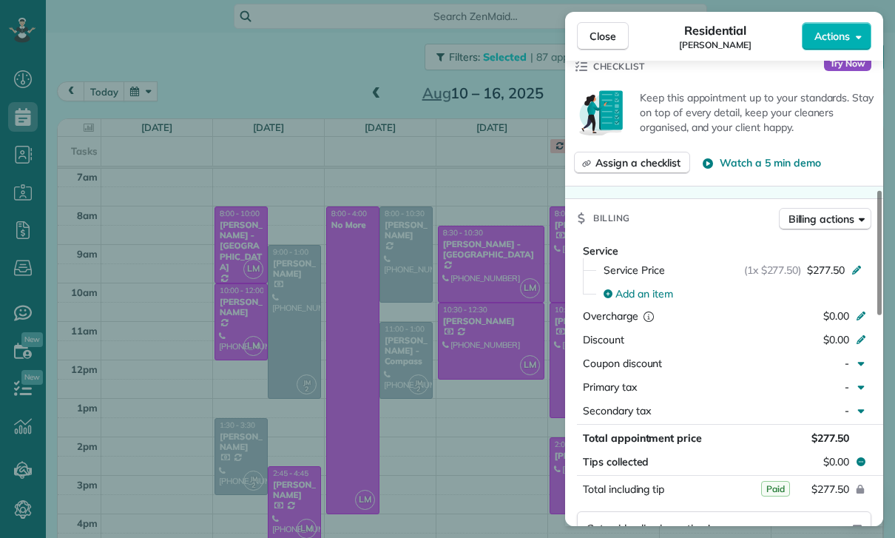
scroll to position [695, 0]
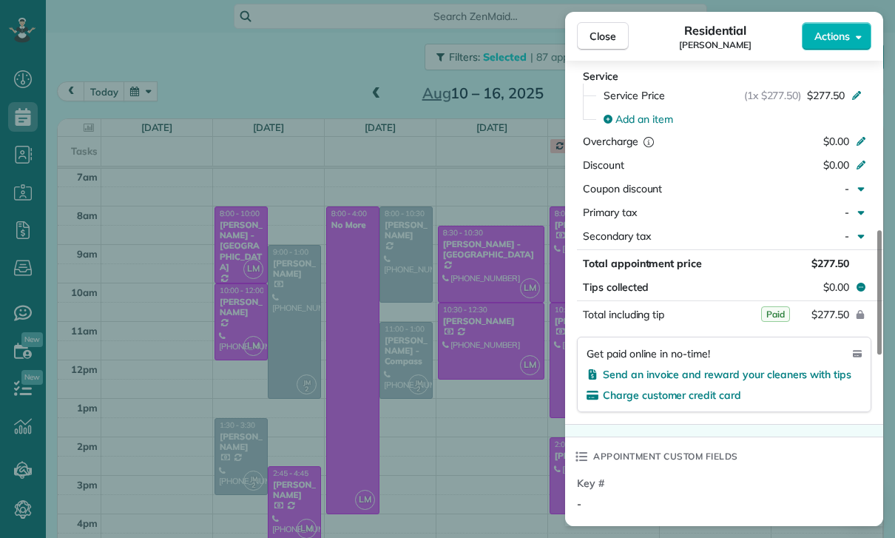
click at [405, 398] on div "Close Residential Denise Markowitz Actions Status Confirmed Denise Markowitz · …" at bounding box center [447, 269] width 895 height 538
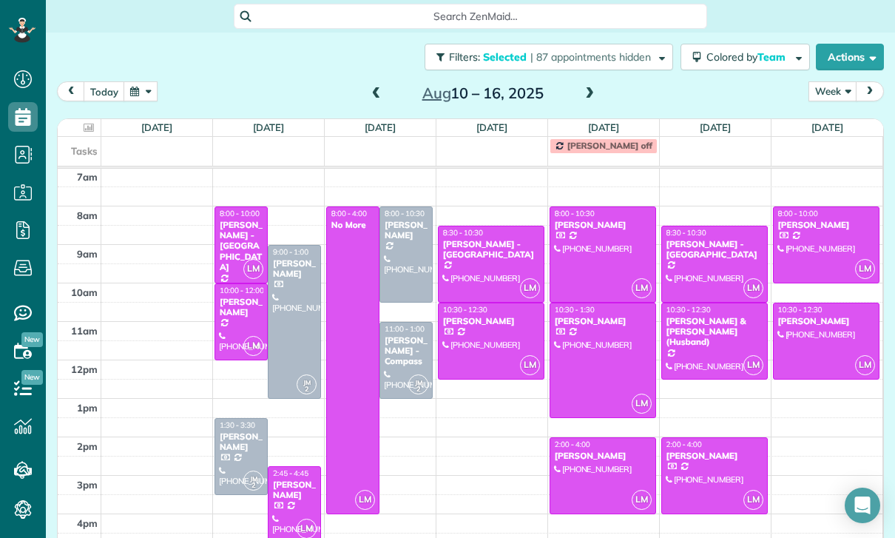
click at [234, 419] on div at bounding box center [241, 456] width 52 height 75
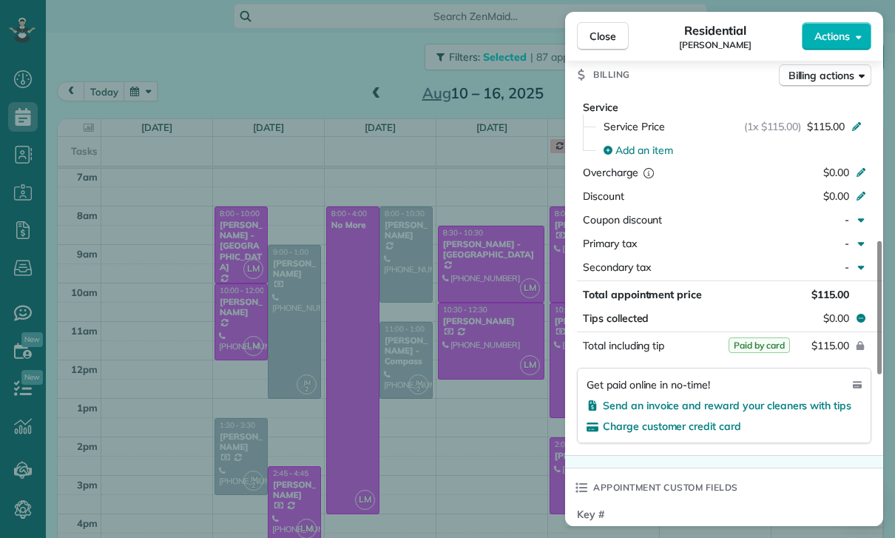
scroll to position [773, 0]
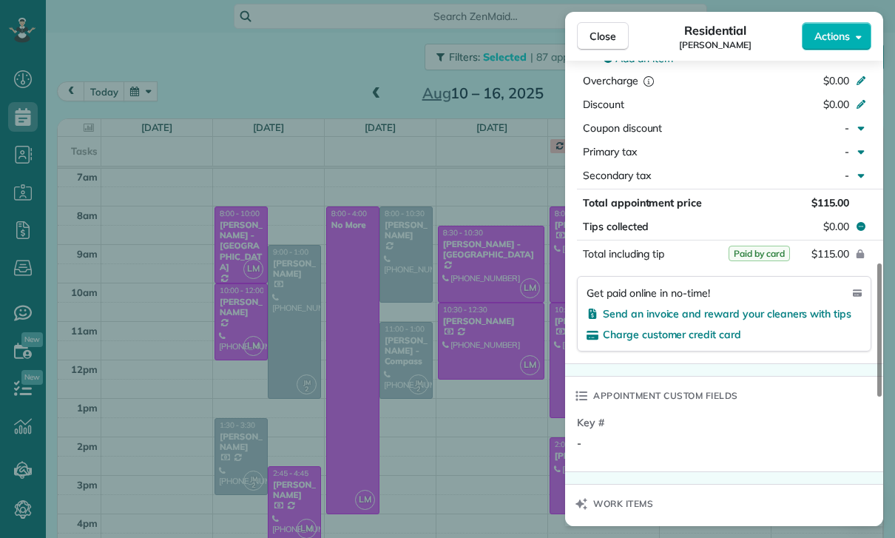
click at [466, 412] on div "Close Residential Benjamin Brody Actions Status Confirmed Benjamin Brody · Open…" at bounding box center [447, 269] width 895 height 538
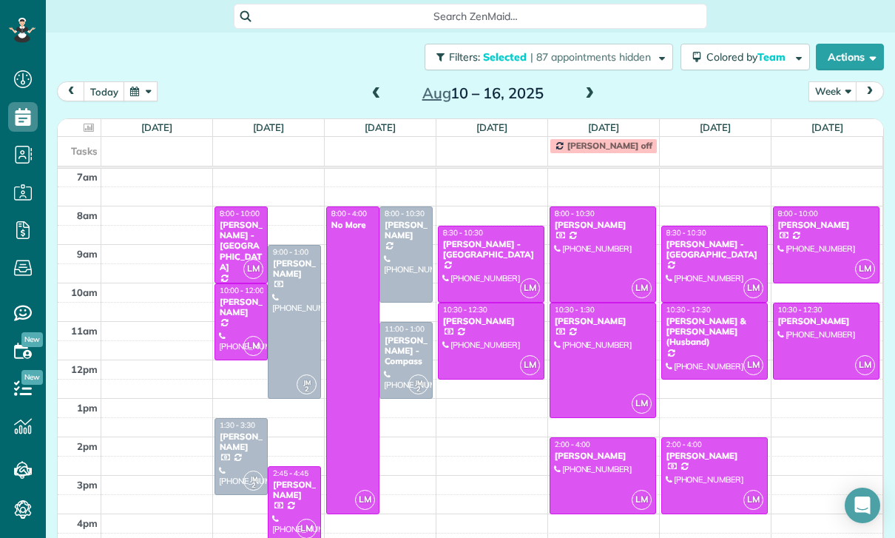
click at [404, 220] on div "Megan Comisky" at bounding box center [406, 230] width 44 height 21
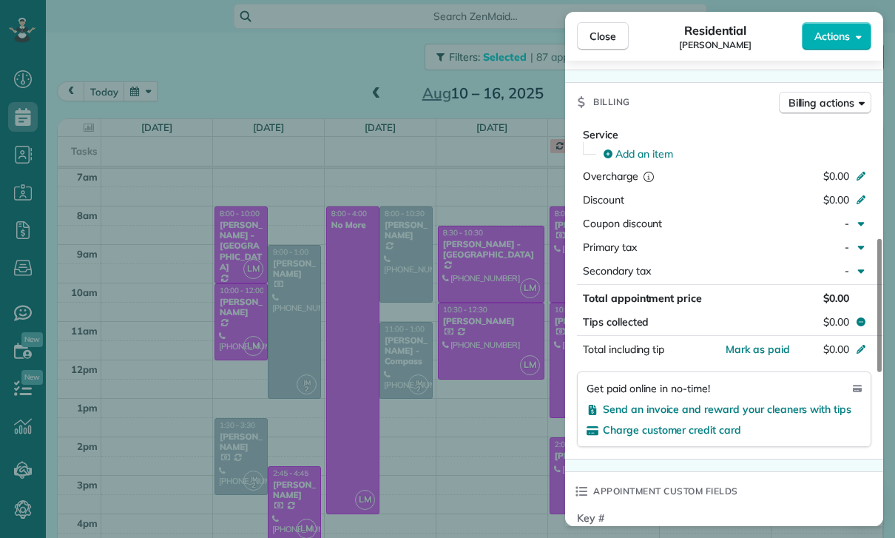
scroll to position [680, 0]
click at [464, 419] on div "Close Residential Megan Comisky Actions Status Confirmed Megan Comisky · Open p…" at bounding box center [447, 269] width 895 height 538
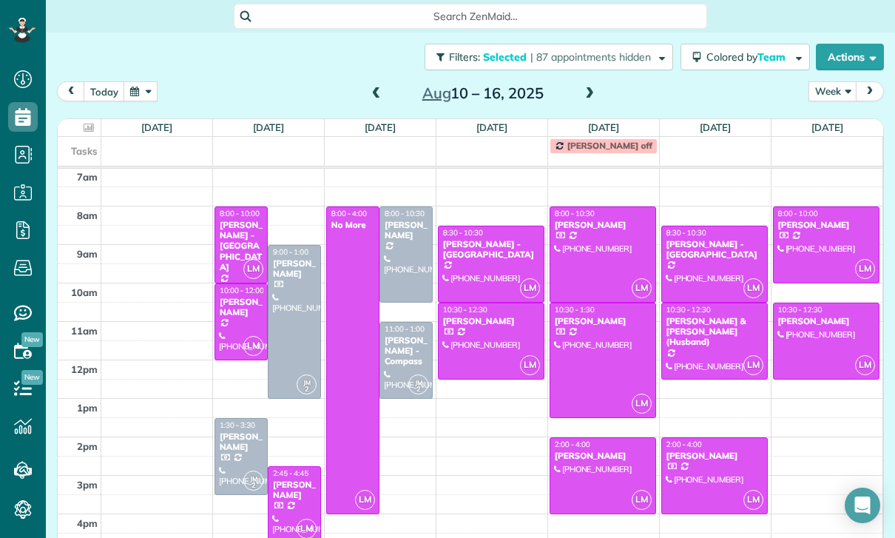
click at [405, 335] on div "[PERSON_NAME] - Compass" at bounding box center [406, 351] width 44 height 32
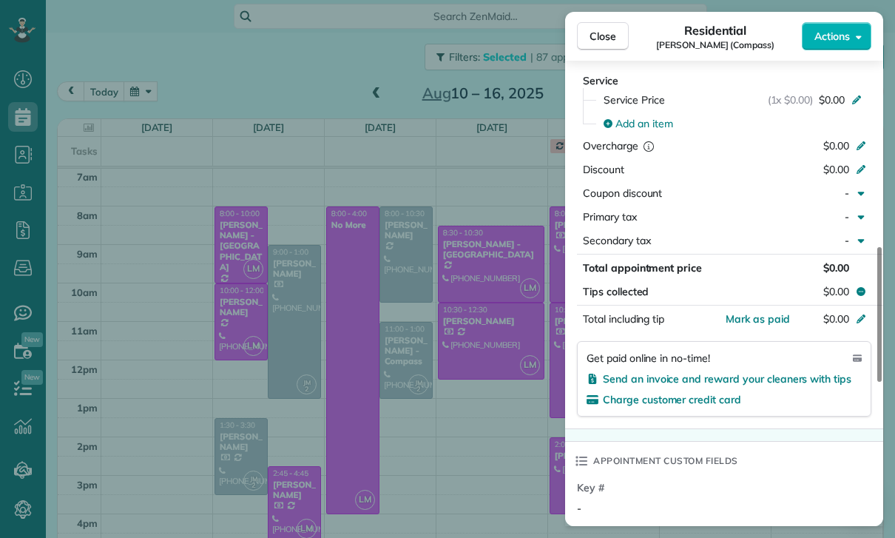
scroll to position [704, 0]
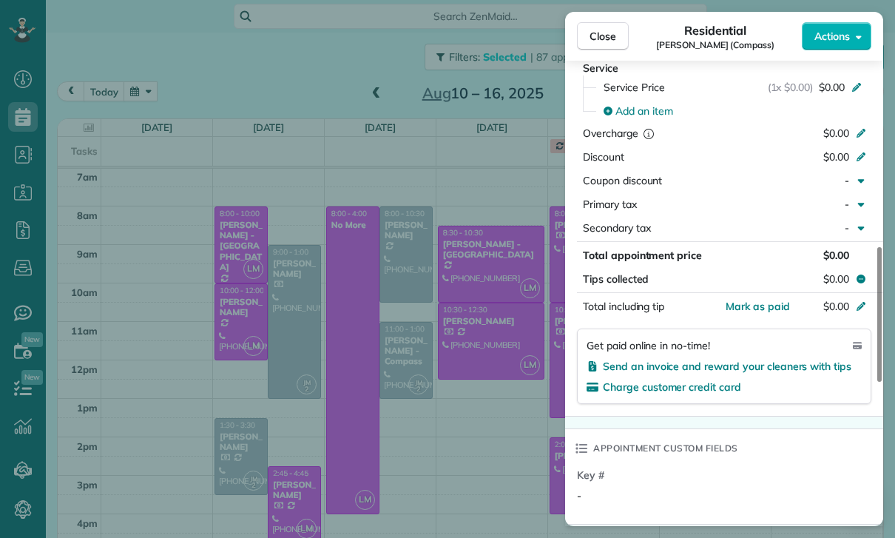
click at [488, 413] on div "Close Residential Joy Bolger (Compass) Actions Status Confirmed Joy Bolger (Com…" at bounding box center [447, 269] width 895 height 538
